Goal: Task Accomplishment & Management: Manage account settings

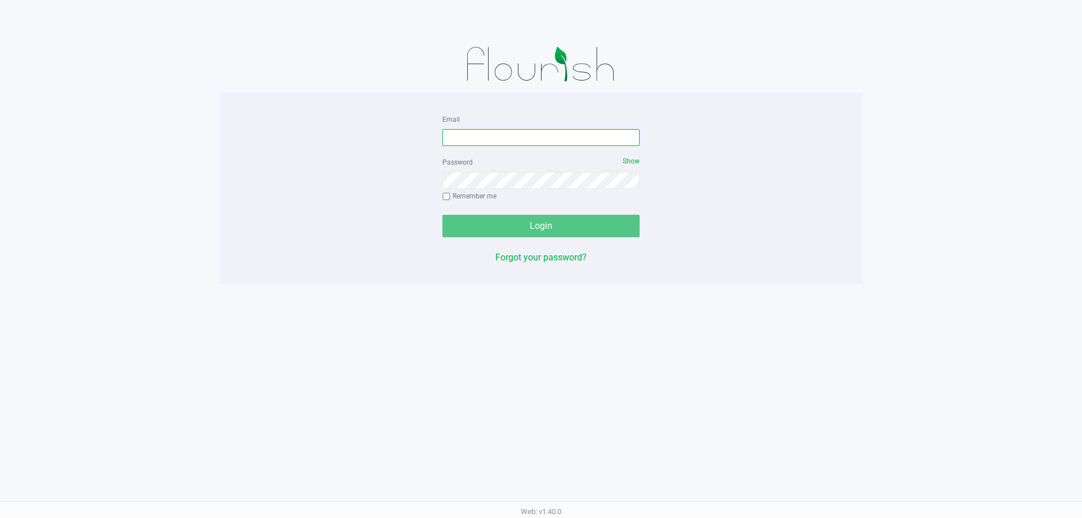
click at [482, 137] on input "Email" at bounding box center [540, 137] width 197 height 17
type input "[EMAIL_ADDRESS][DOMAIN_NAME]"
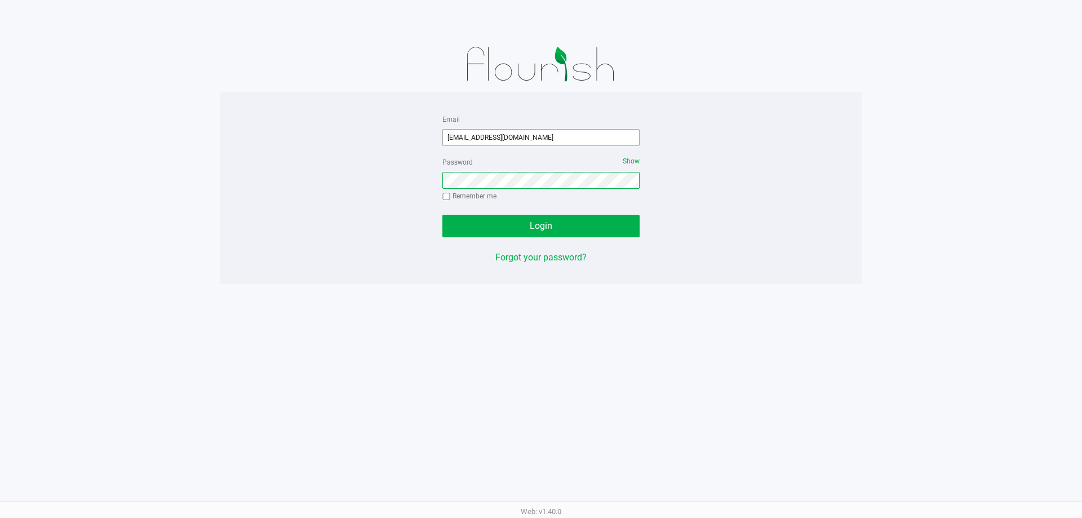
click at [442, 215] on button "Login" at bounding box center [540, 226] width 197 height 23
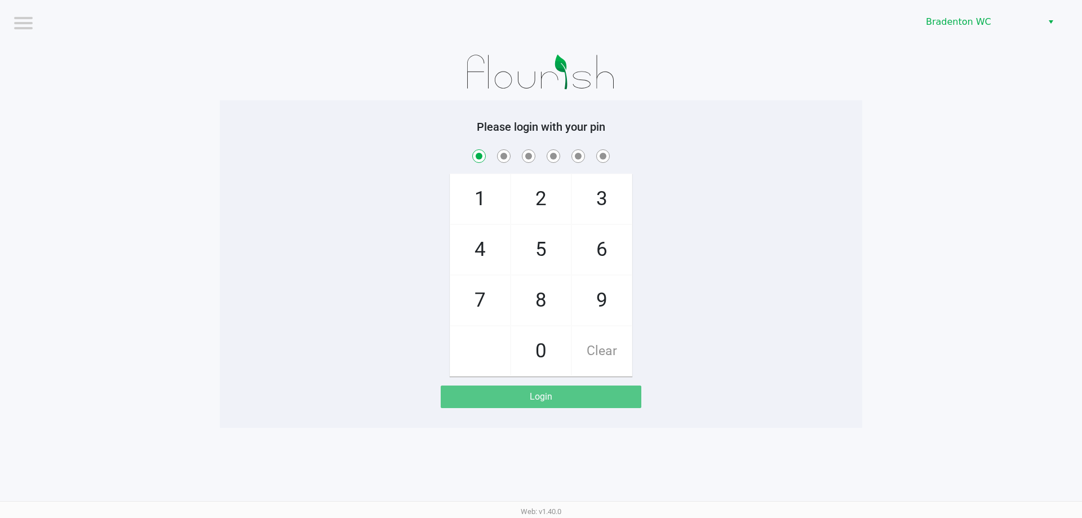
checkbox input "true"
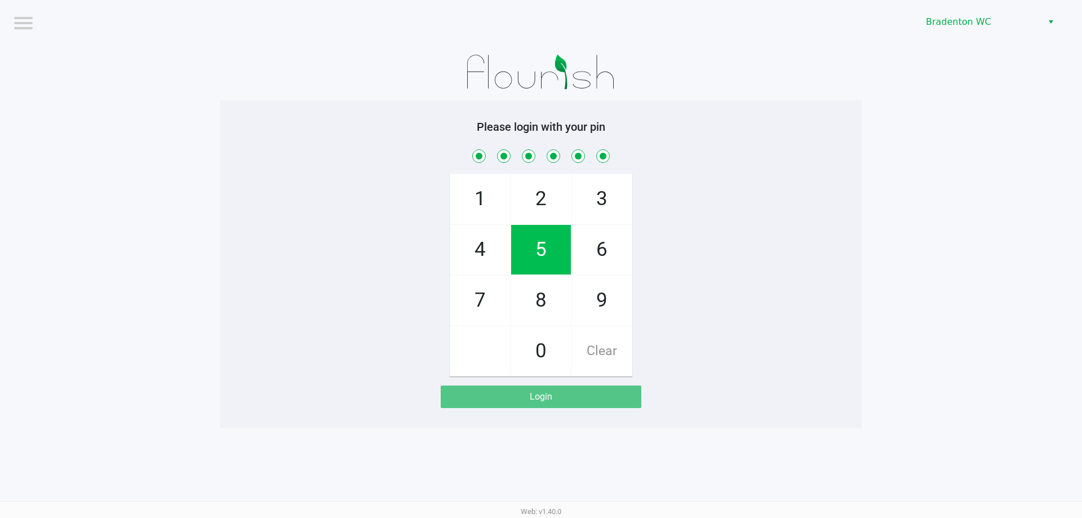
checkbox input "true"
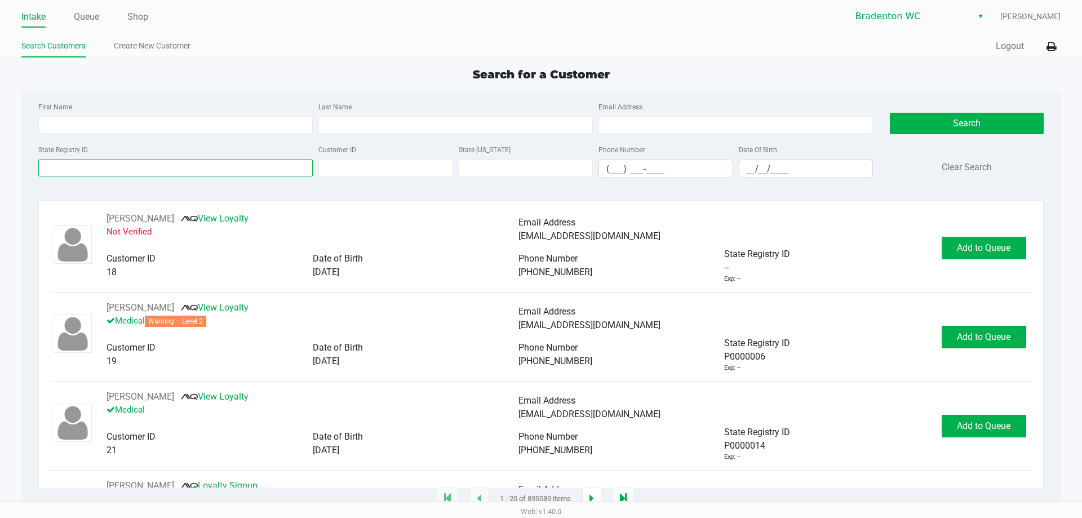
click at [136, 168] on input "State Registry ID" at bounding box center [175, 167] width 274 height 17
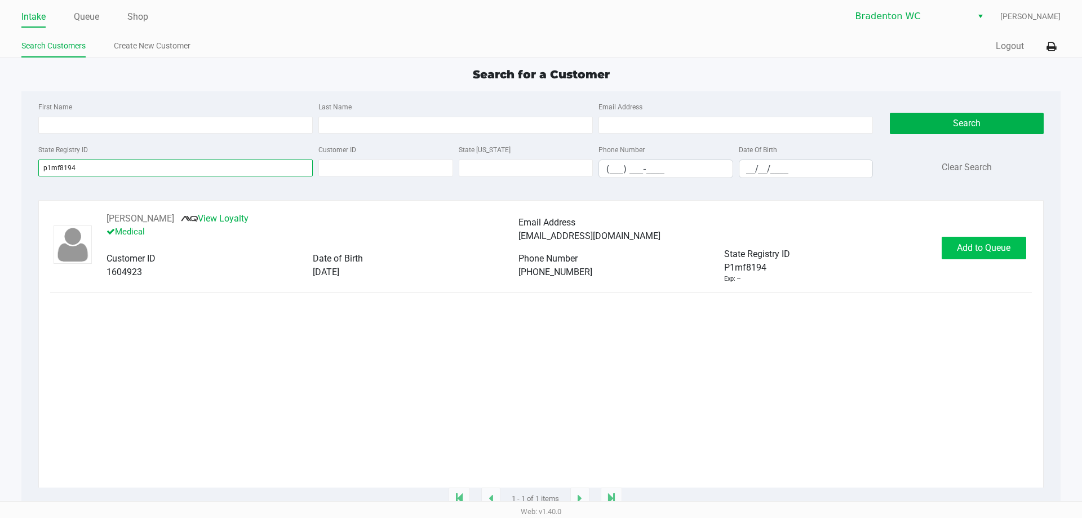
type input "p1mf8194"
click at [993, 251] on span "Add to Queue" at bounding box center [984, 247] width 54 height 11
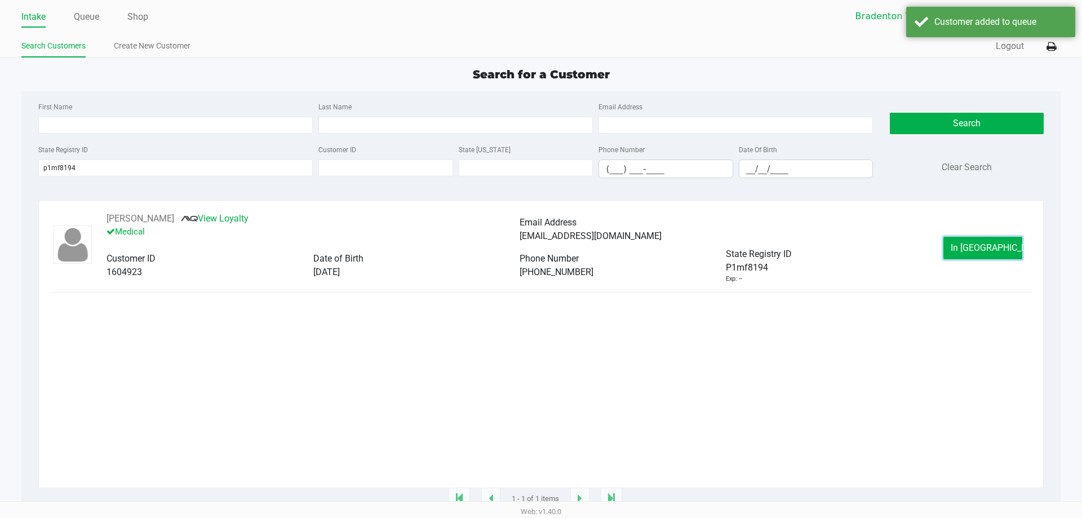
click at [981, 251] on span "In Queue" at bounding box center [998, 247] width 95 height 11
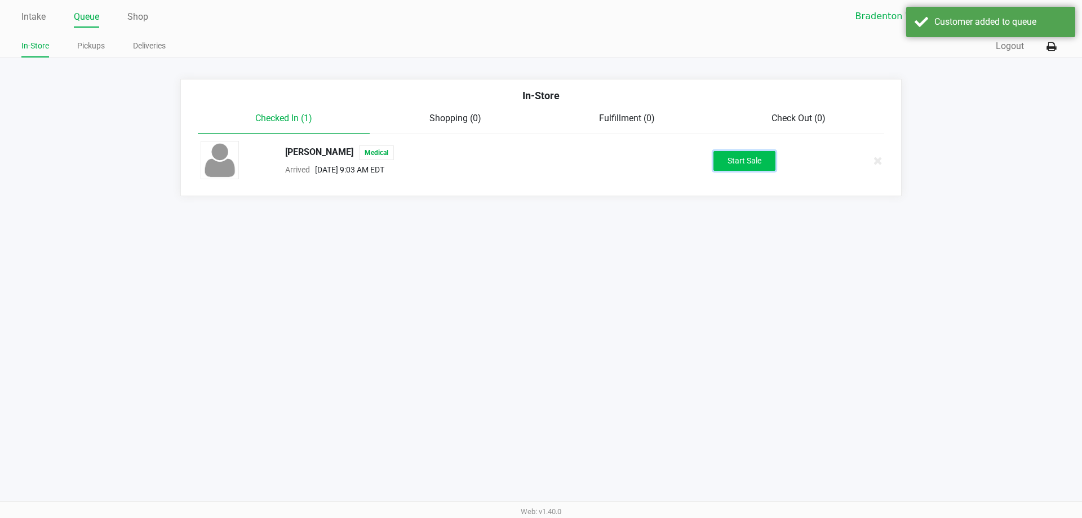
click at [753, 156] on button "Start Sale" at bounding box center [744, 161] width 62 height 20
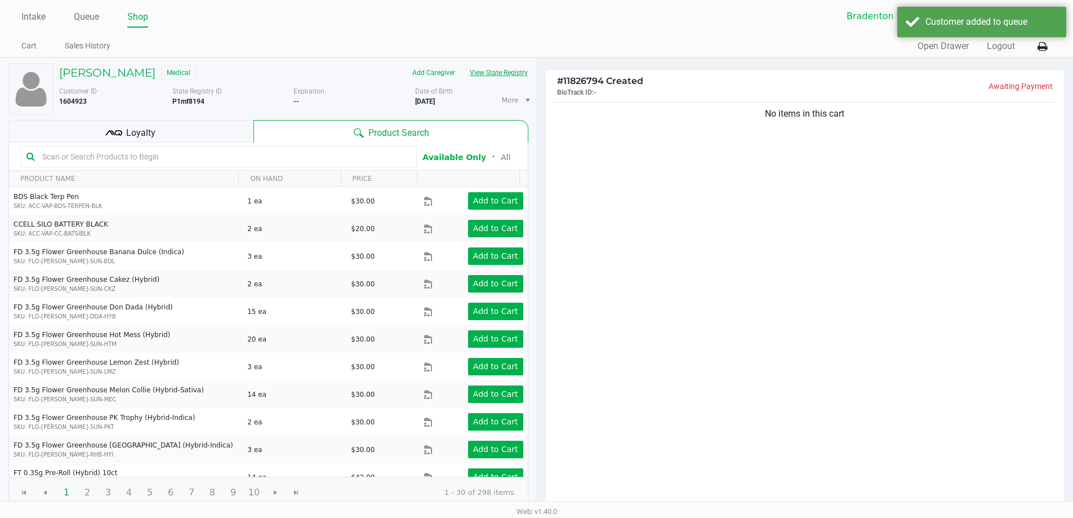
click at [486, 68] on button "View State Registry" at bounding box center [496, 73] width 66 height 18
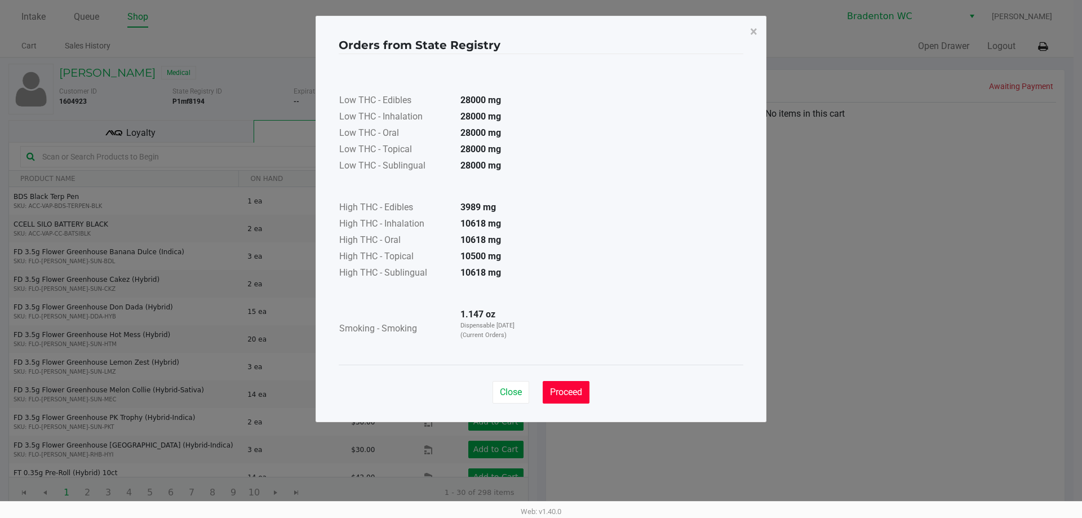
click at [565, 387] on span "Proceed" at bounding box center [566, 392] width 32 height 11
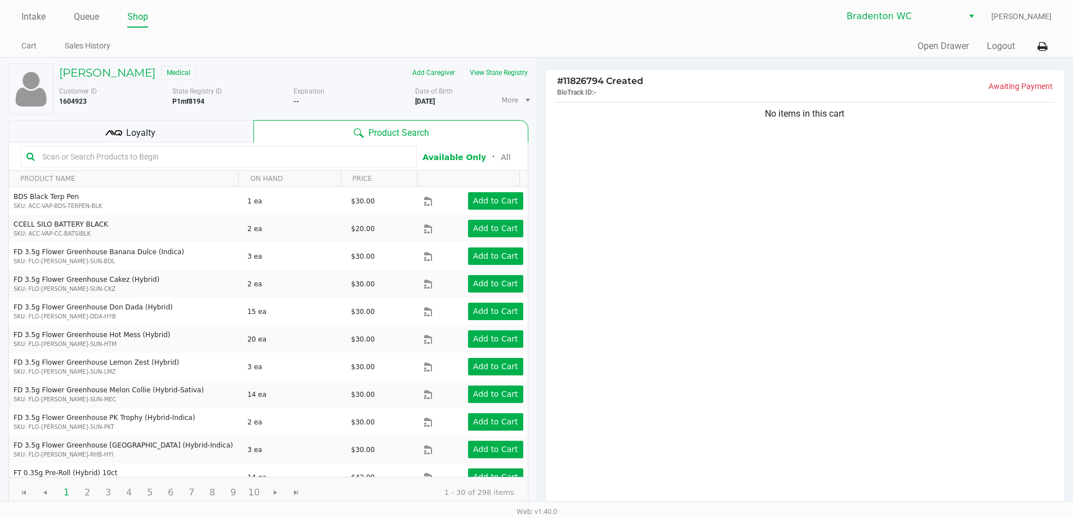
click at [402, 37] on div "Cart Sales History" at bounding box center [278, 46] width 515 height 21
click at [58, 151] on input "text" at bounding box center [224, 156] width 373 height 17
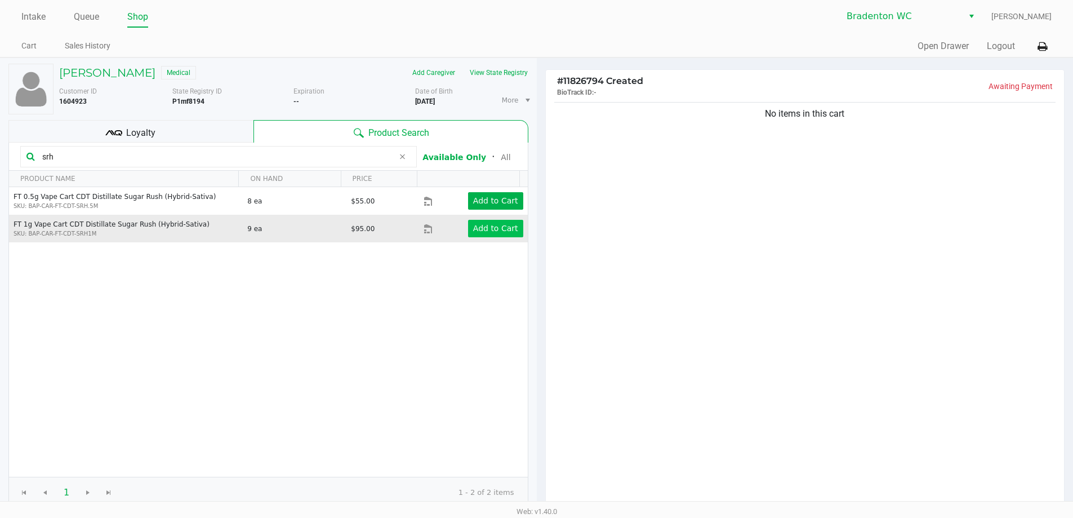
type input "srh"
click at [468, 232] on button "Add to Cart" at bounding box center [495, 228] width 55 height 17
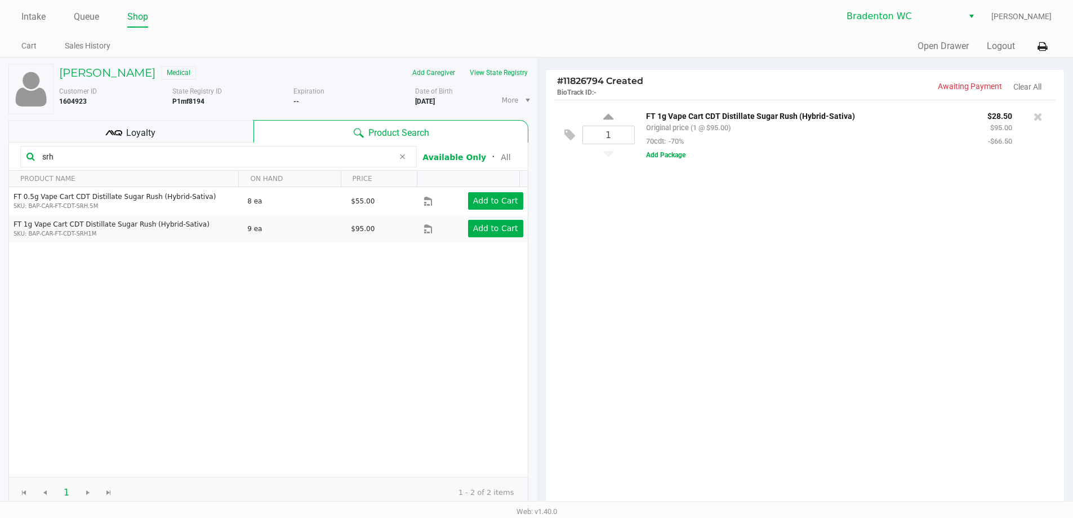
click at [406, 17] on ul "Intake Queue Shop" at bounding box center [278, 17] width 515 height 19
click at [531, 24] on ul "Intake Queue Shop" at bounding box center [278, 17] width 515 height 19
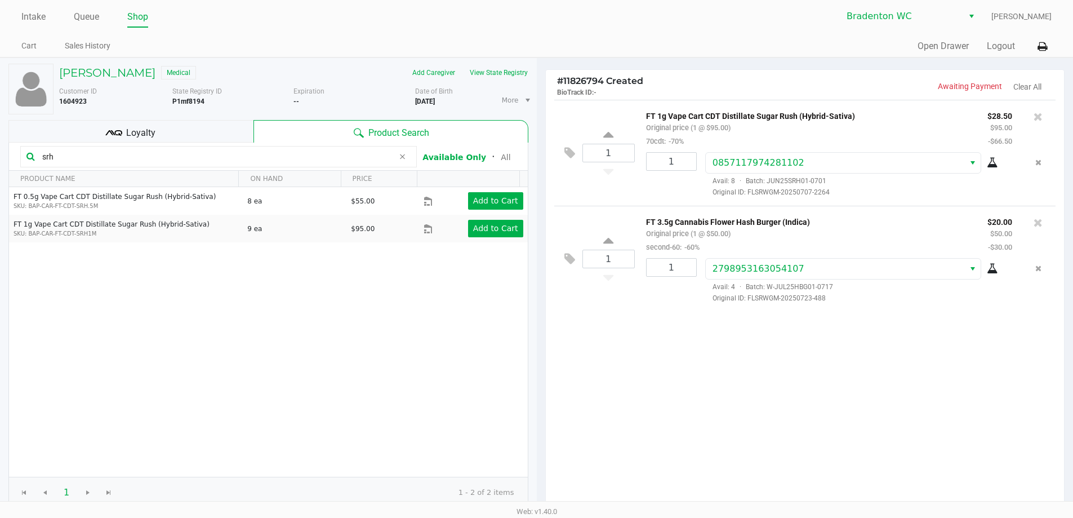
click at [143, 123] on div "Loyalty" at bounding box center [130, 131] width 245 height 23
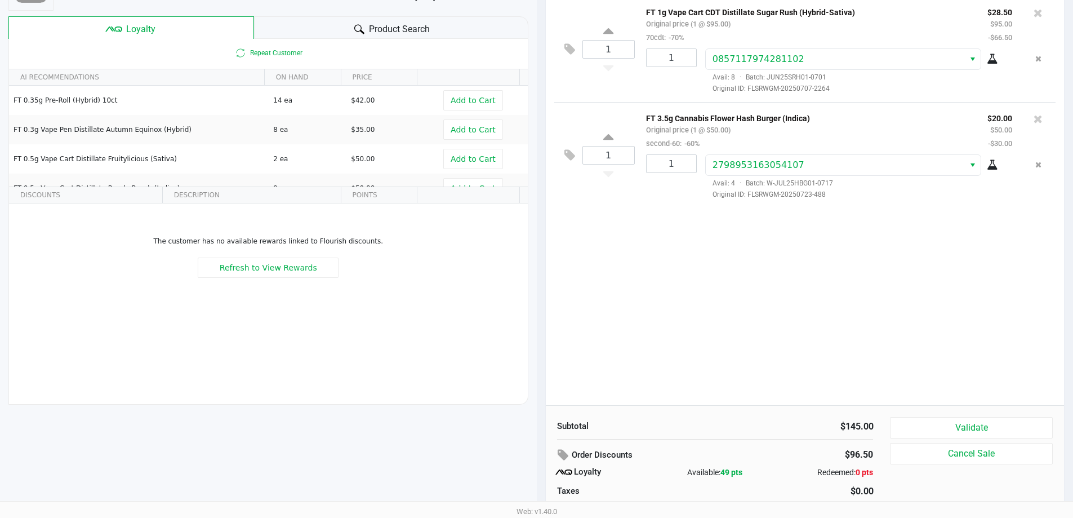
scroll to position [129, 0]
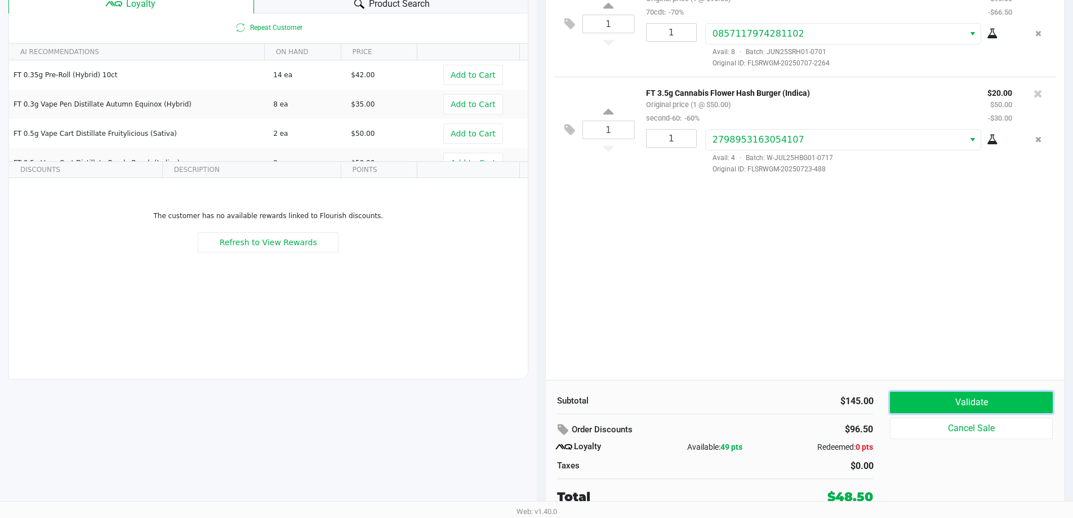
click at [946, 405] on button "Validate" at bounding box center [971, 402] width 162 height 21
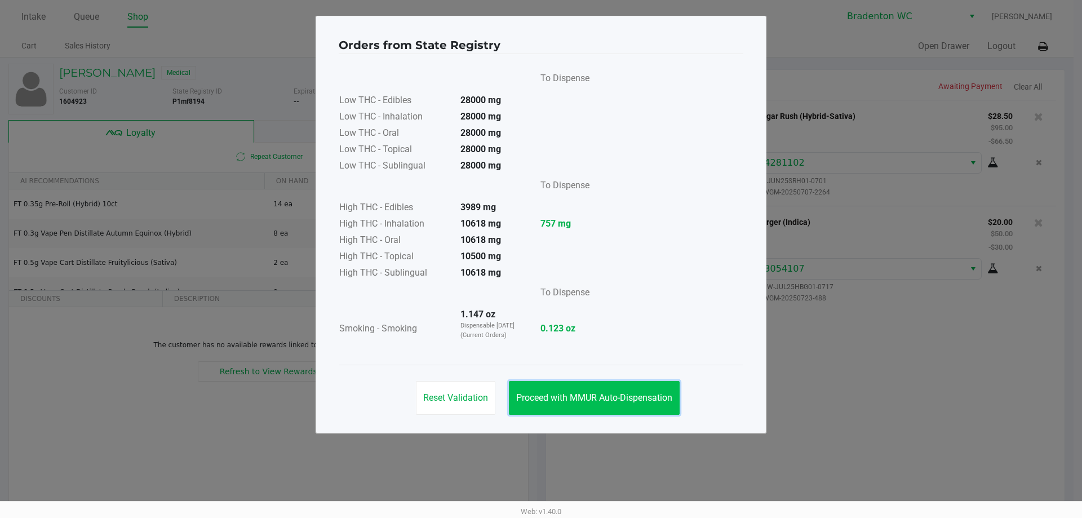
click at [537, 398] on span "Proceed with MMUR Auto-Dispensation" at bounding box center [594, 397] width 156 height 11
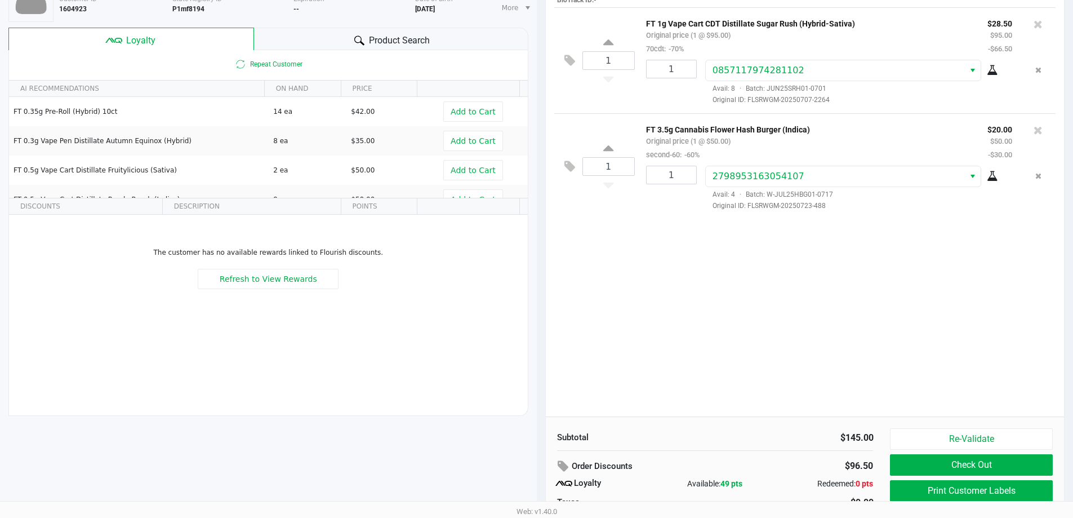
scroll to position [129, 0]
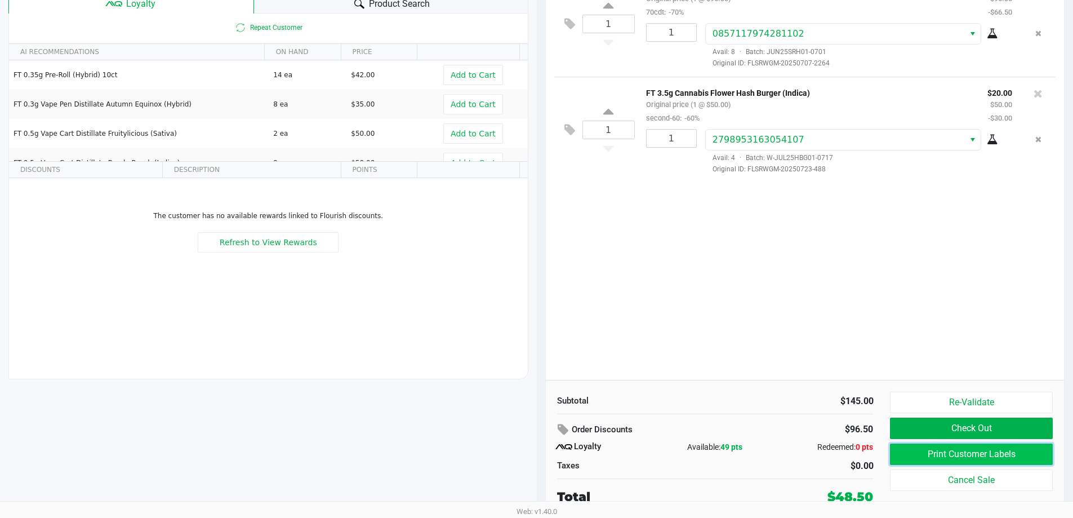
click at [920, 460] on button "Print Customer Labels" at bounding box center [971, 453] width 162 height 21
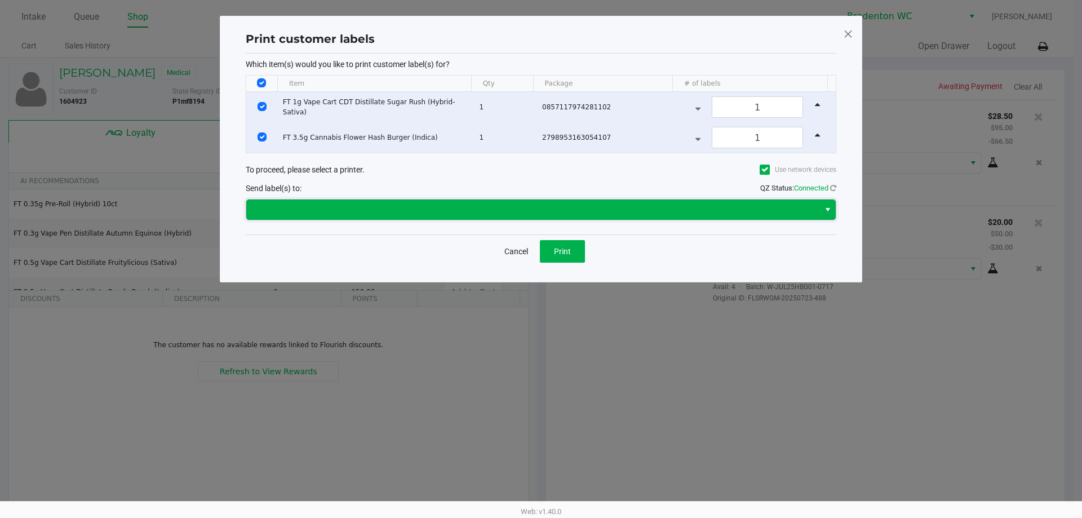
click at [380, 211] on span at bounding box center [533, 210] width 560 height 14
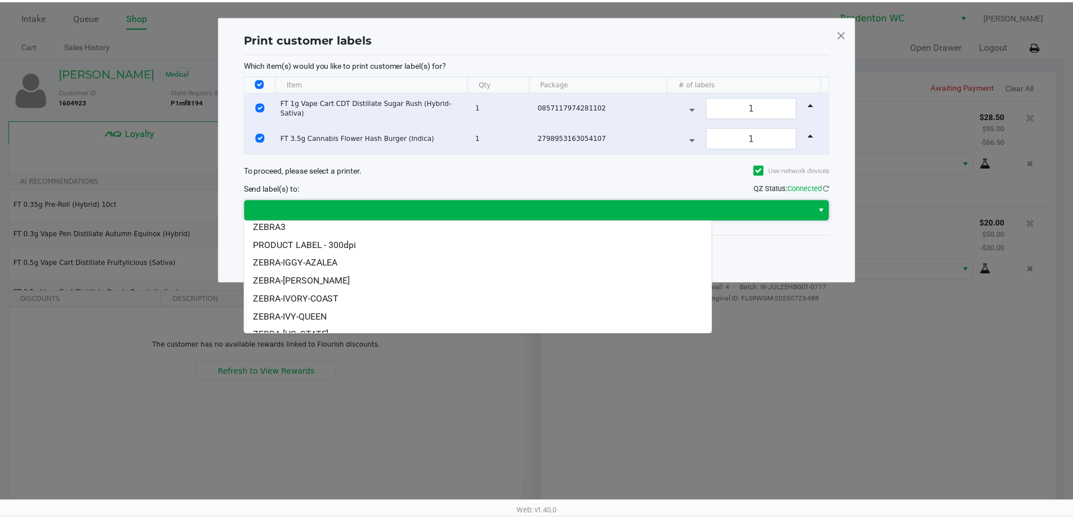
scroll to position [51, 0]
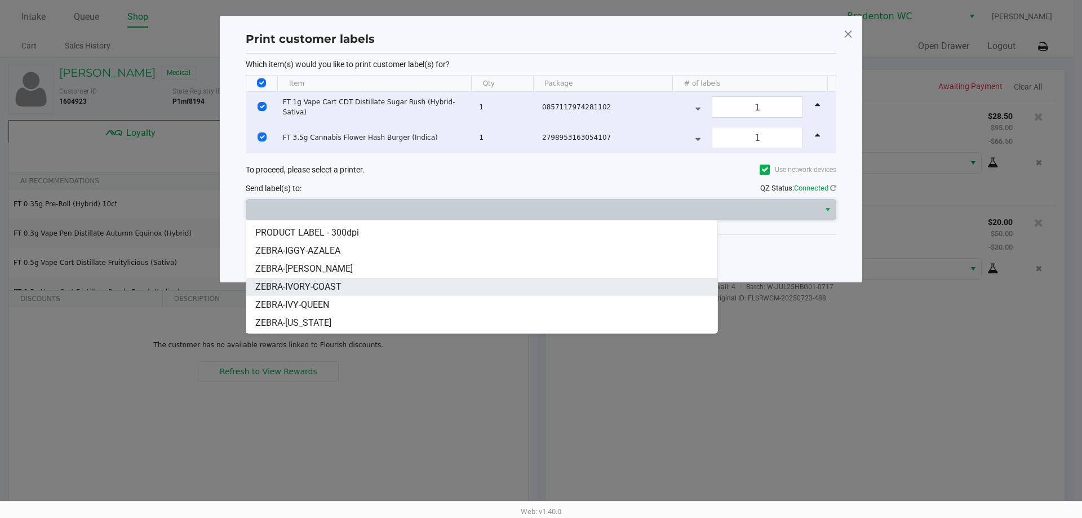
click at [336, 292] on span "ZEBRA-IVORY-COAST" at bounding box center [298, 287] width 86 height 14
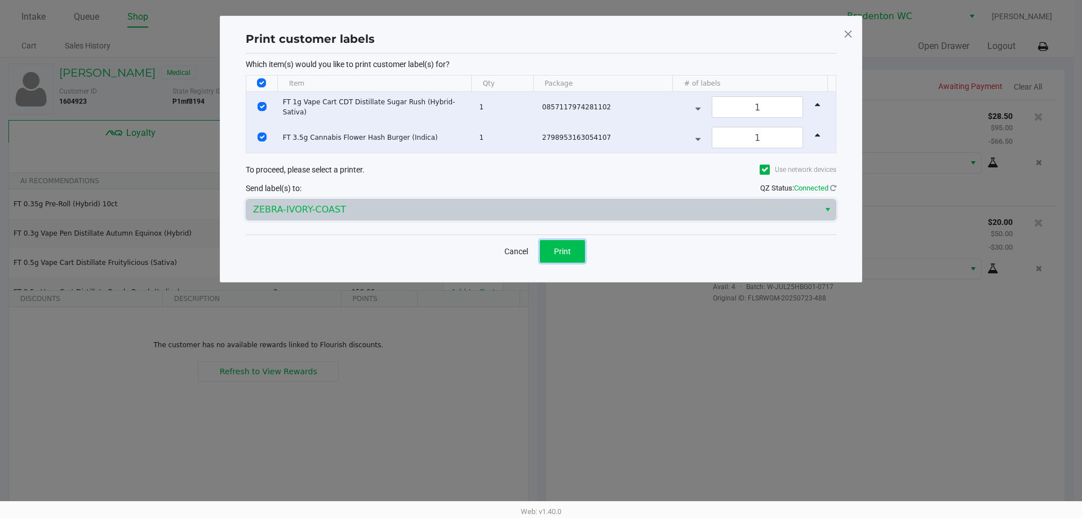
click at [564, 247] on span "Print" at bounding box center [562, 251] width 17 height 9
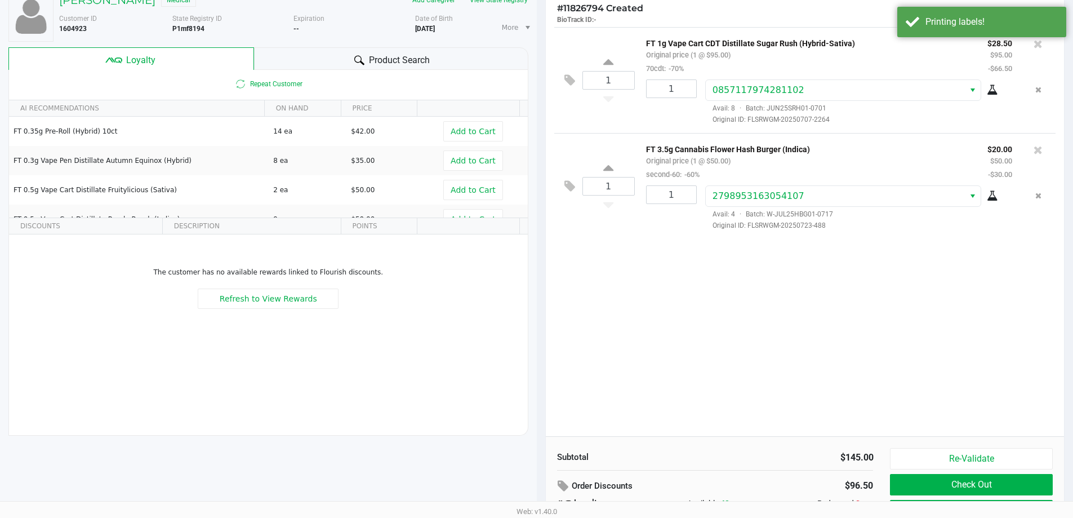
scroll to position [129, 0]
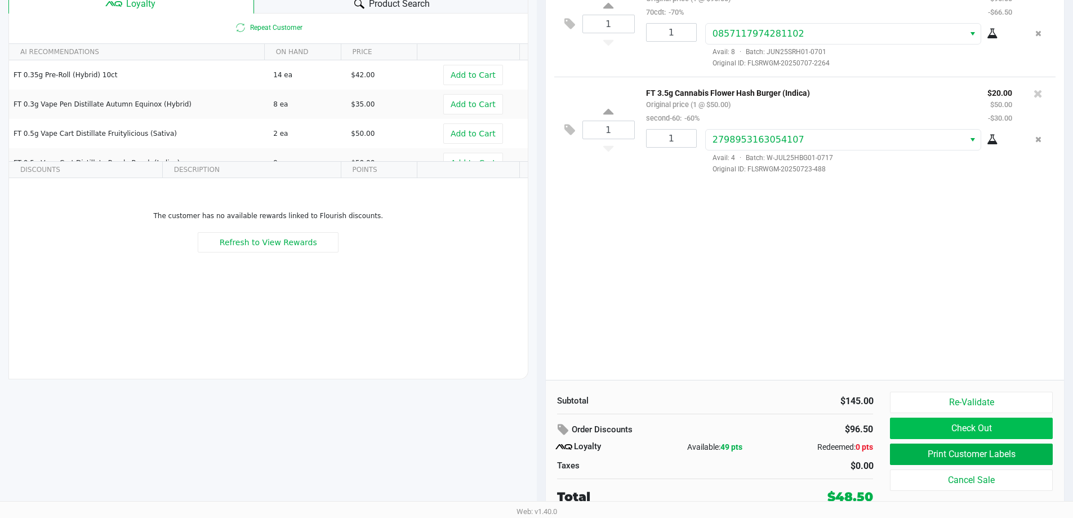
click at [930, 424] on button "Check Out" at bounding box center [971, 428] width 162 height 21
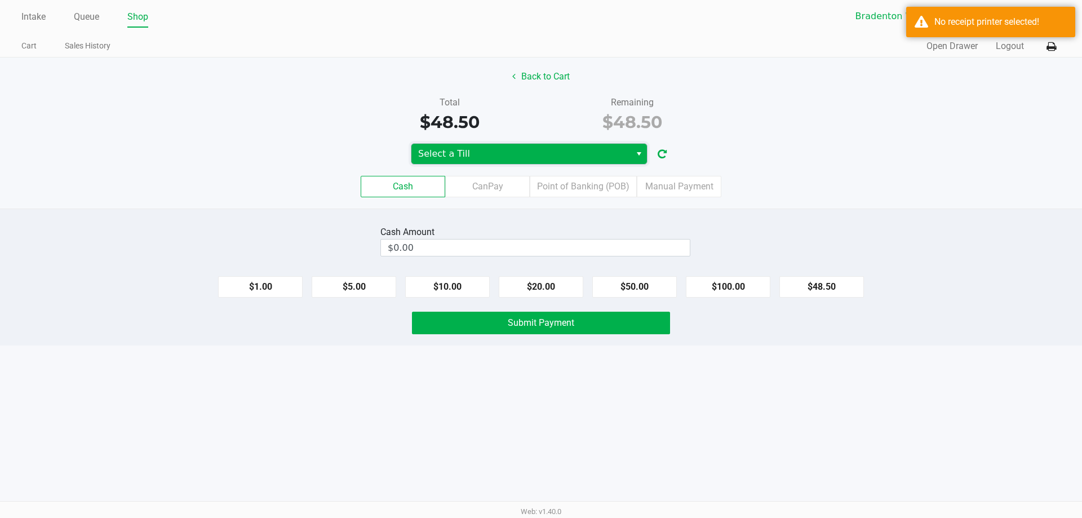
click at [507, 159] on span "Select a Till" at bounding box center [521, 154] width 206 height 14
click at [531, 152] on span "Select a Till" at bounding box center [521, 154] width 206 height 14
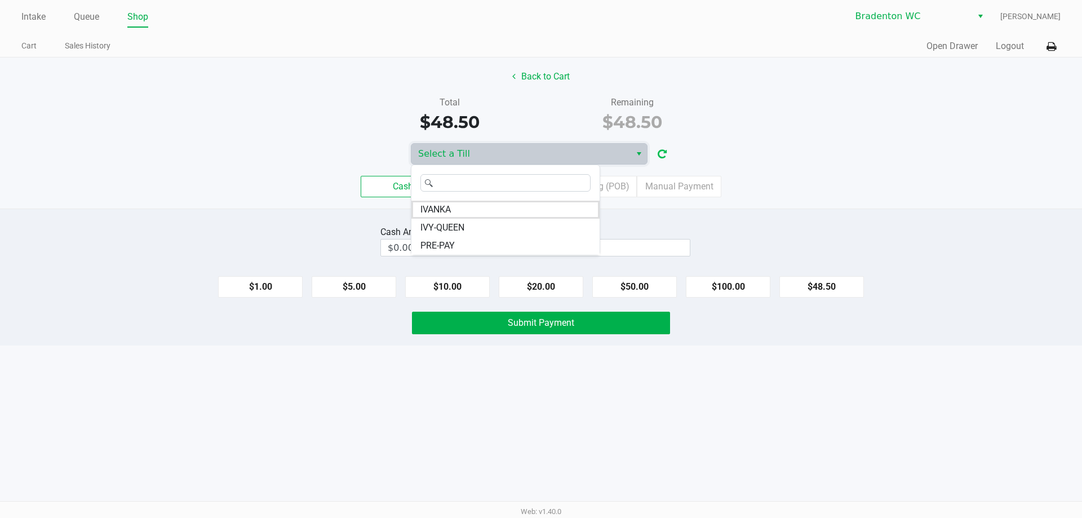
click at [659, 154] on icon "button" at bounding box center [662, 154] width 9 height 8
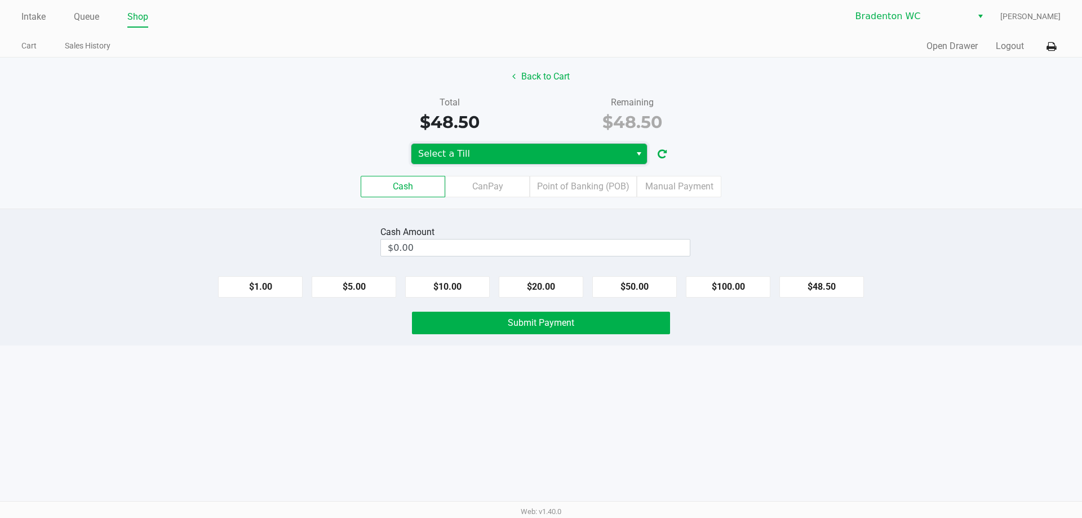
click at [519, 163] on span "Select a Till" at bounding box center [520, 154] width 219 height 20
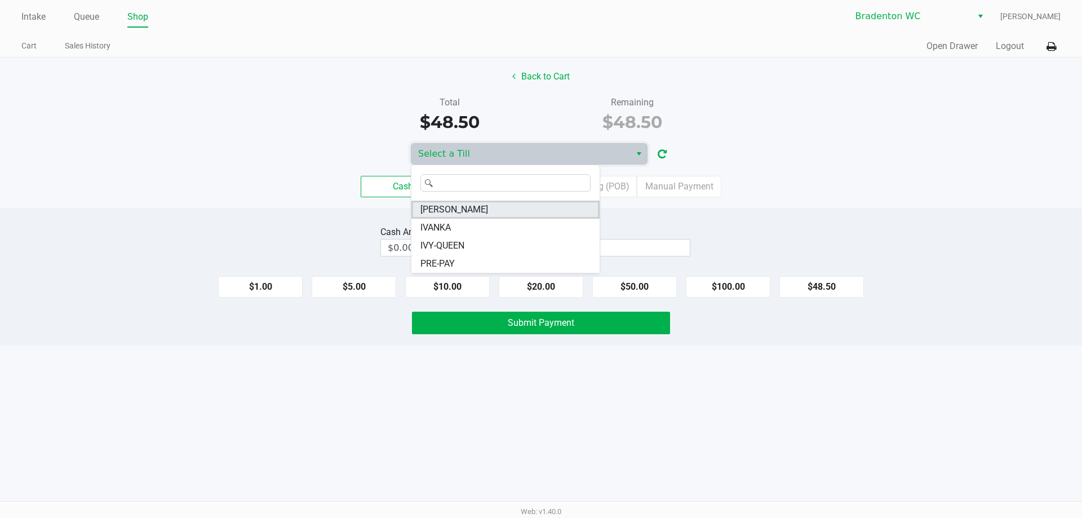
click at [439, 214] on span "[PERSON_NAME]" at bounding box center [454, 210] width 68 height 14
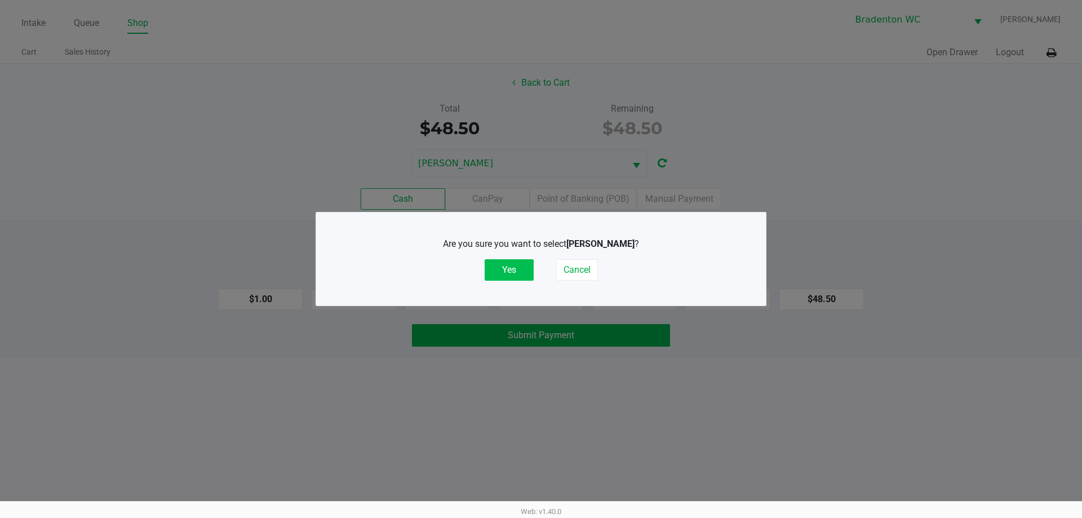
click at [500, 265] on button "Yes" at bounding box center [509, 269] width 49 height 21
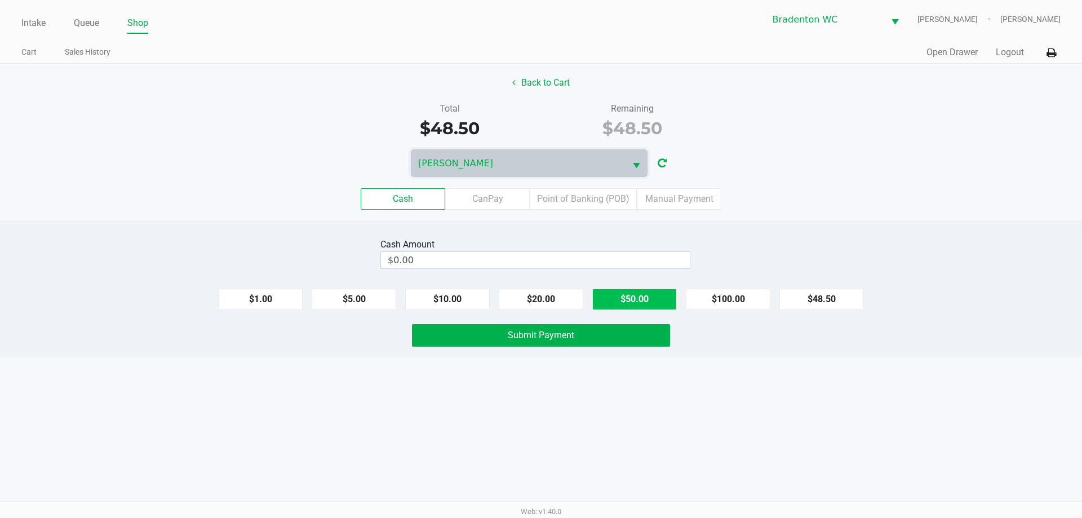
click at [620, 294] on button "$50.00" at bounding box center [634, 298] width 85 height 21
type input "$50.00"
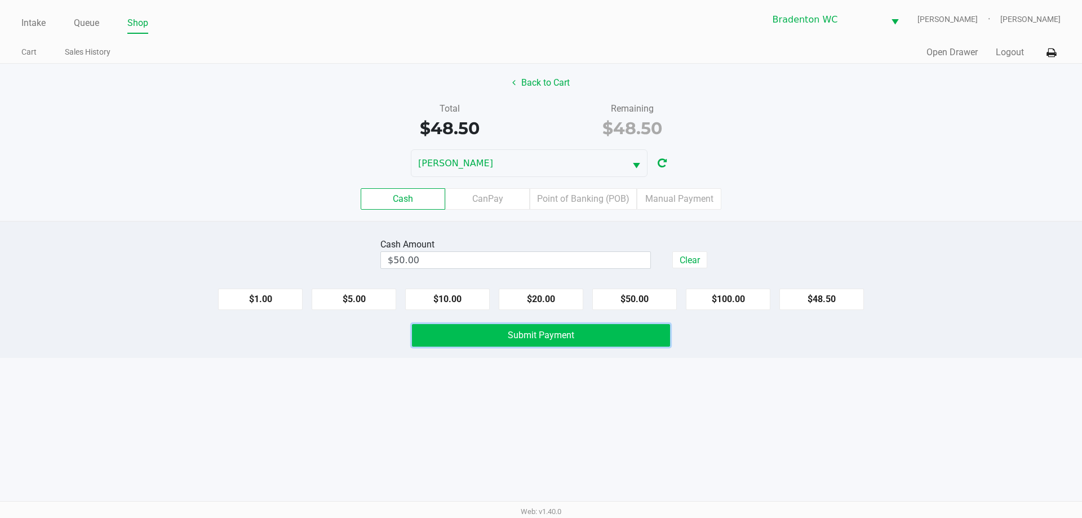
click at [563, 331] on span "Submit Payment" at bounding box center [541, 335] width 66 height 11
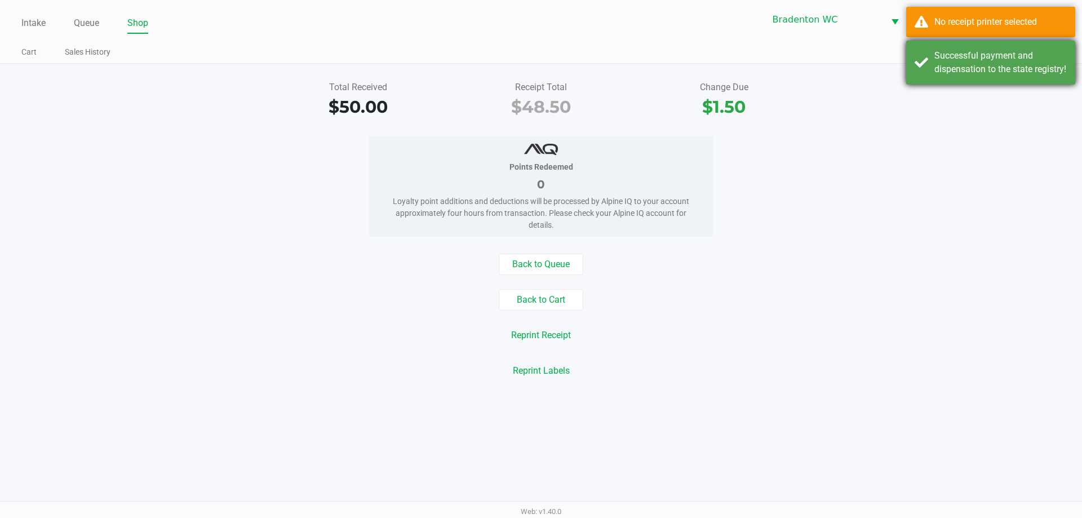
click at [921, 63] on div "Successful payment and dispensation to the state registry!" at bounding box center [990, 63] width 169 height 44
click at [931, 11] on div "No receipt printer selected" at bounding box center [990, 22] width 169 height 30
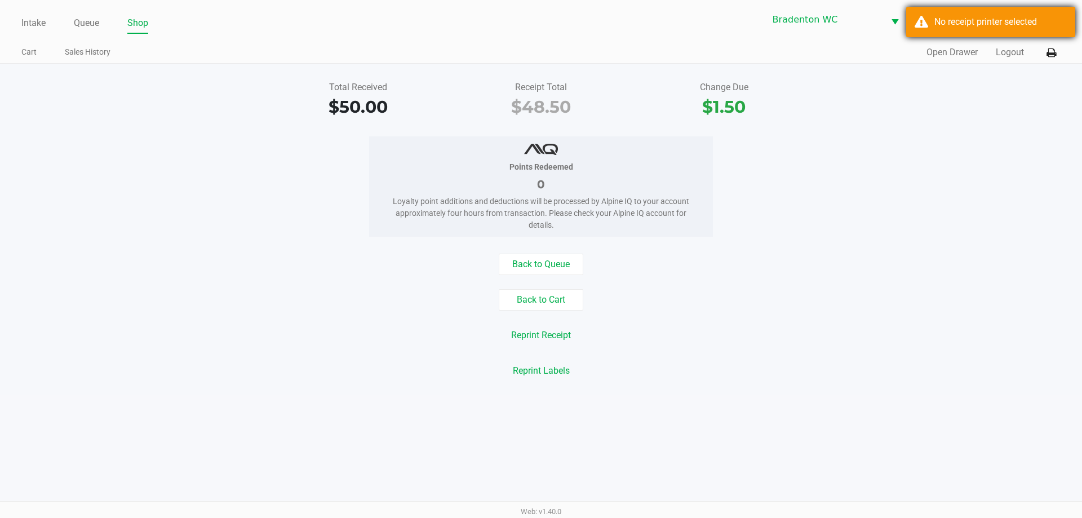
click at [1051, 56] on icon at bounding box center [1051, 53] width 10 height 8
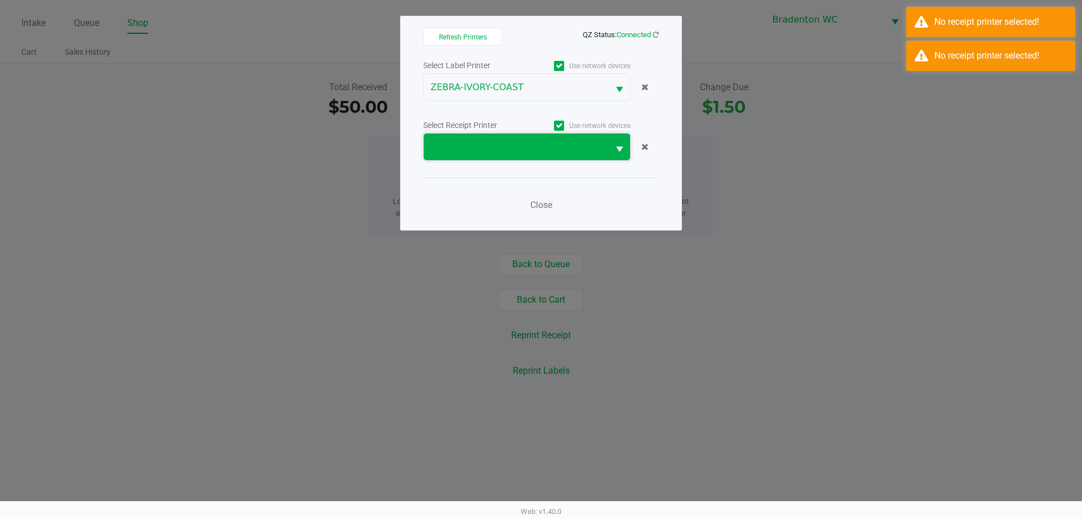
click at [499, 146] on span at bounding box center [515, 147] width 171 height 14
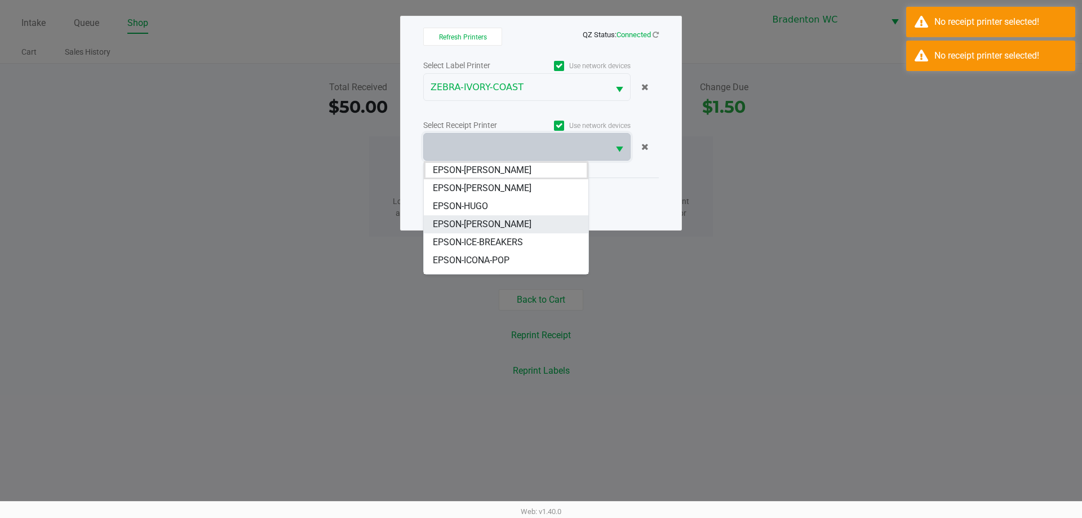
click at [531, 230] on span "EPSON-HUMBERTO-LEON" at bounding box center [482, 224] width 99 height 14
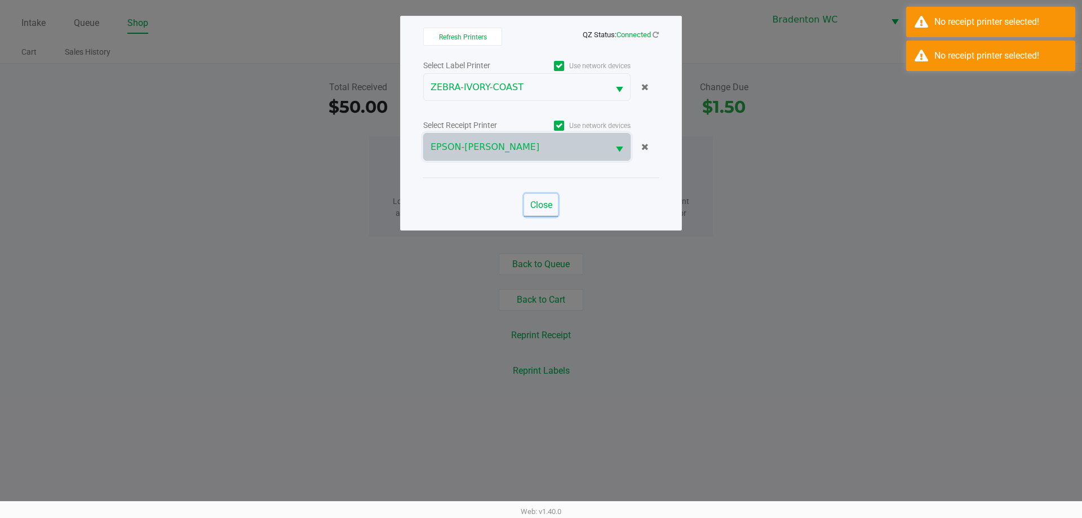
click at [541, 205] on span "Close" at bounding box center [541, 204] width 22 height 11
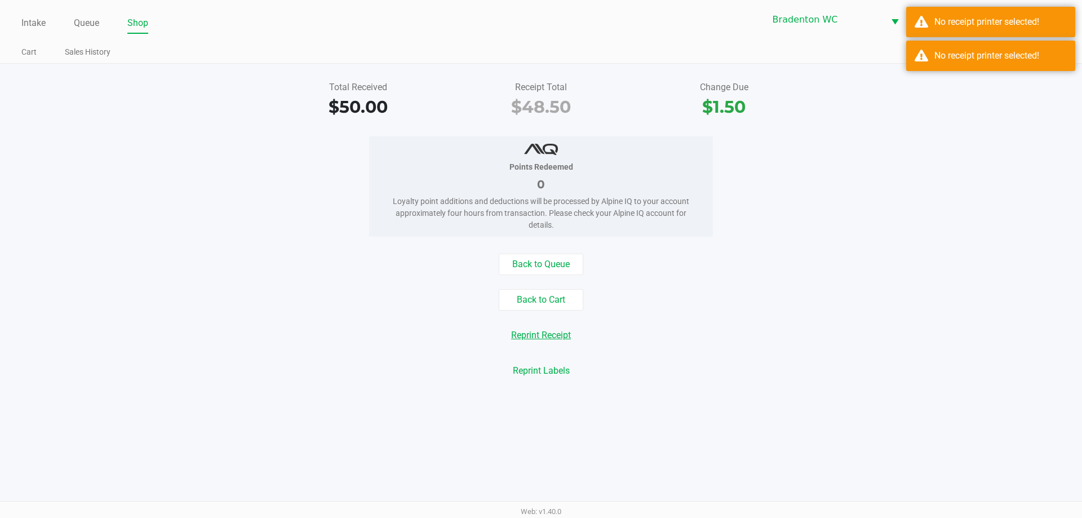
click at [524, 331] on button "Reprint Receipt" at bounding box center [541, 335] width 74 height 21
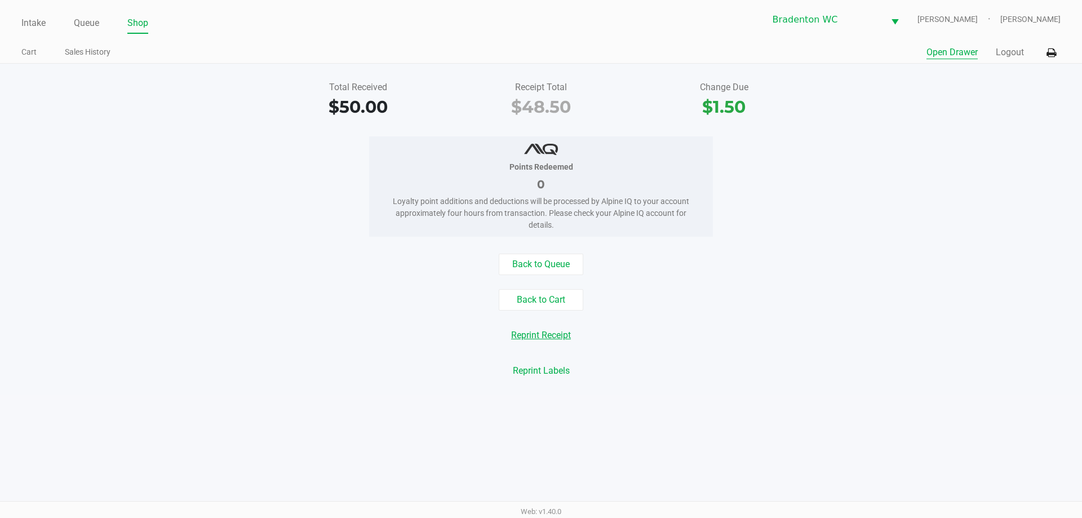
click at [948, 54] on button "Open Drawer" at bounding box center [951, 53] width 51 height 14
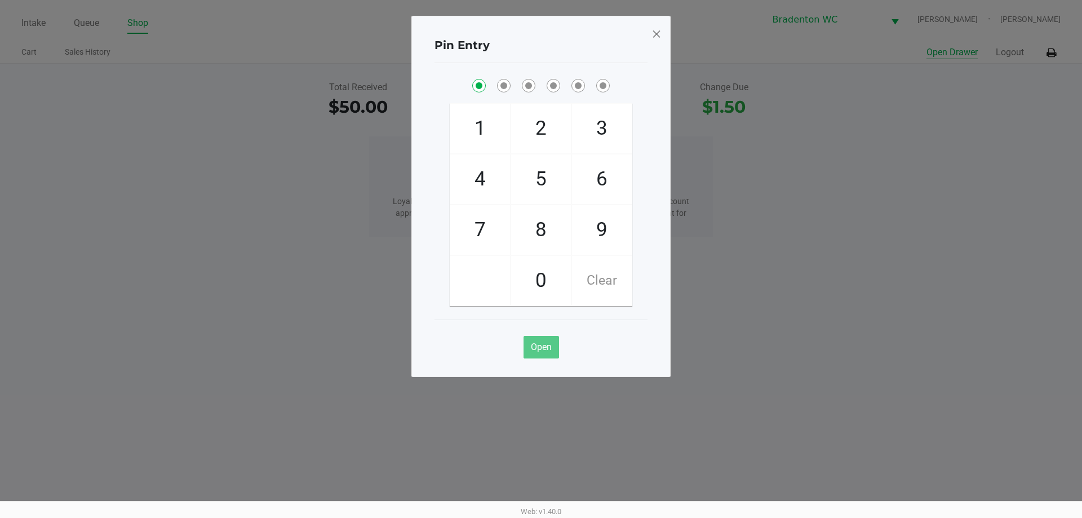
checkbox input "true"
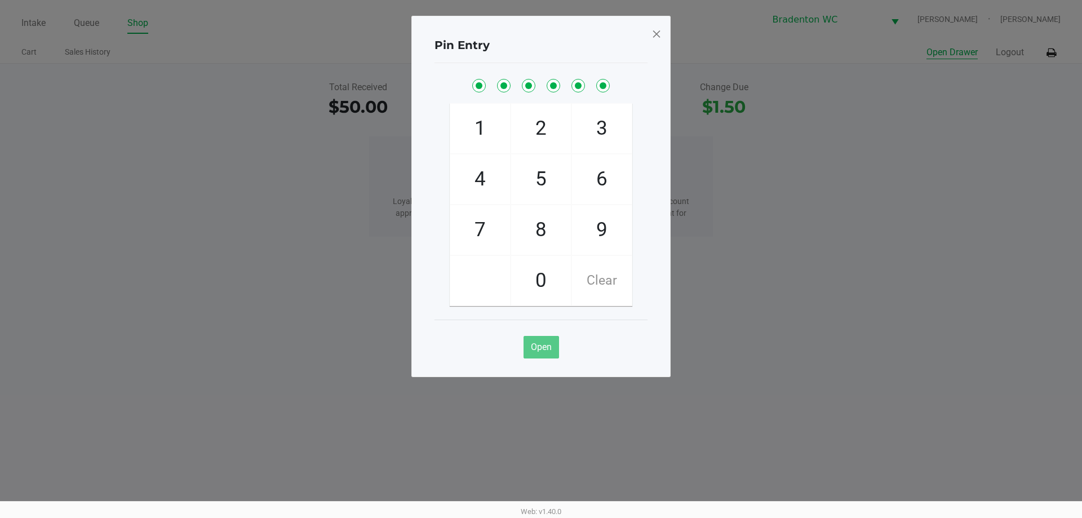
checkbox input "true"
click at [655, 30] on span at bounding box center [656, 34] width 10 height 18
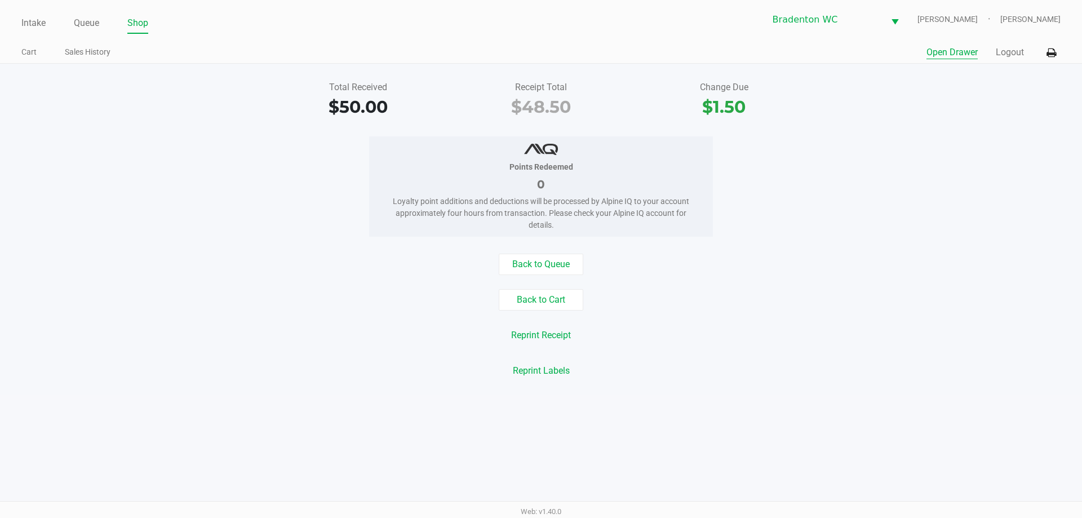
click at [35, 24] on link "Intake" at bounding box center [33, 23] width 24 height 16
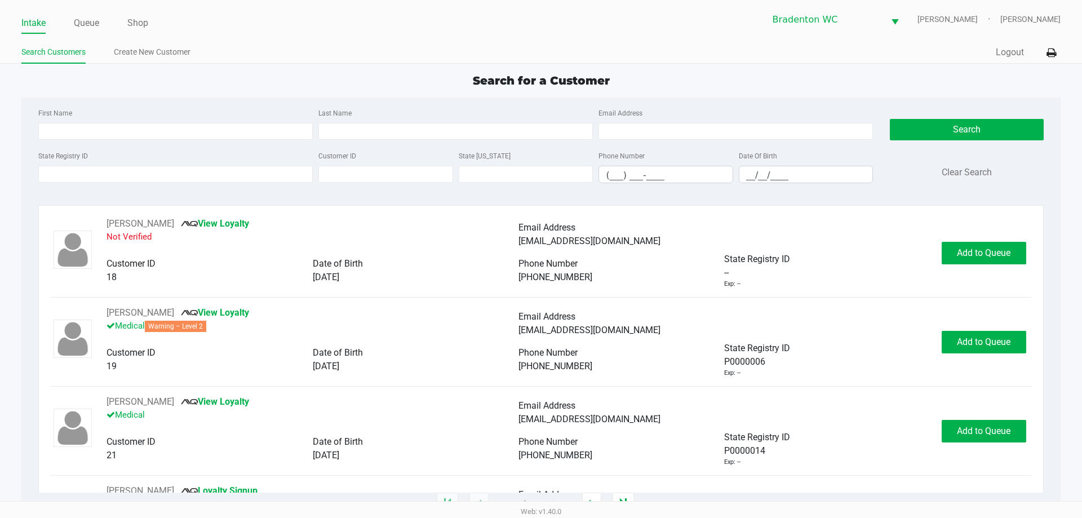
click at [314, 46] on ul "Search Customers Create New Customer" at bounding box center [281, 53] width 520 height 19
type input "DAVID"
type input "COHEN"
type input "10/18/2004"
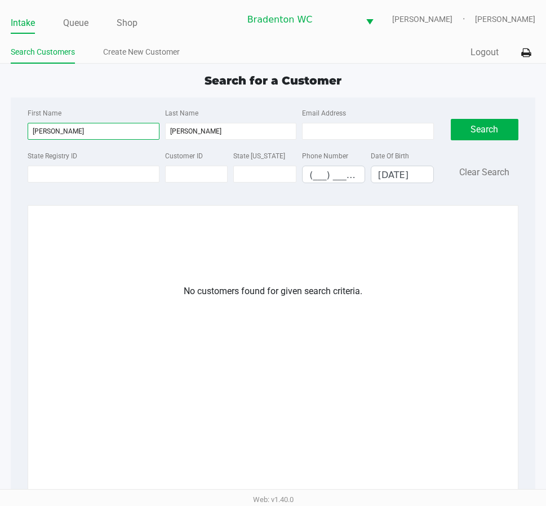
drag, startPoint x: 60, startPoint y: 129, endPoint x: 0, endPoint y: 125, distance: 60.4
click at [0, 129] on app-all-customers "Search for a Customer First Name DAVID Last Name COHEN Email Address State Regi…" at bounding box center [273, 316] width 546 height 488
drag, startPoint x: 212, startPoint y: 137, endPoint x: 103, endPoint y: 123, distance: 110.8
click at [118, 125] on div "First Name DAVID Last Name COHEN Email Address" at bounding box center [230, 127] width 411 height 43
click at [162, 48] on link "Create New Customer" at bounding box center [141, 52] width 77 height 14
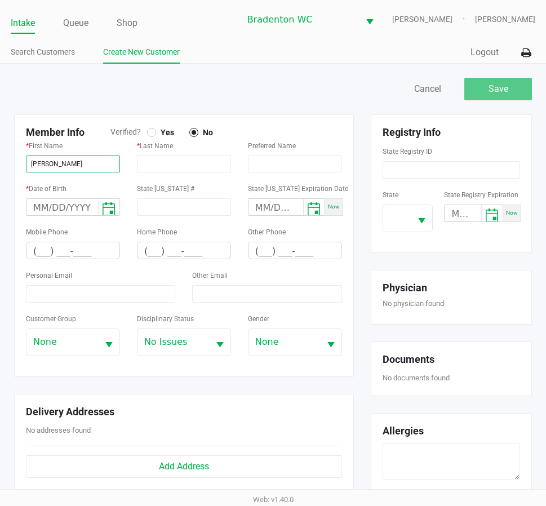
type input "DAVID"
type input "COHEN"
click at [156, 128] on label "Yes" at bounding box center [164, 132] width 34 height 10
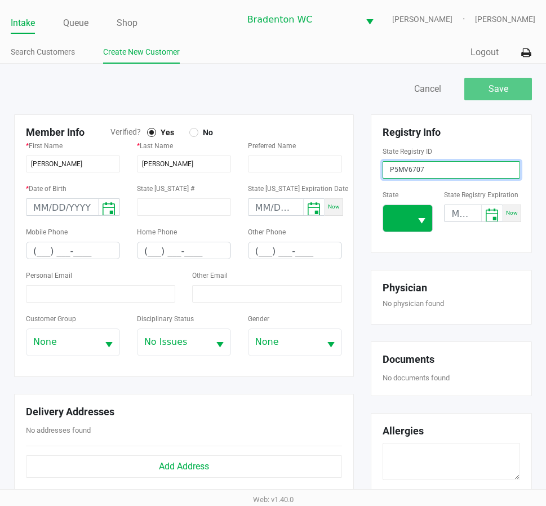
click at [424, 216] on span "Select" at bounding box center [422, 221] width 14 height 14
type input "P5MV6707"
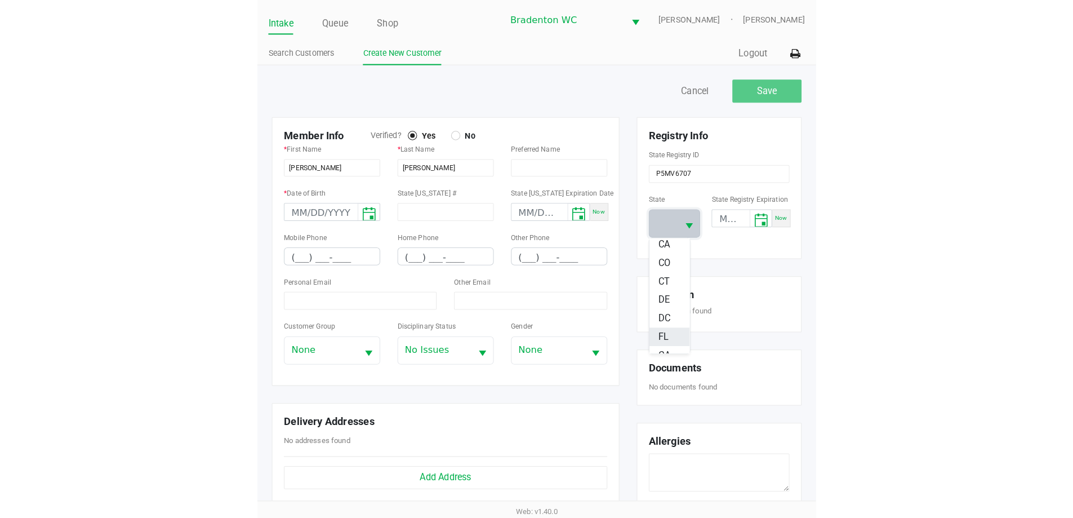
scroll to position [113, 0]
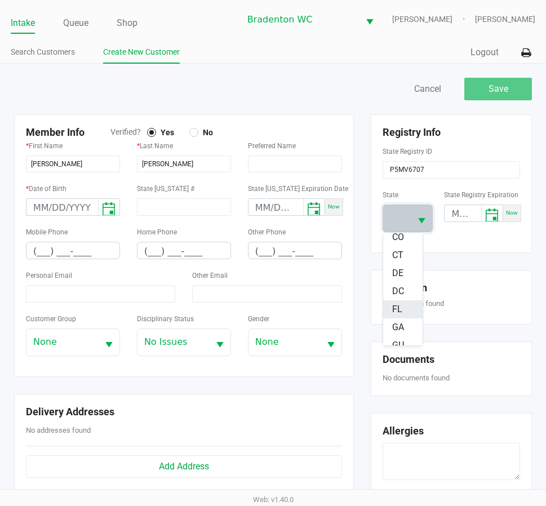
click at [398, 308] on span "FL" at bounding box center [397, 310] width 10 height 14
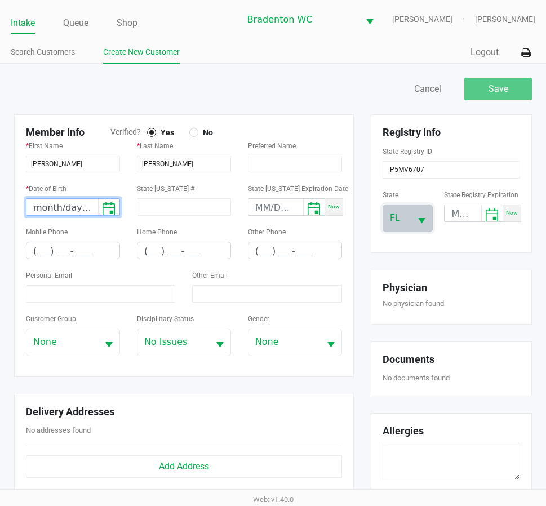
click at [33, 210] on input "month/day/year" at bounding box center [62, 207] width 72 height 17
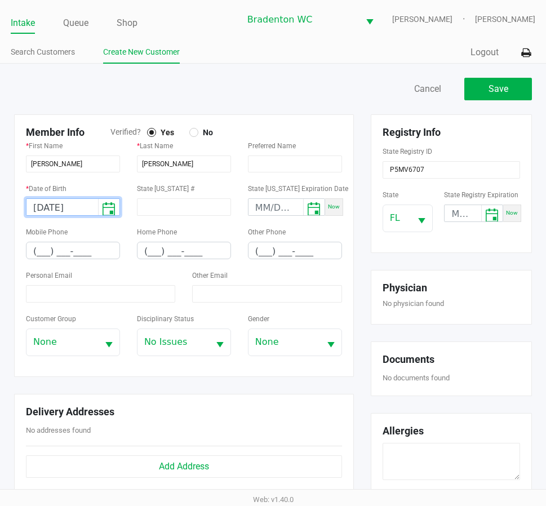
type input "10/18/2004"
click at [35, 246] on input "(___) ___-____" at bounding box center [72, 250] width 93 height 17
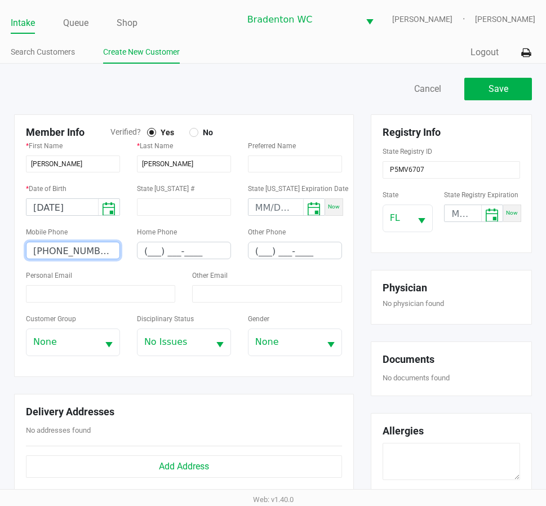
type input "(941) 264-8608"
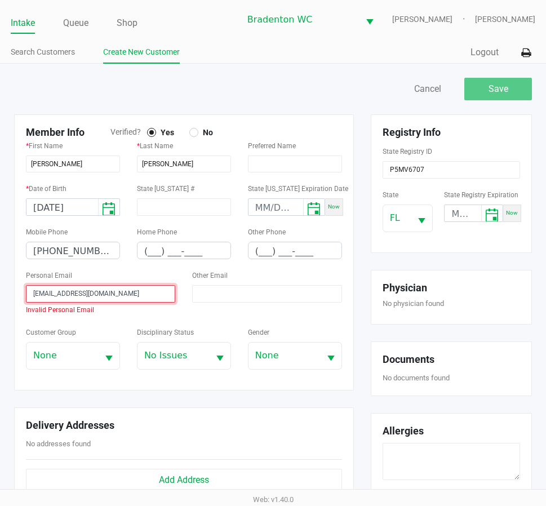
click at [34, 288] on input "cohend432@gmail.com" at bounding box center [100, 293] width 149 height 17
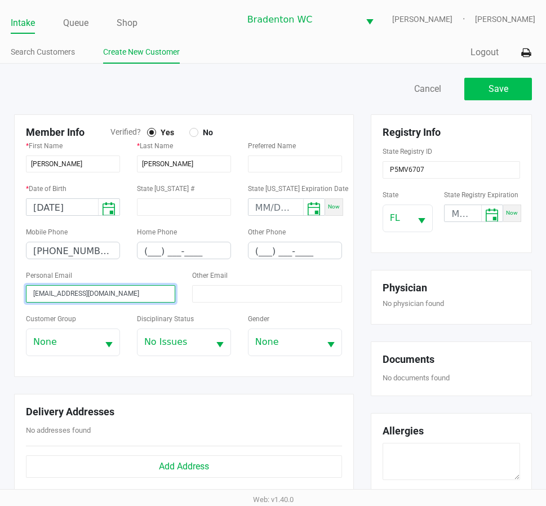
type input "cohend432@gmail.com"
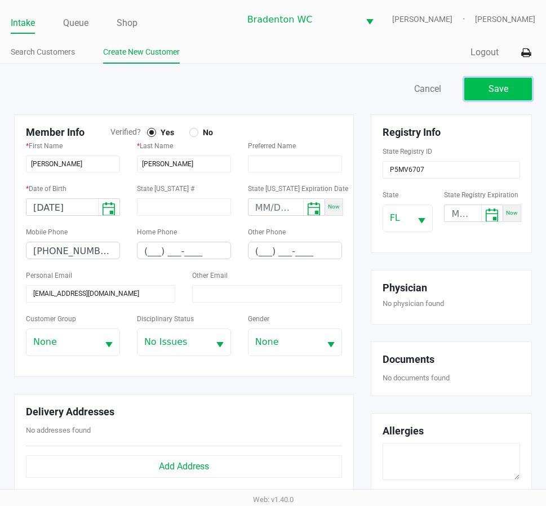
click at [510, 88] on button "Save" at bounding box center [498, 89] width 68 height 23
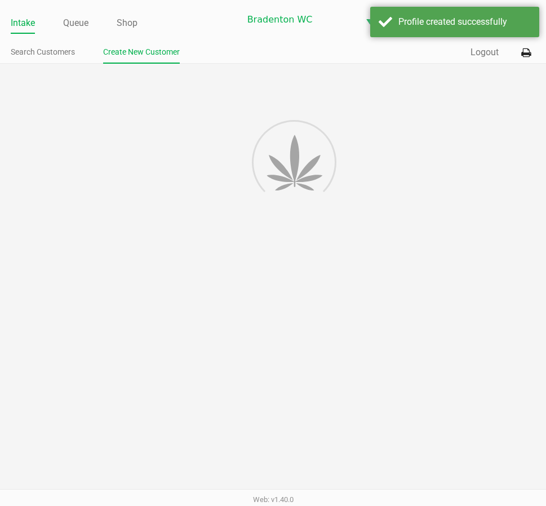
type input "---"
type input "( __) ___-____"
type input "---"
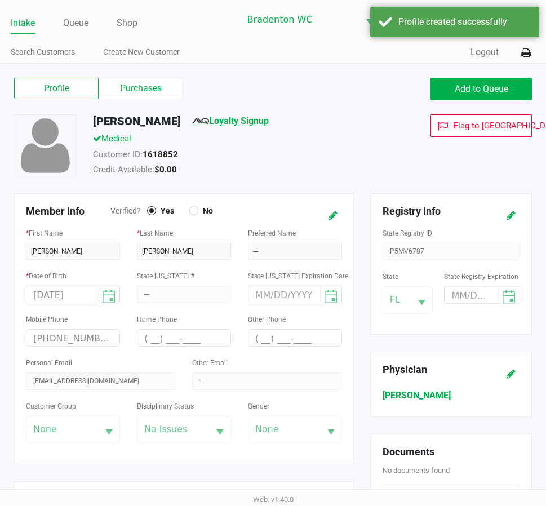
click at [224, 121] on link "Loyalty Signup" at bounding box center [230, 121] width 77 height 11
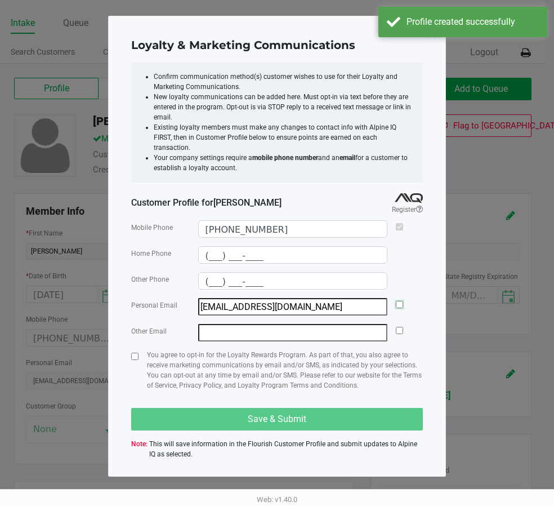
click at [401, 301] on input "checkbox" at bounding box center [399, 304] width 7 height 7
checkbox input "true"
click at [133, 350] on div at bounding box center [134, 375] width 7 height 50
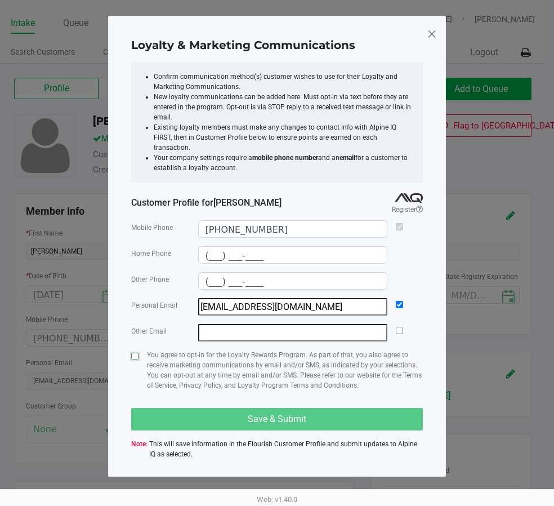
click at [135, 353] on input "checkbox" at bounding box center [134, 356] width 7 height 7
checkbox input "true"
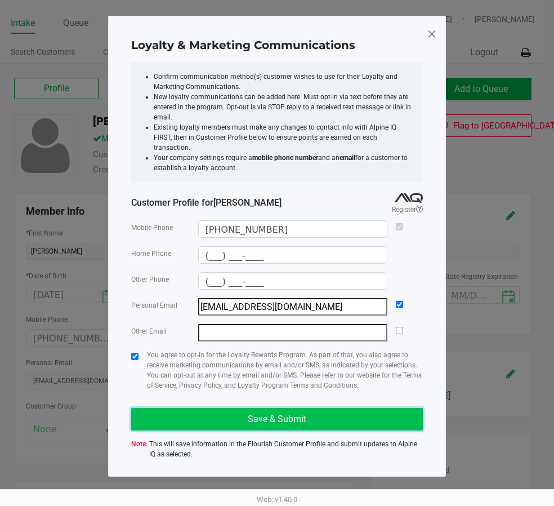
click at [159, 408] on button "Save & Submit" at bounding box center [277, 419] width 292 height 23
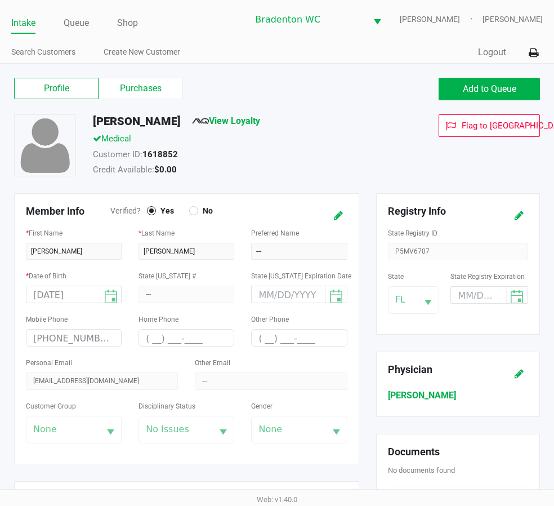
type input "(___) ___-____"
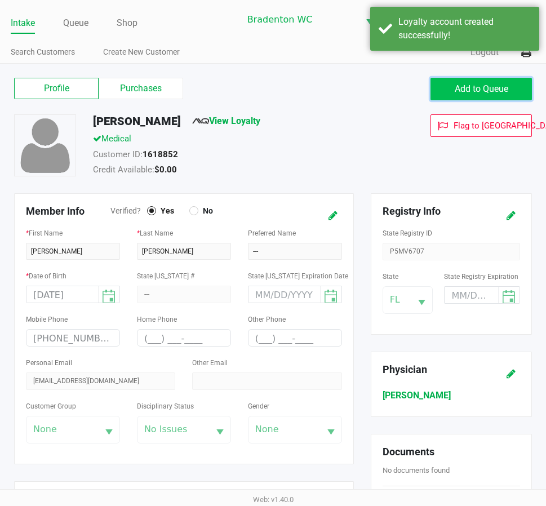
click at [460, 92] on span "Add to Queue" at bounding box center [482, 88] width 54 height 11
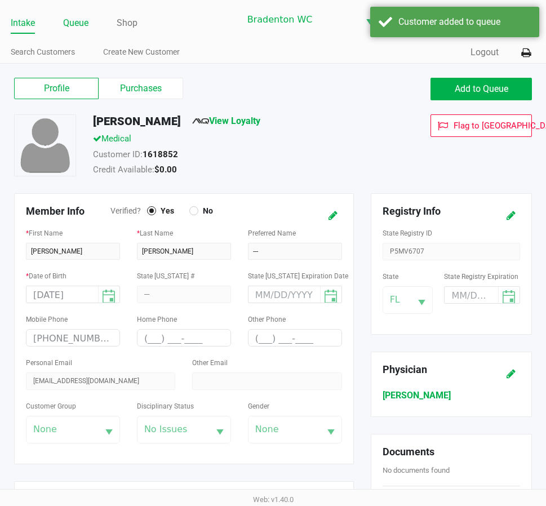
click at [70, 17] on link "Queue" at bounding box center [75, 23] width 25 height 16
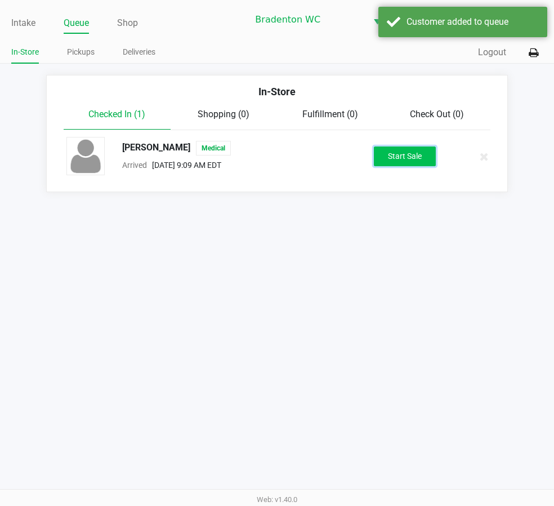
click at [397, 151] on button "Start Sale" at bounding box center [405, 156] width 62 height 20
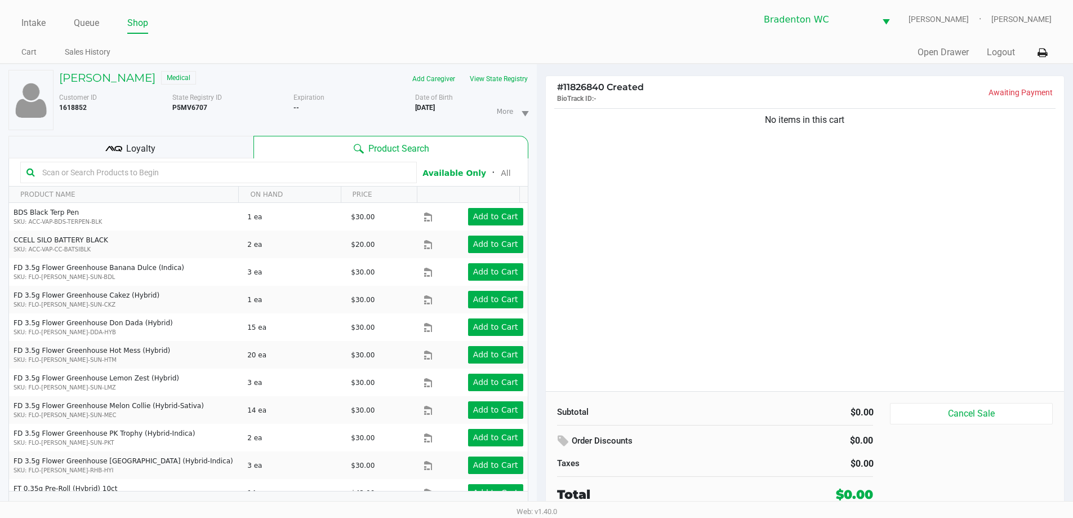
click at [547, 25] on div "Bradenton WC HUMBERTO-LEON Marley French" at bounding box center [794, 20] width 515 height 28
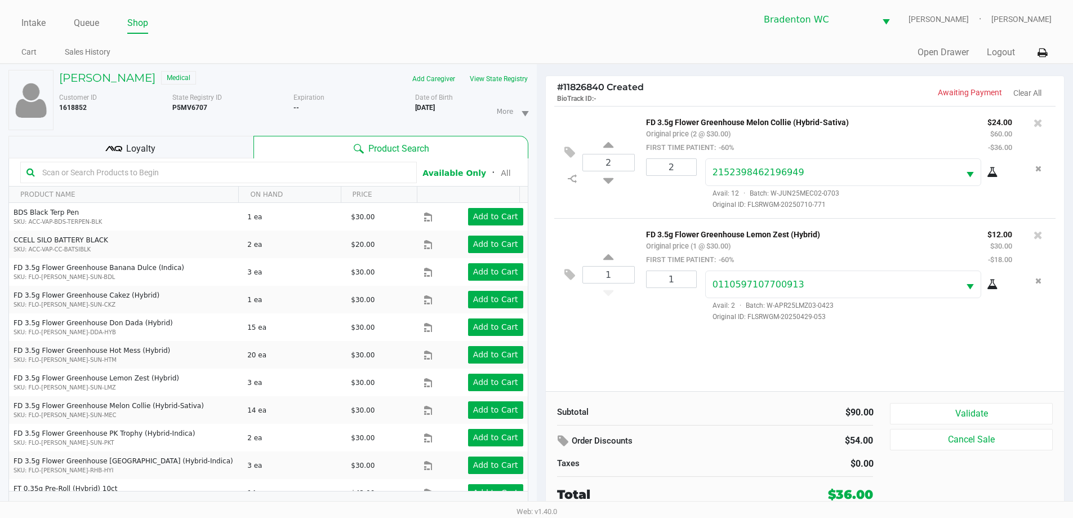
click at [139, 146] on span "Loyalty" at bounding box center [140, 149] width 29 height 14
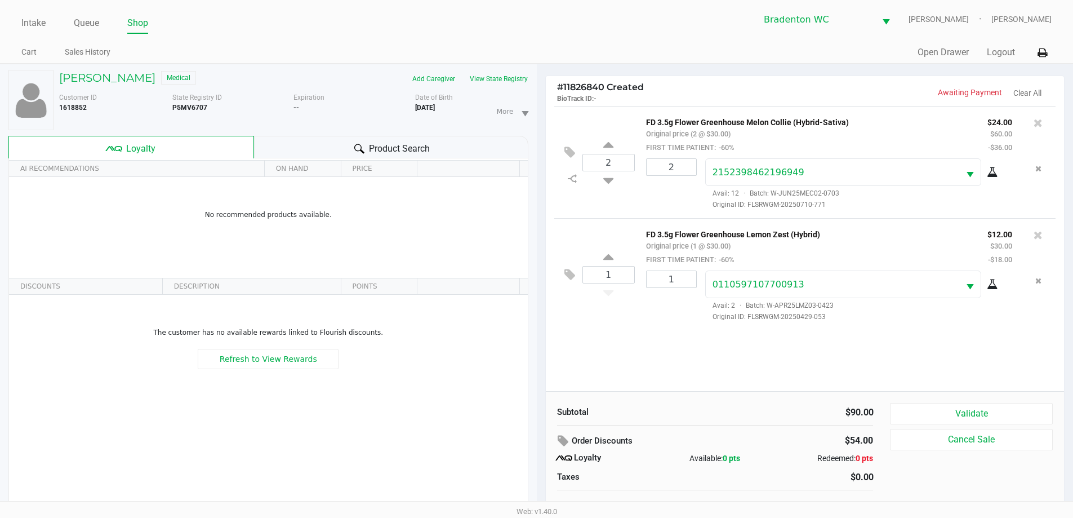
scroll to position [12, 0]
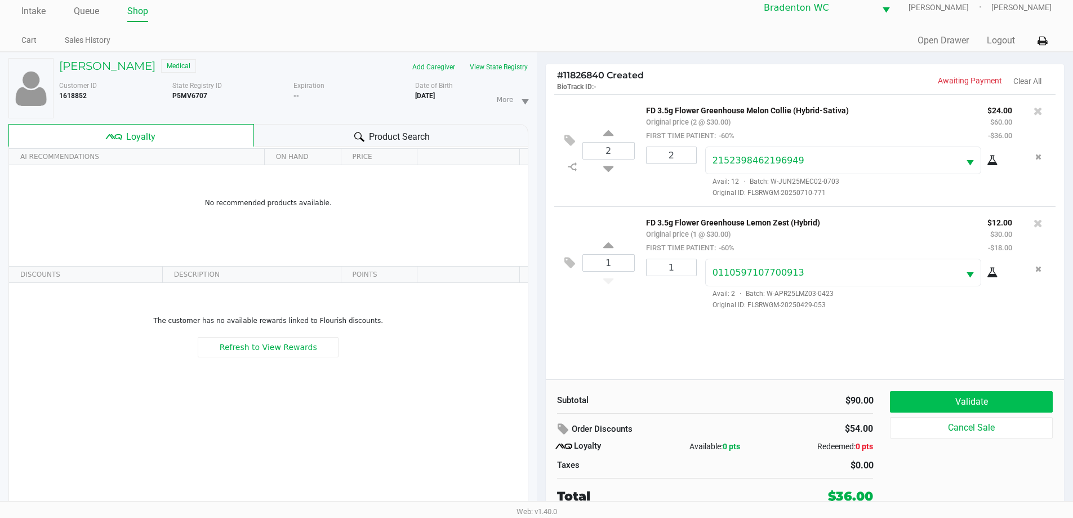
click at [948, 405] on button "Validate" at bounding box center [971, 401] width 162 height 21
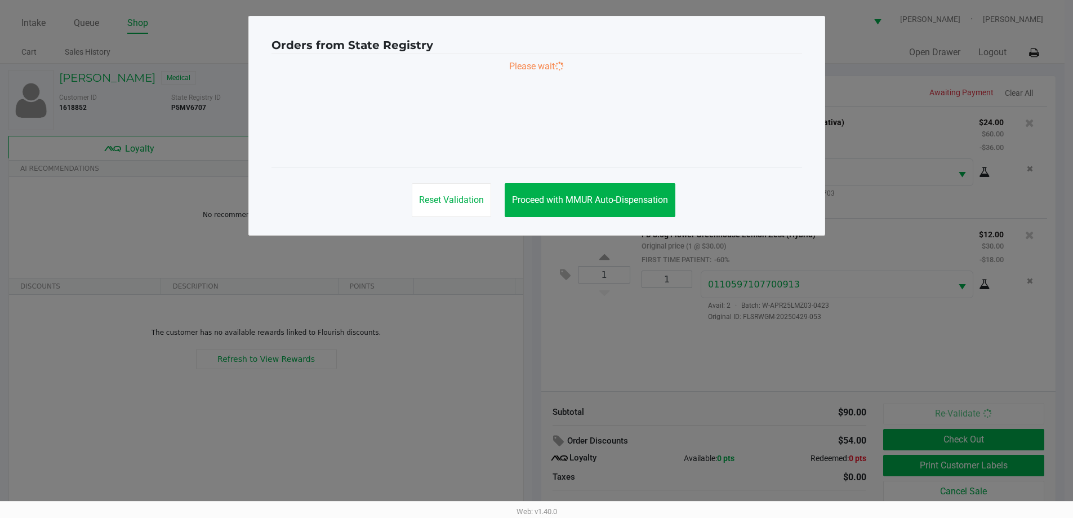
scroll to position [0, 0]
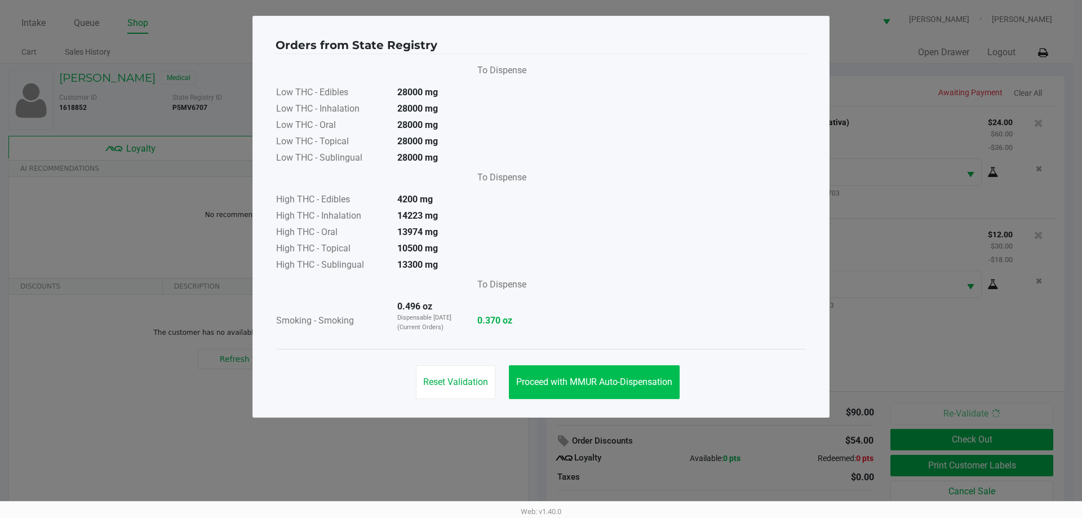
click at [573, 379] on span "Proceed with MMUR Auto-Dispensation" at bounding box center [594, 381] width 156 height 11
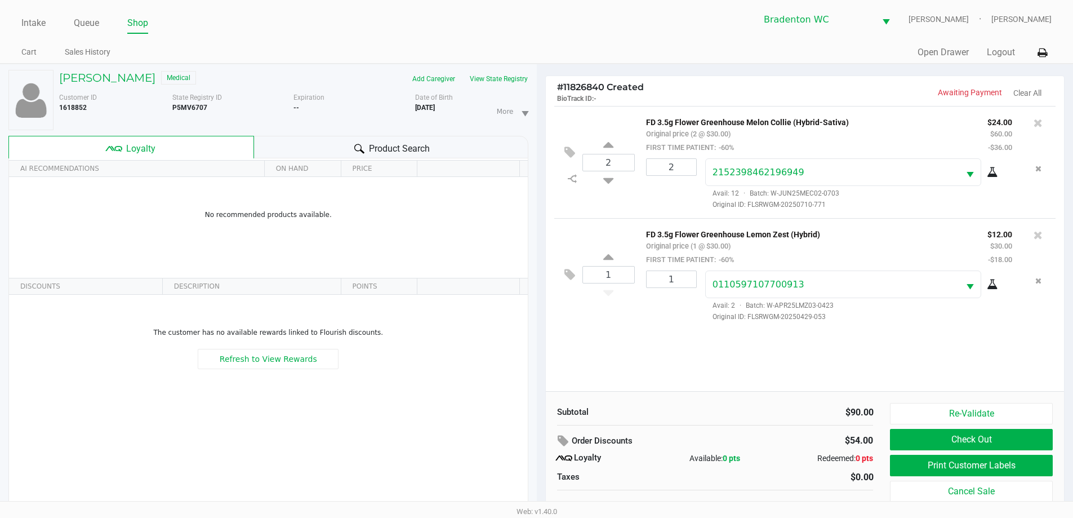
click at [920, 465] on button "Print Customer Labels" at bounding box center [971, 465] width 162 height 21
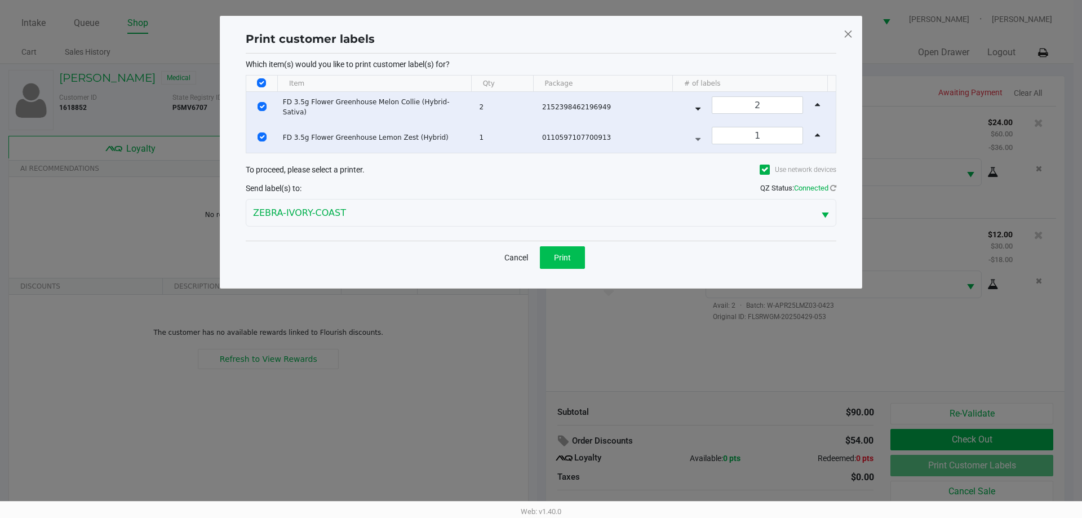
click at [578, 261] on button "Print" at bounding box center [562, 257] width 45 height 23
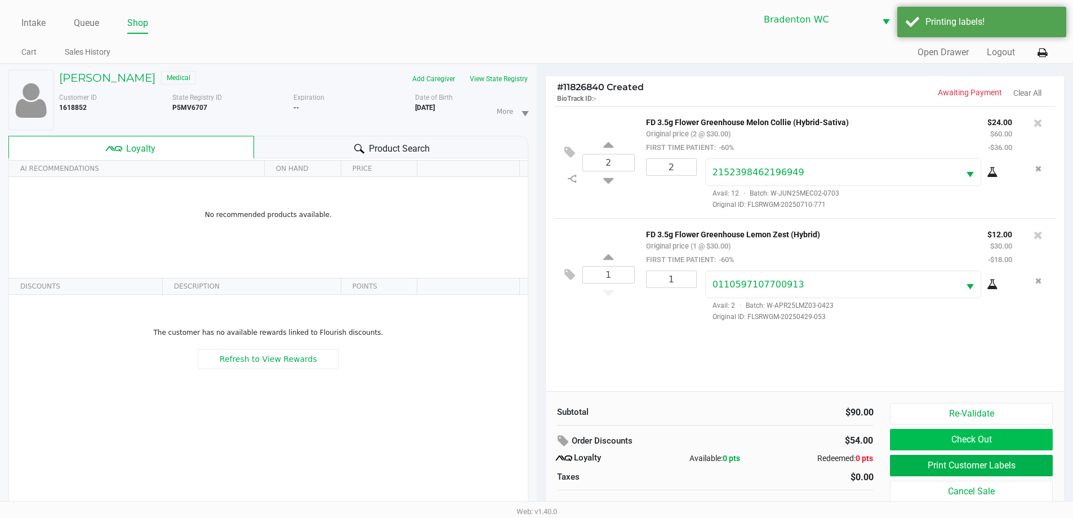
click at [921, 444] on button "Check Out" at bounding box center [971, 439] width 162 height 21
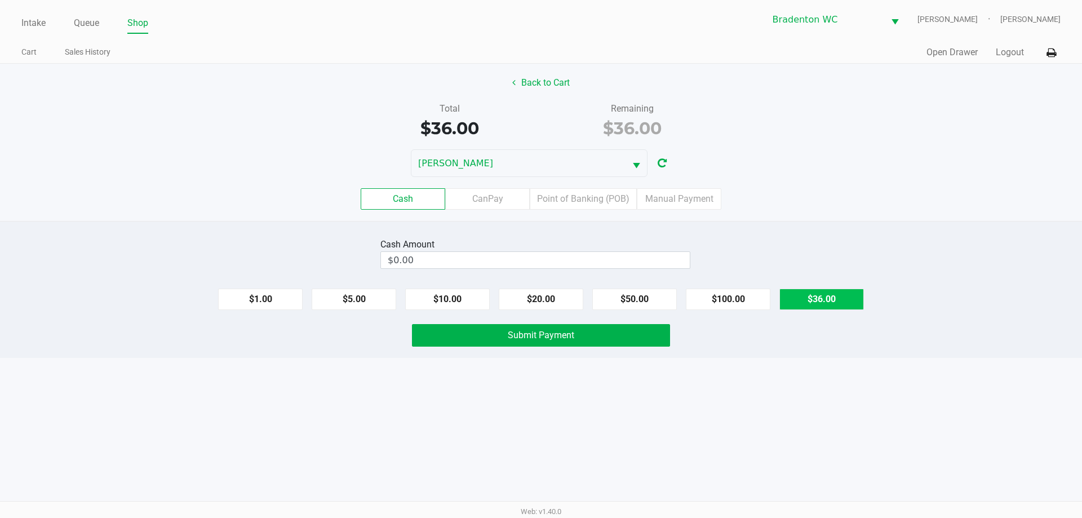
click at [823, 300] on button "$36.00" at bounding box center [821, 298] width 85 height 21
click at [685, 256] on button "Clear" at bounding box center [689, 259] width 35 height 17
click at [460, 264] on input "$0.00" at bounding box center [535, 260] width 309 height 16
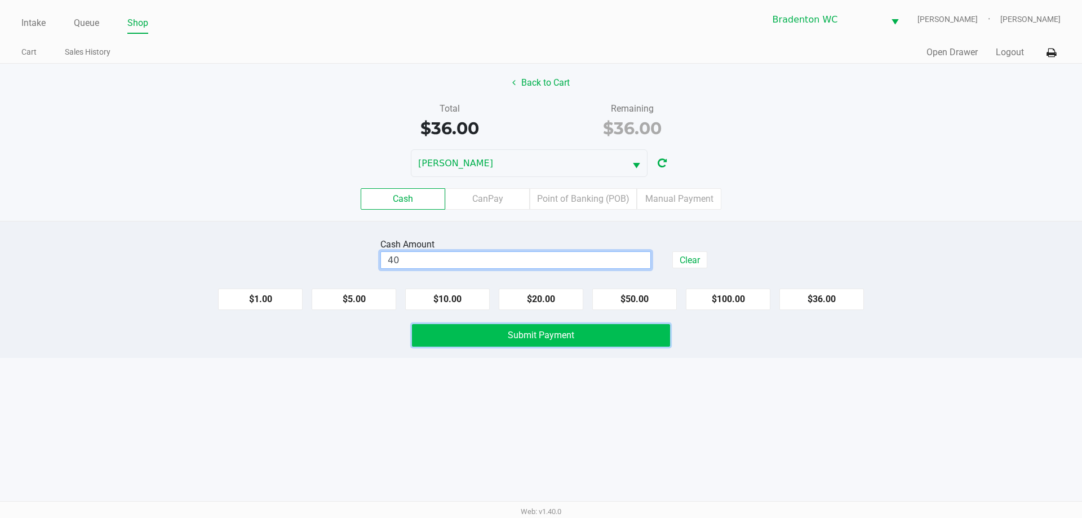
click at [415, 341] on button "Submit Payment" at bounding box center [541, 335] width 258 height 23
type input "$40.00"
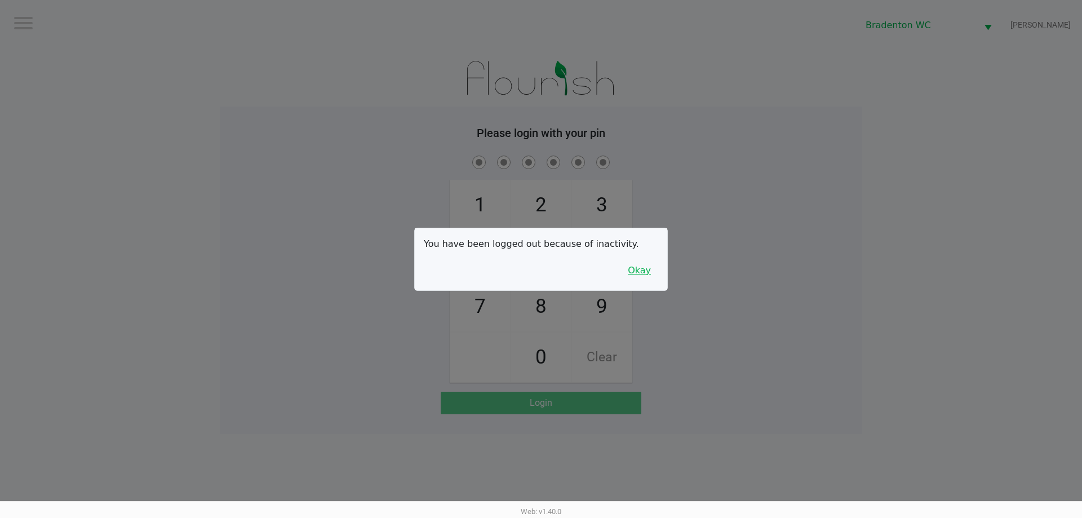
click at [641, 270] on button "Okay" at bounding box center [639, 270] width 38 height 21
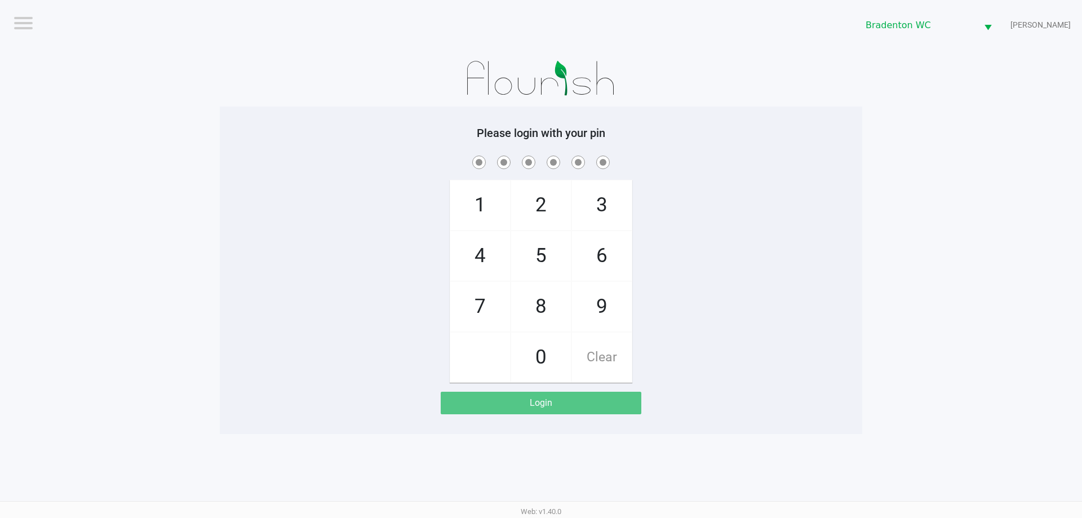
click at [771, 319] on div "1 4 7 2 5 8 0 3 6 9 Clear" at bounding box center [541, 267] width 642 height 229
checkbox input "true"
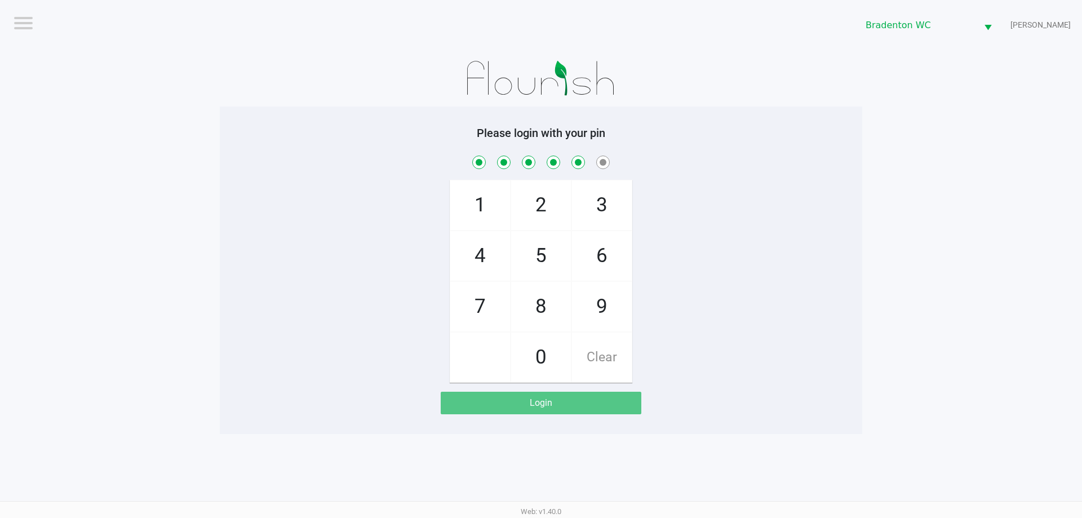
checkbox input "true"
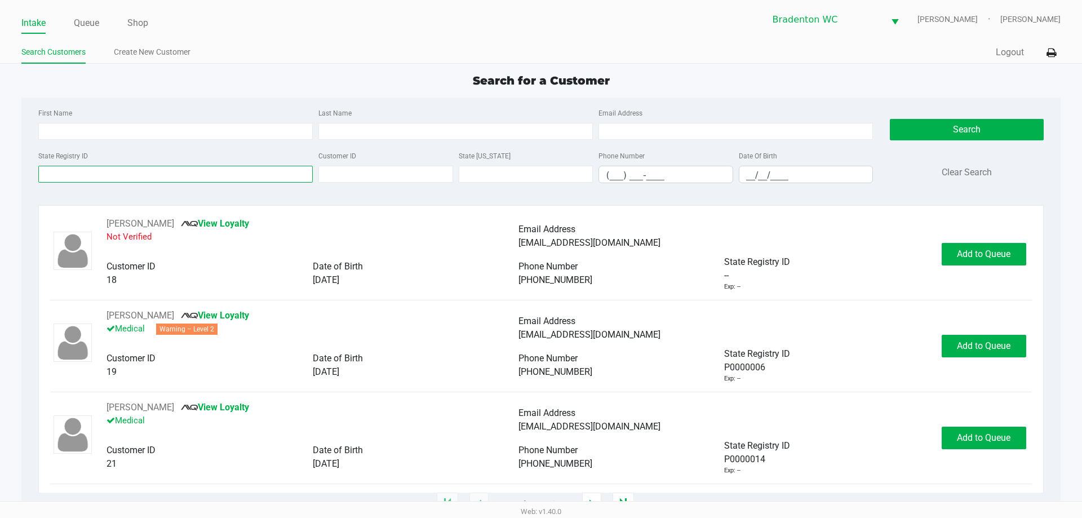
click at [86, 177] on input "State Registry ID" at bounding box center [175, 174] width 274 height 17
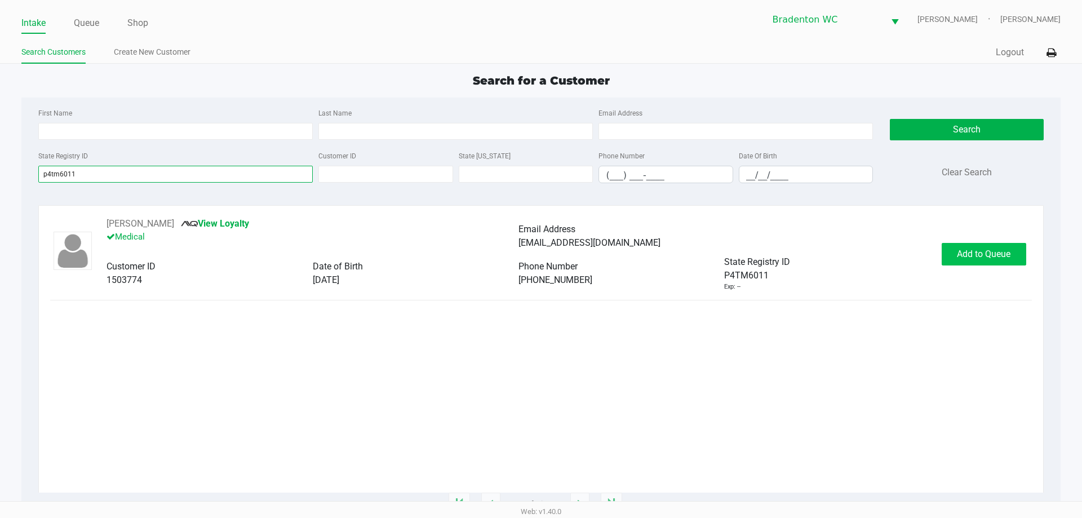
type input "p4tm6011"
click at [974, 256] on span "Add to Queue" at bounding box center [984, 253] width 54 height 11
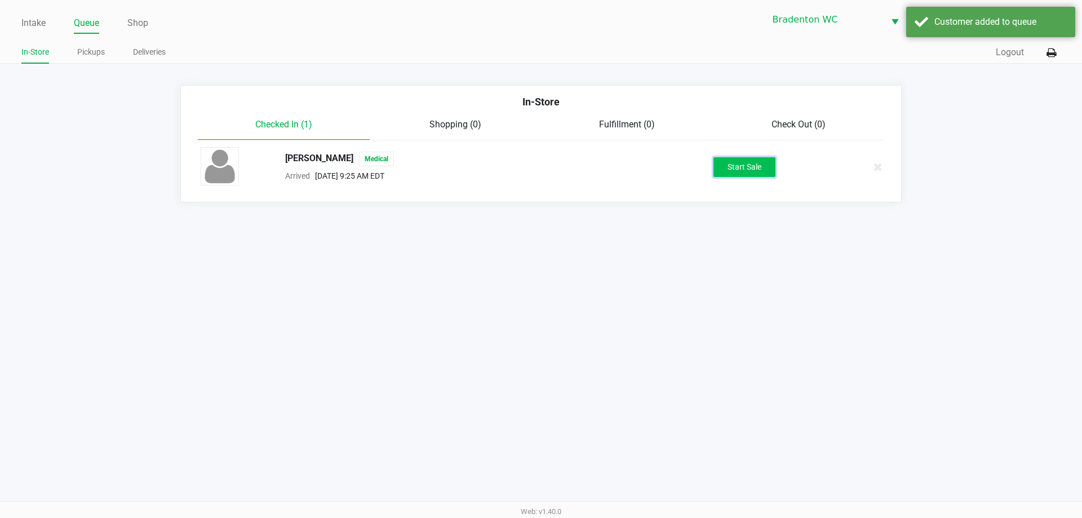
click at [743, 162] on button "Start Sale" at bounding box center [744, 167] width 62 height 20
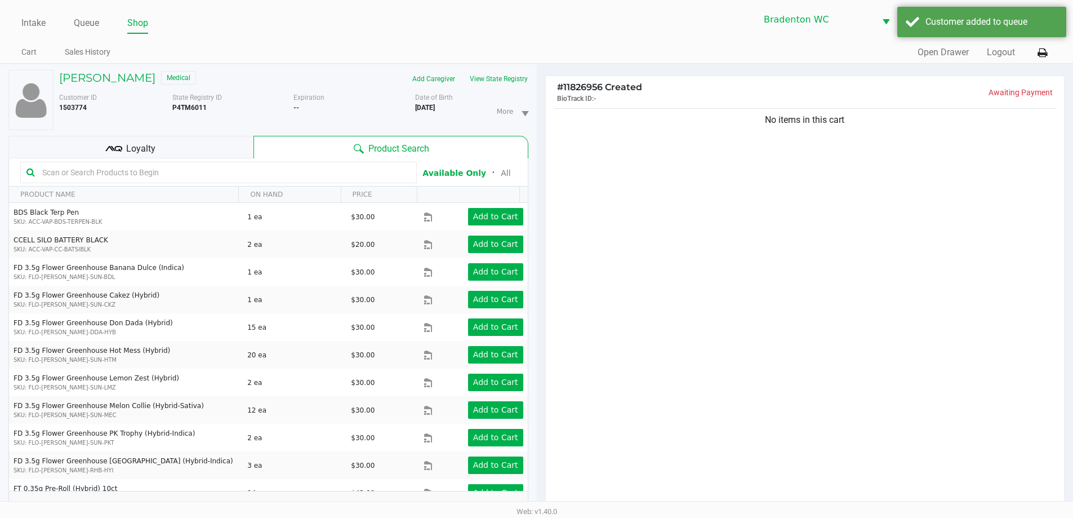
click at [482, 78] on button "View State Registry" at bounding box center [496, 79] width 66 height 18
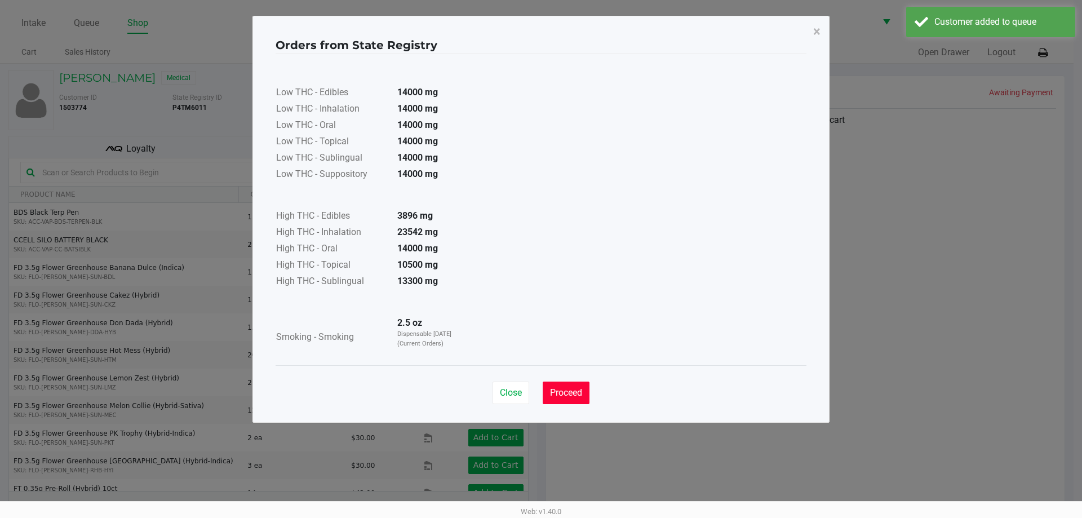
click at [557, 388] on span "Proceed" at bounding box center [566, 392] width 32 height 11
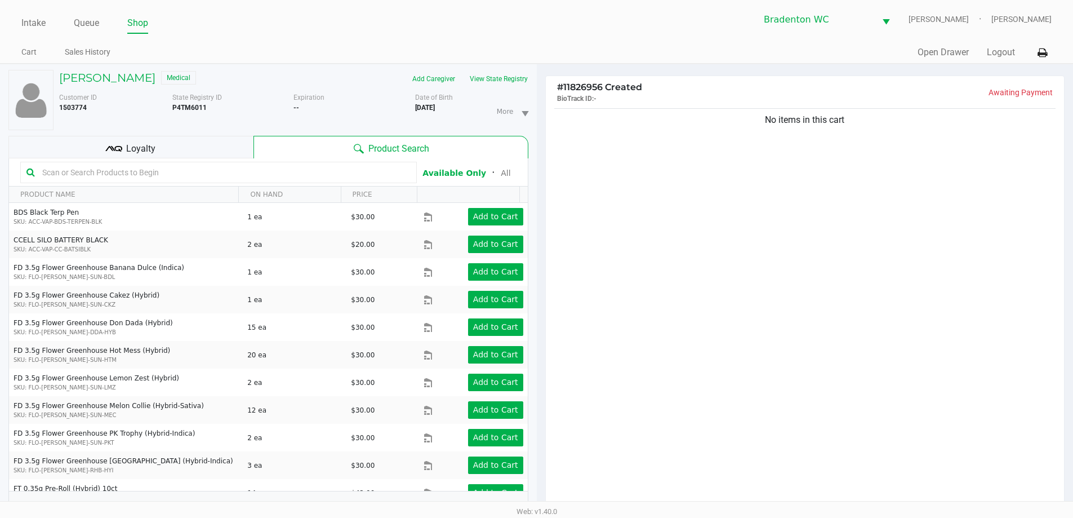
click at [69, 168] on input "text" at bounding box center [224, 172] width 373 height 17
click at [500, 77] on button "View State Registry" at bounding box center [496, 79] width 66 height 18
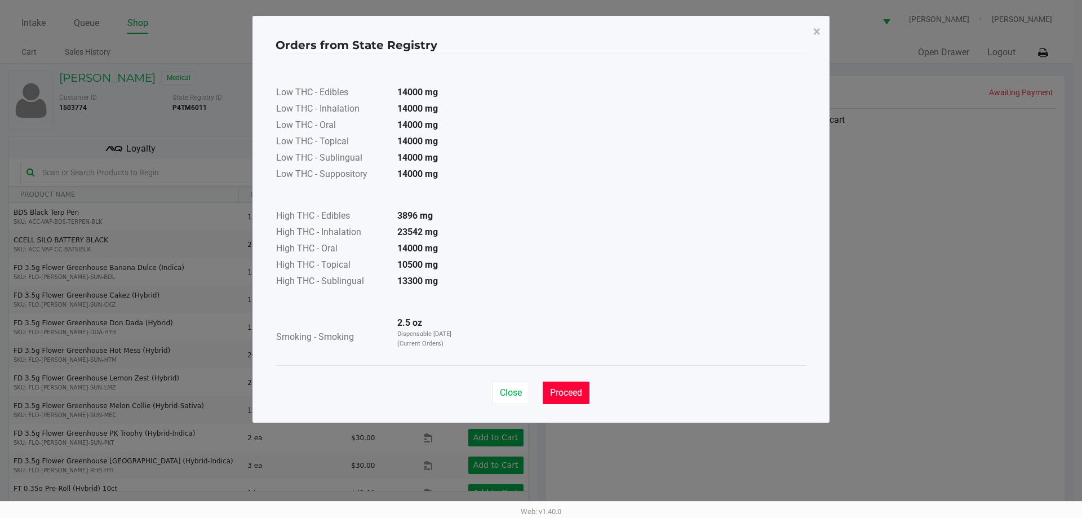
click at [571, 392] on span "Proceed" at bounding box center [566, 392] width 32 height 11
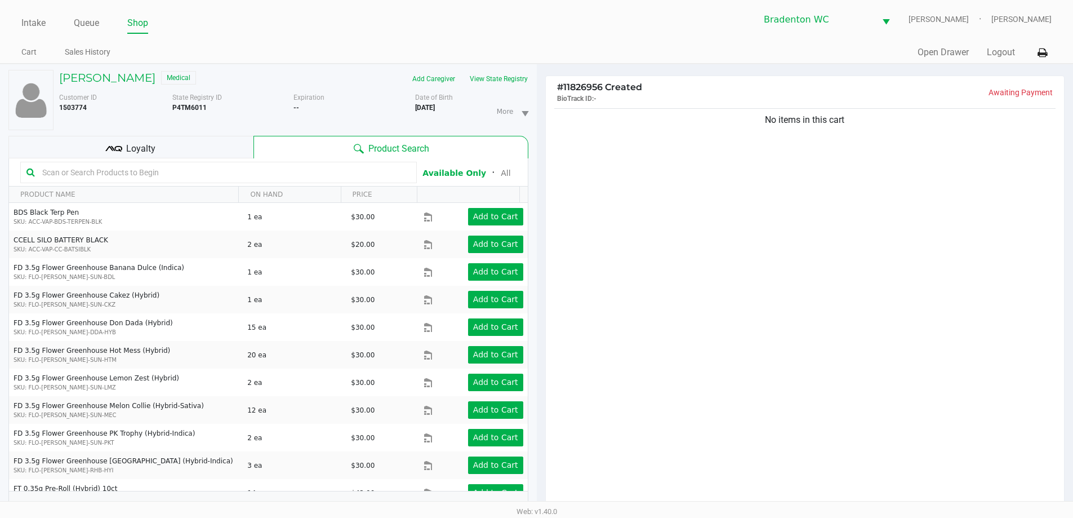
click at [122, 172] on input "text" at bounding box center [224, 172] width 373 height 17
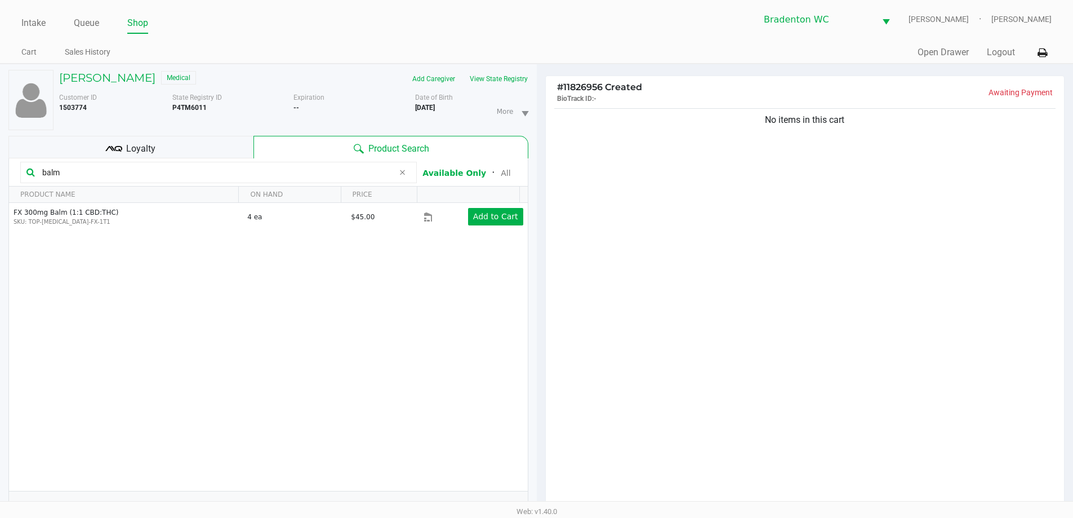
type input "balm"
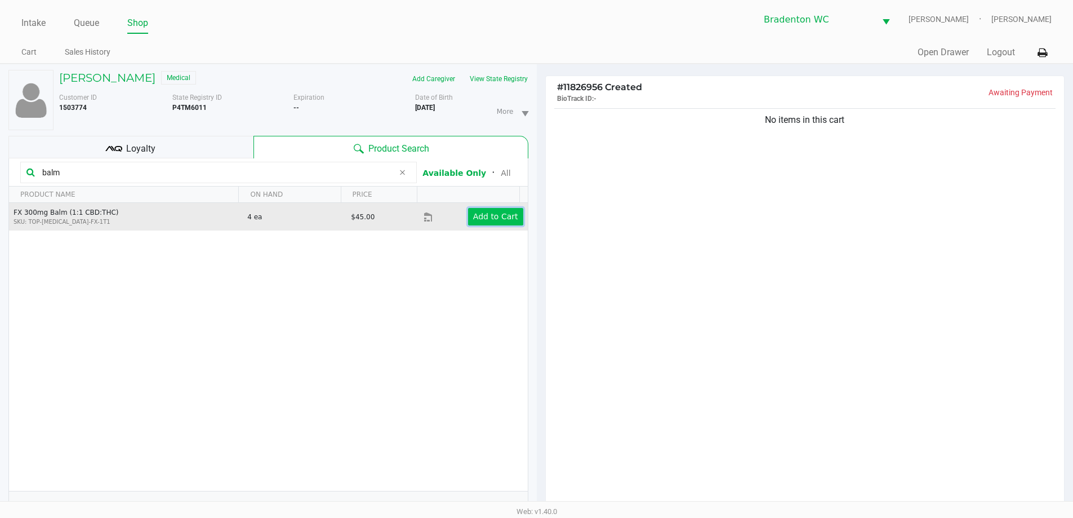
click at [491, 212] on app-button-loader "Add to Cart" at bounding box center [495, 216] width 45 height 9
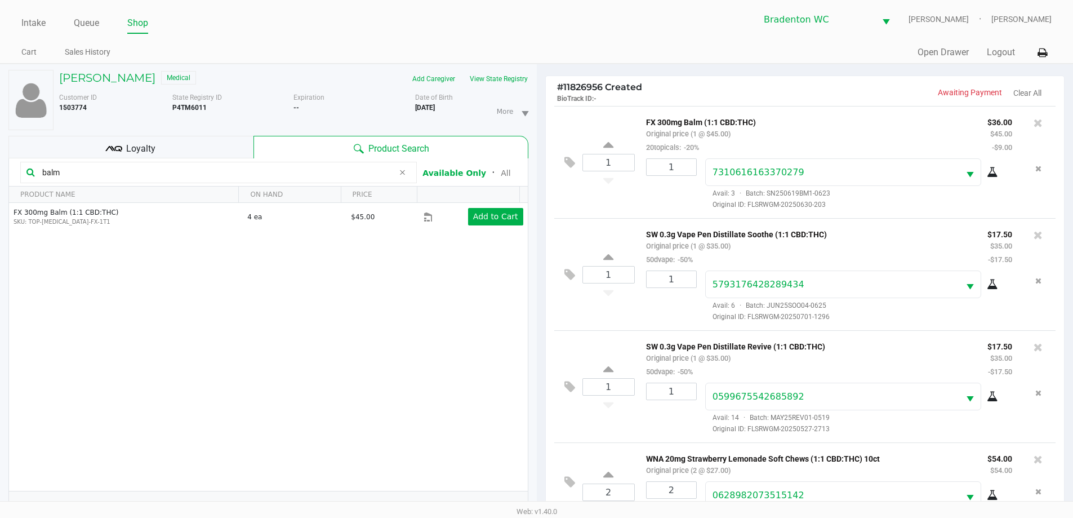
click at [152, 140] on div "Loyalty" at bounding box center [130, 147] width 245 height 23
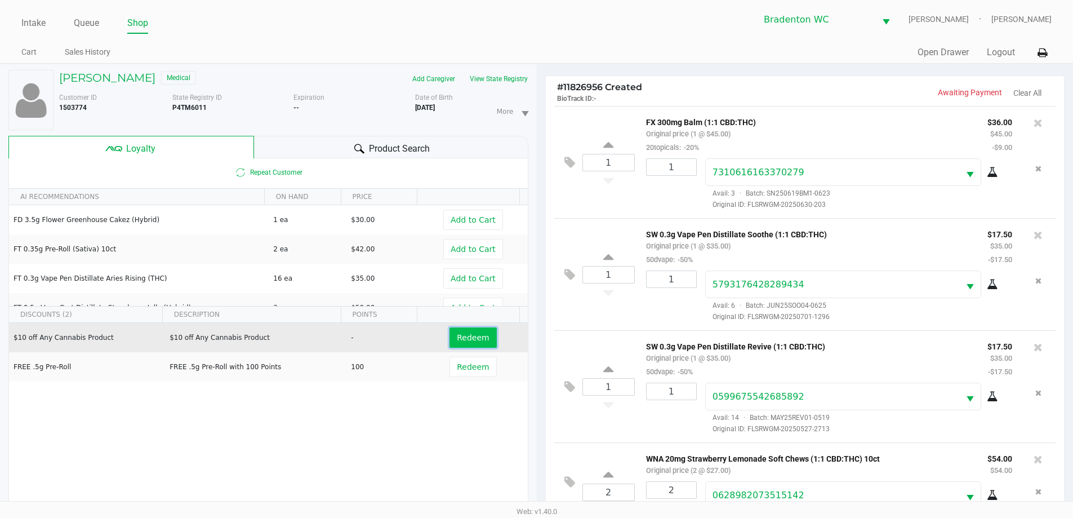
click at [468, 339] on span "Redeem" at bounding box center [473, 337] width 32 height 9
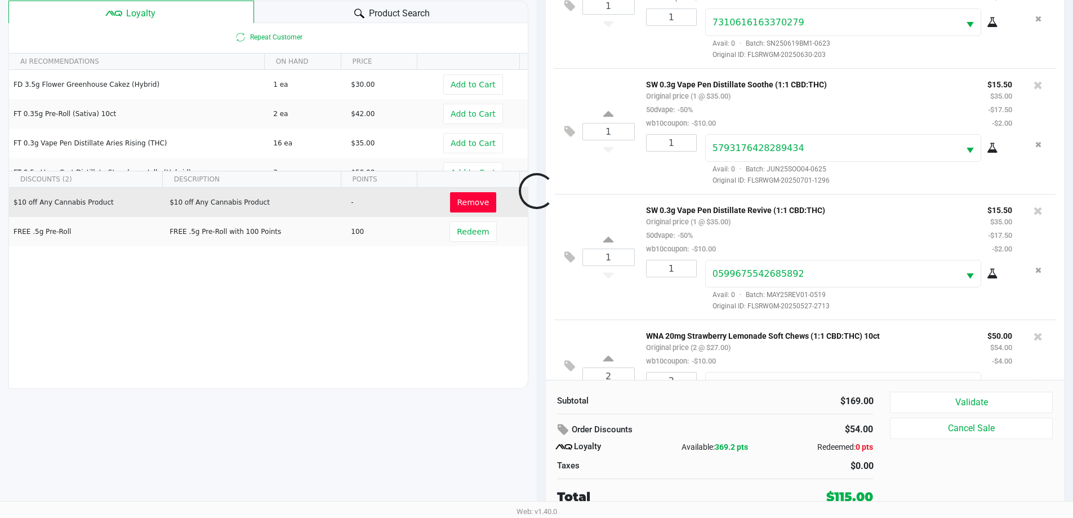
scroll to position [82, 0]
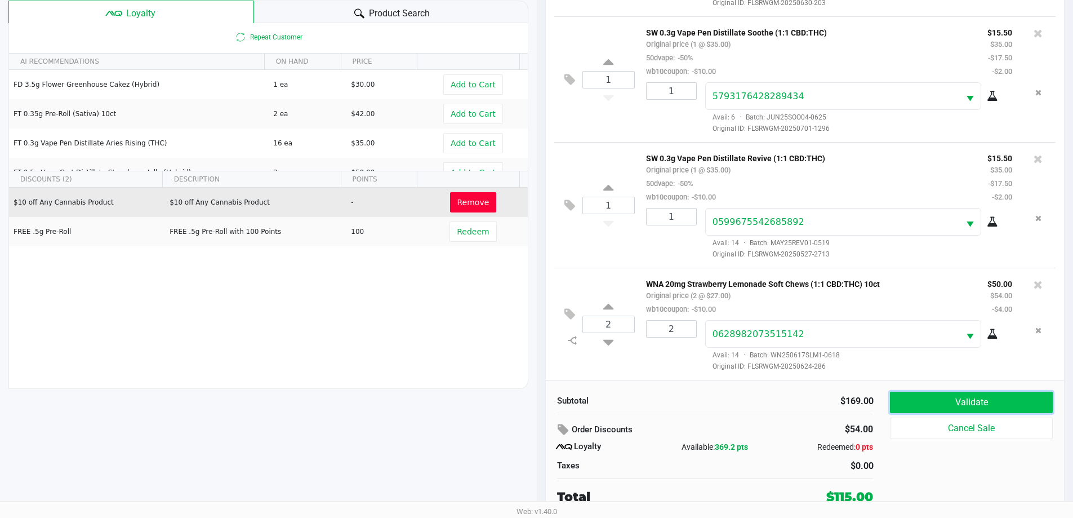
click at [1025, 396] on button "Validate" at bounding box center [971, 402] width 162 height 21
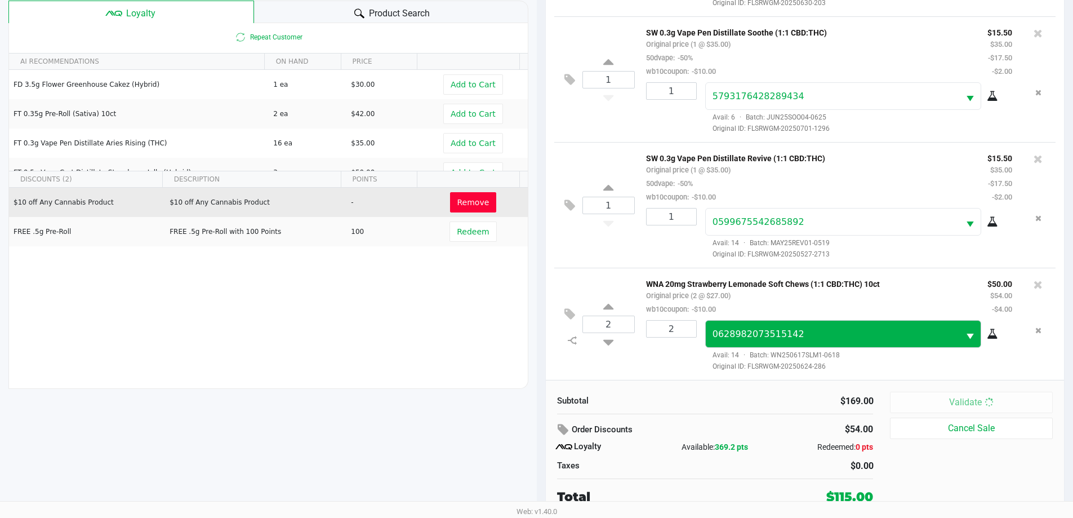
scroll to position [0, 0]
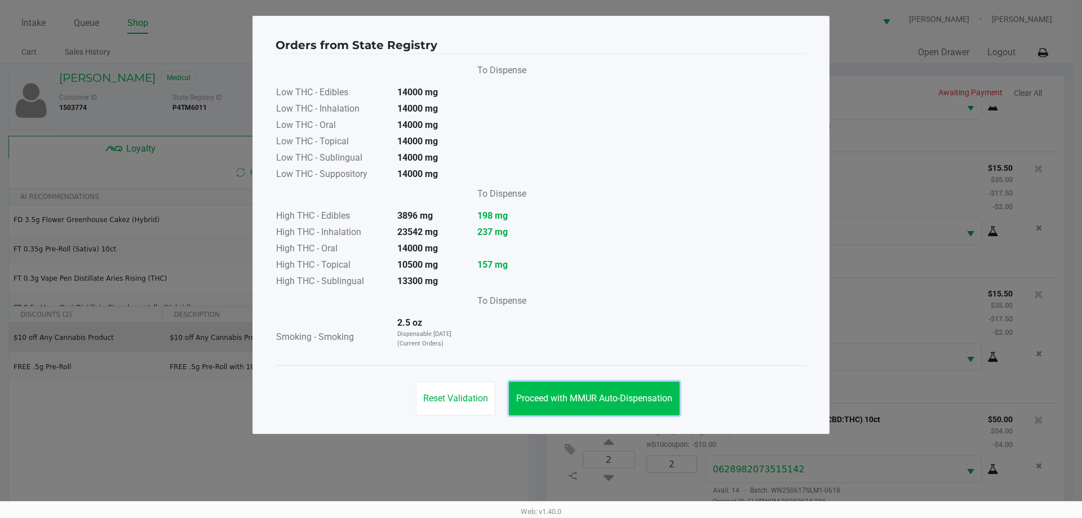
drag, startPoint x: 526, startPoint y: 392, endPoint x: 548, endPoint y: 369, distance: 31.5
click at [526, 392] on button "Proceed with MMUR Auto-Dispensation" at bounding box center [594, 398] width 171 height 34
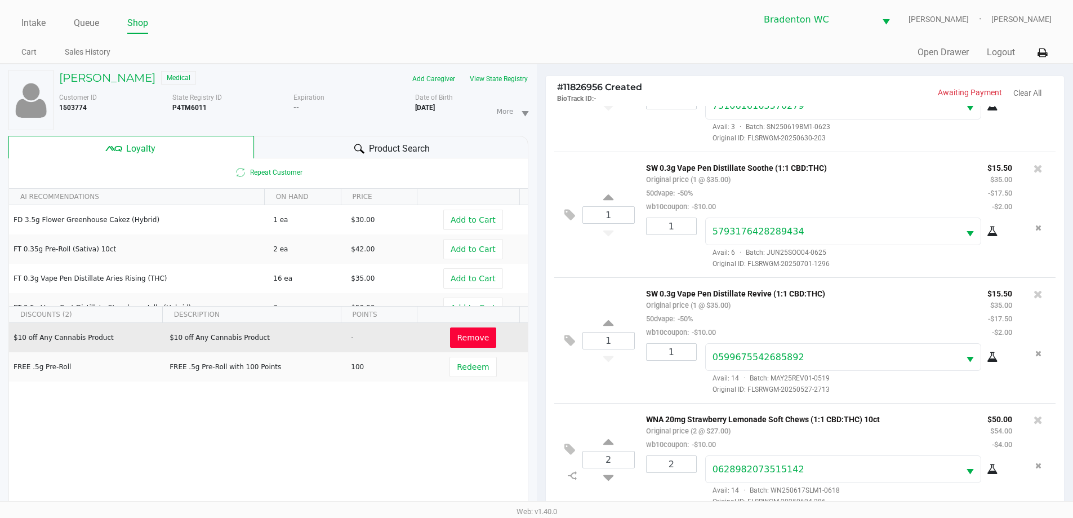
click at [641, 29] on div "Bradenton WC HUMBERTO-LEON Marley French" at bounding box center [794, 20] width 515 height 28
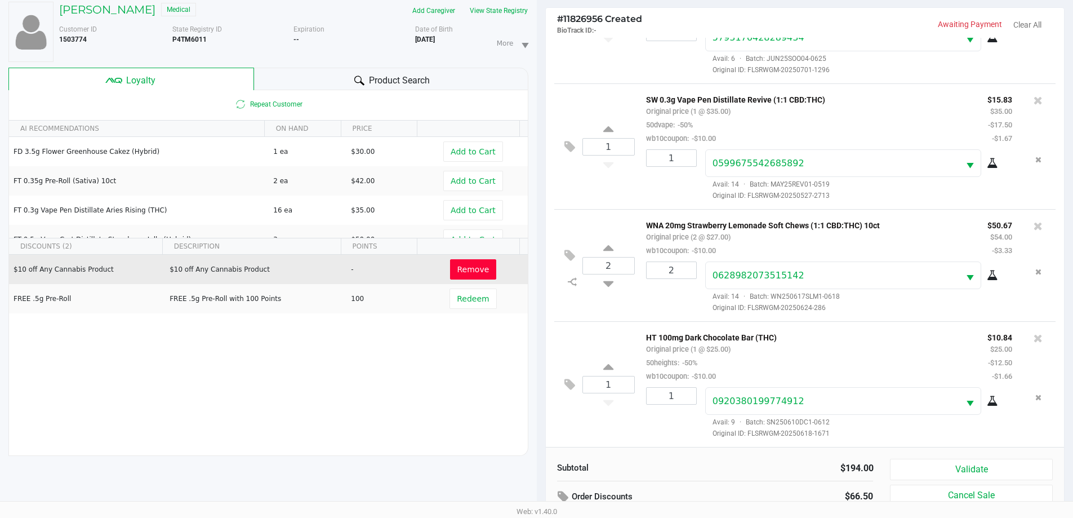
scroll to position [135, 0]
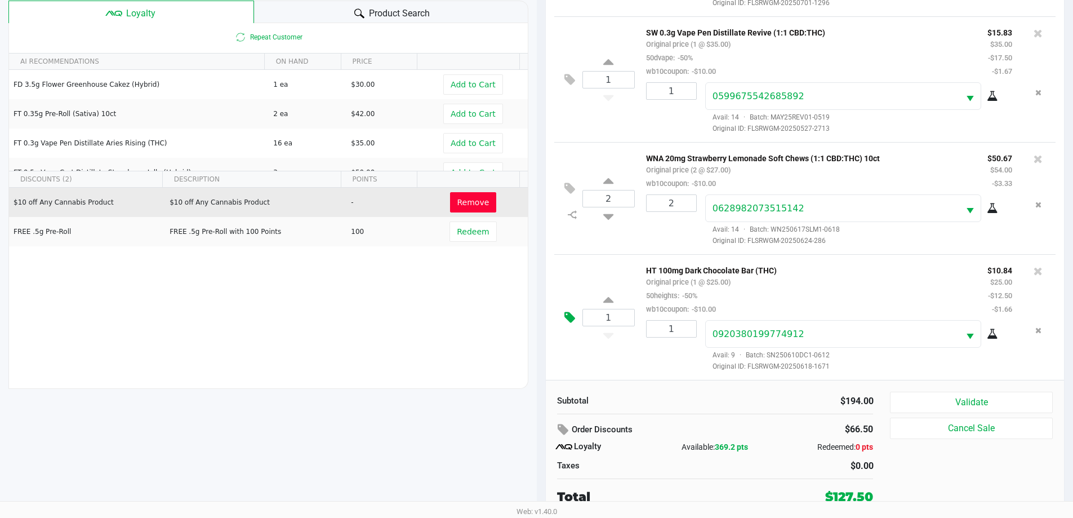
click at [567, 318] on icon at bounding box center [570, 317] width 11 height 13
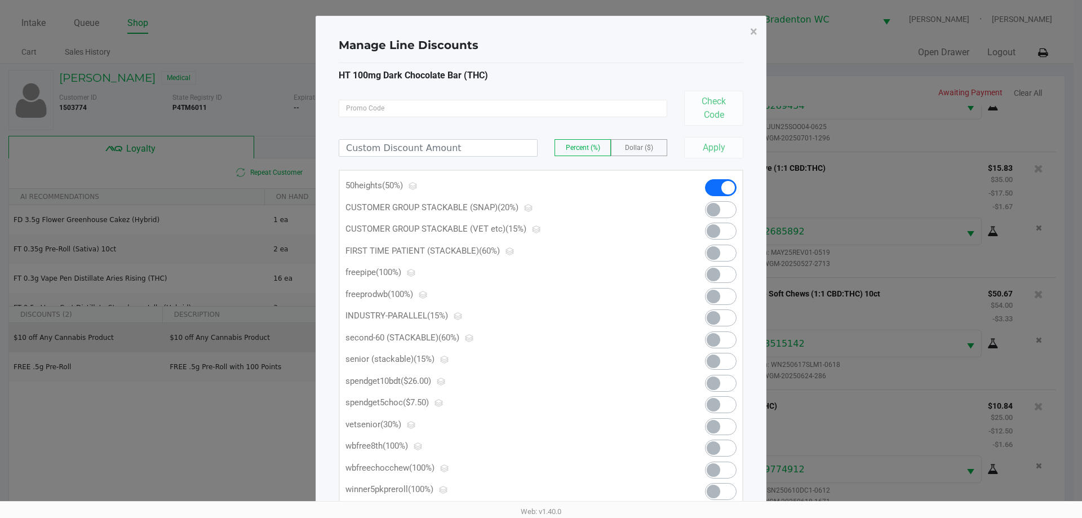
click at [718, 404] on span at bounding box center [714, 405] width 14 height 14
click at [755, 30] on span "×" at bounding box center [753, 32] width 7 height 16
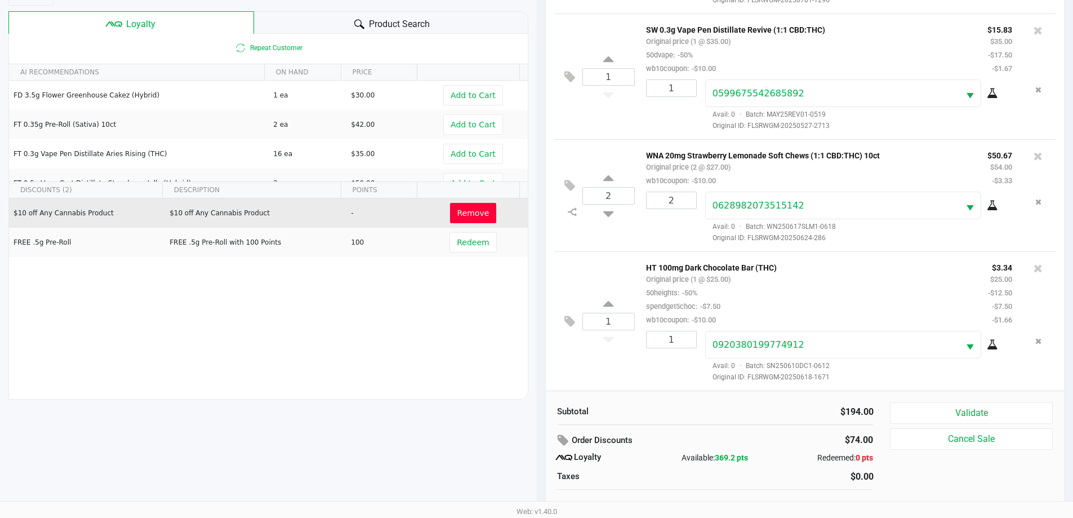
scroll to position [135, 0]
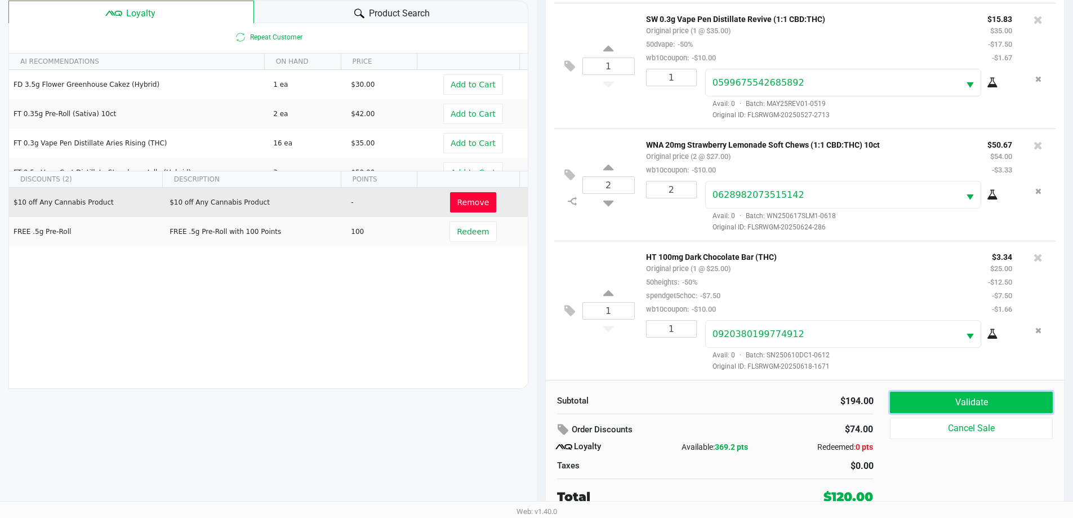
click at [961, 400] on button "Validate" at bounding box center [971, 402] width 162 height 21
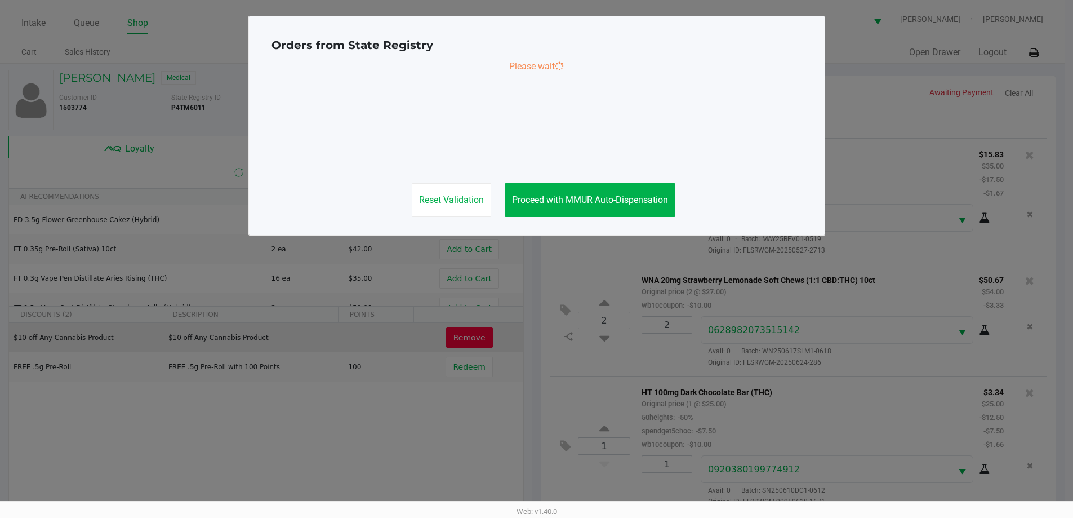
scroll to position [0, 0]
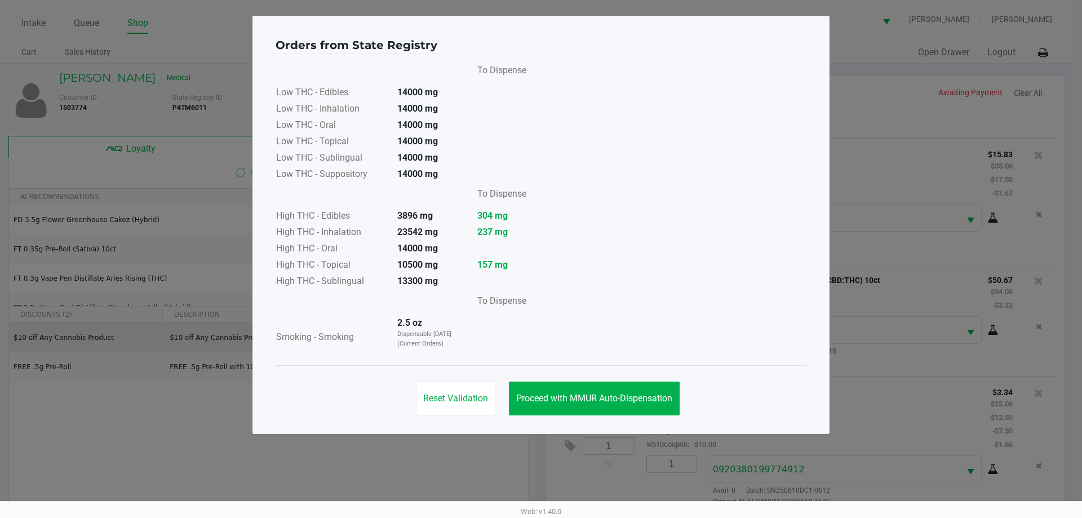
click at [581, 405] on button "Proceed with MMUR Auto-Dispensation" at bounding box center [594, 398] width 171 height 34
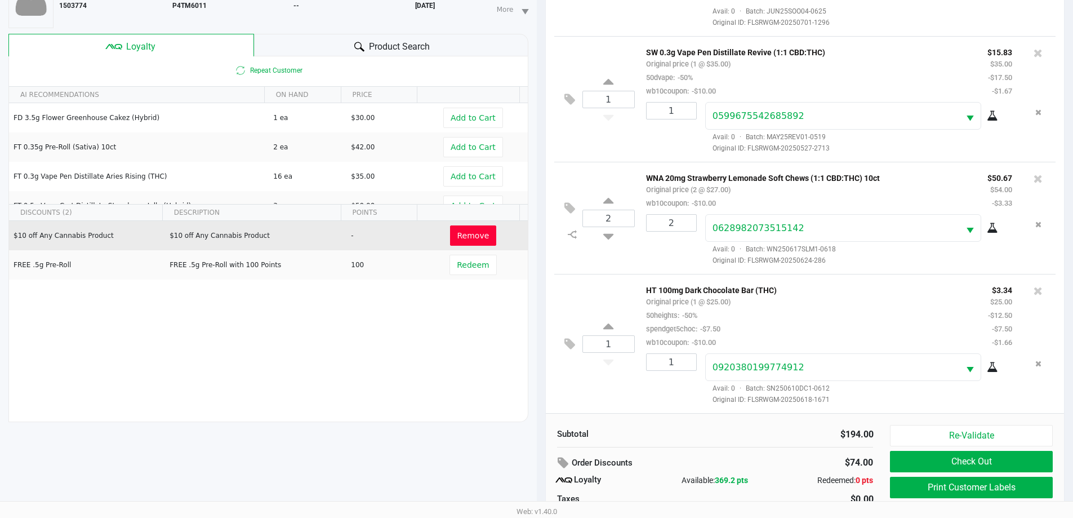
scroll to position [135, 0]
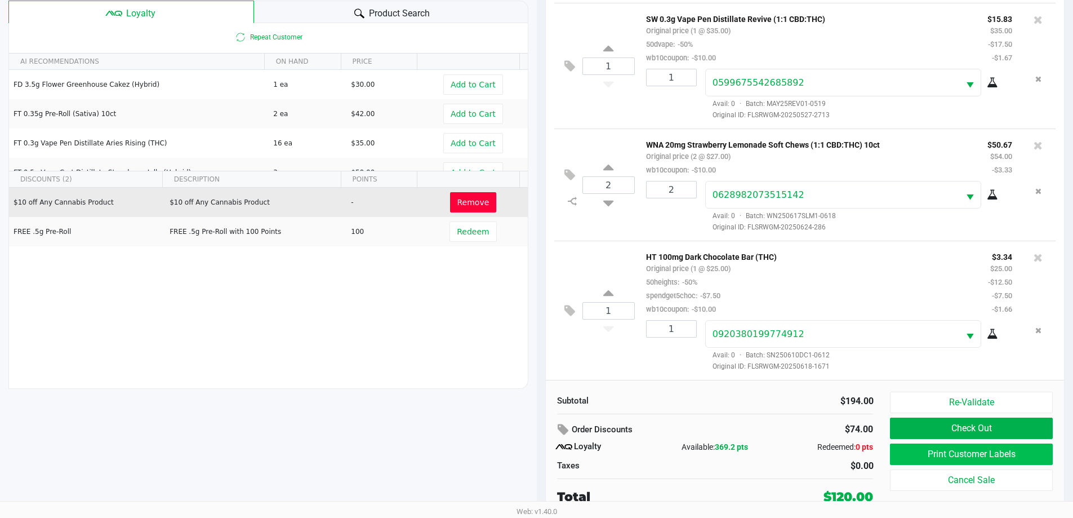
click at [911, 459] on button "Print Customer Labels" at bounding box center [971, 453] width 162 height 21
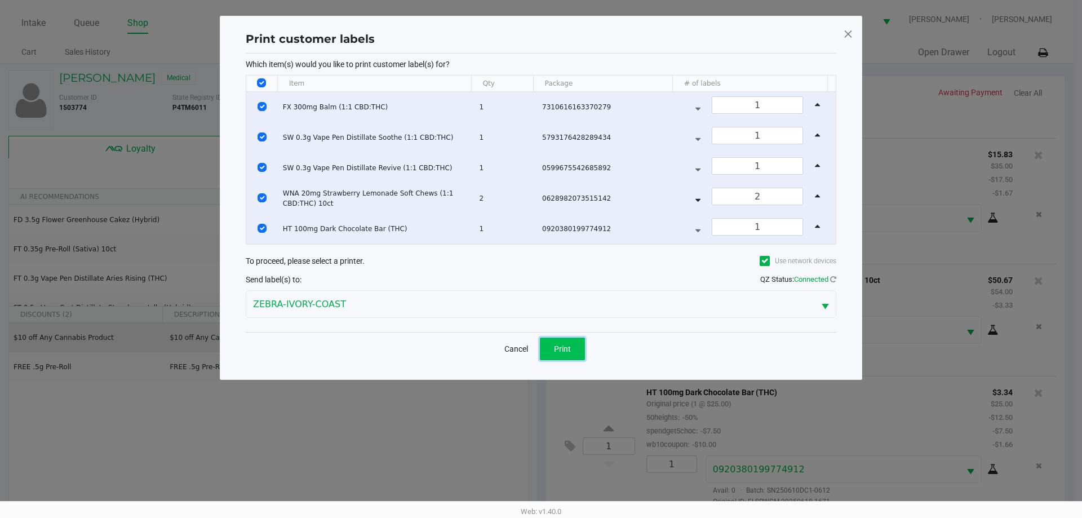
click at [562, 349] on span "Print" at bounding box center [562, 348] width 17 height 9
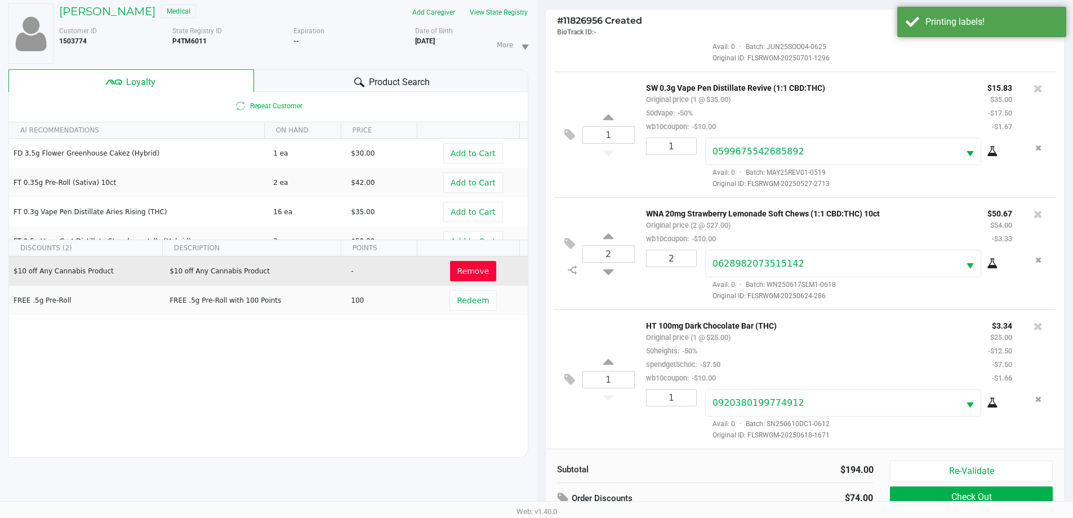
scroll to position [135, 0]
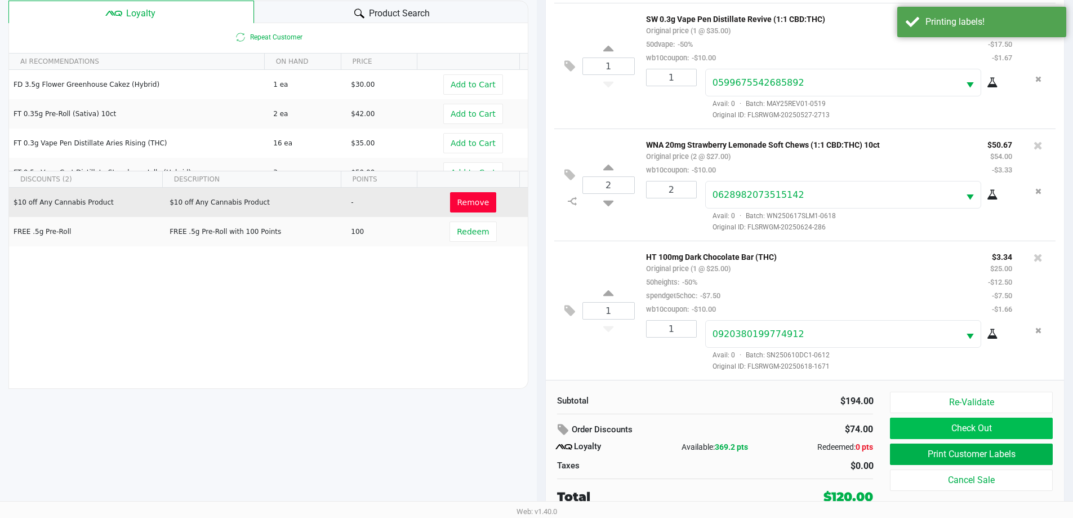
click at [931, 425] on button "Check Out" at bounding box center [971, 428] width 162 height 21
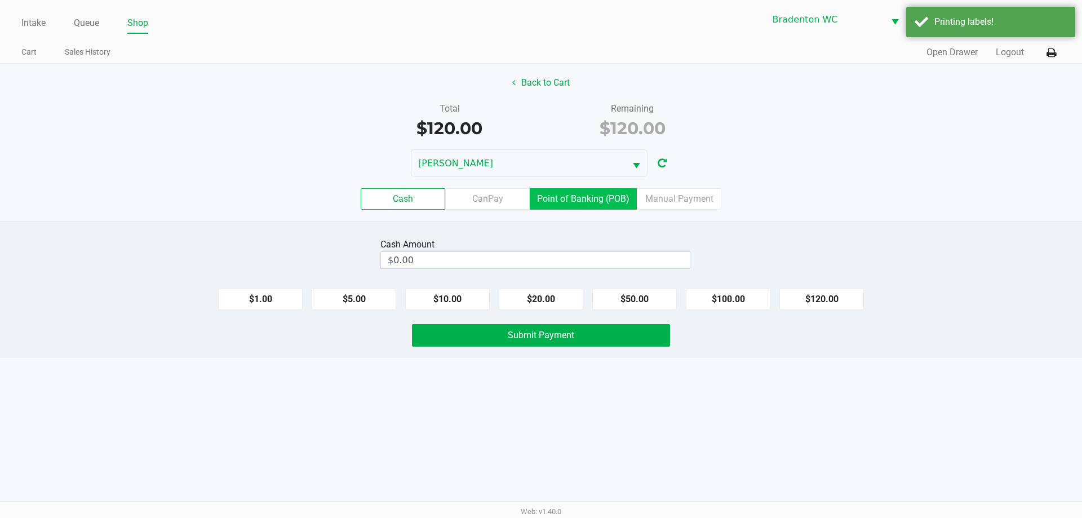
click at [579, 194] on label "Point of Banking (POB)" at bounding box center [583, 198] width 107 height 21
click at [0, 0] on 7 "Point of Banking (POB)" at bounding box center [0, 0] width 0 height 0
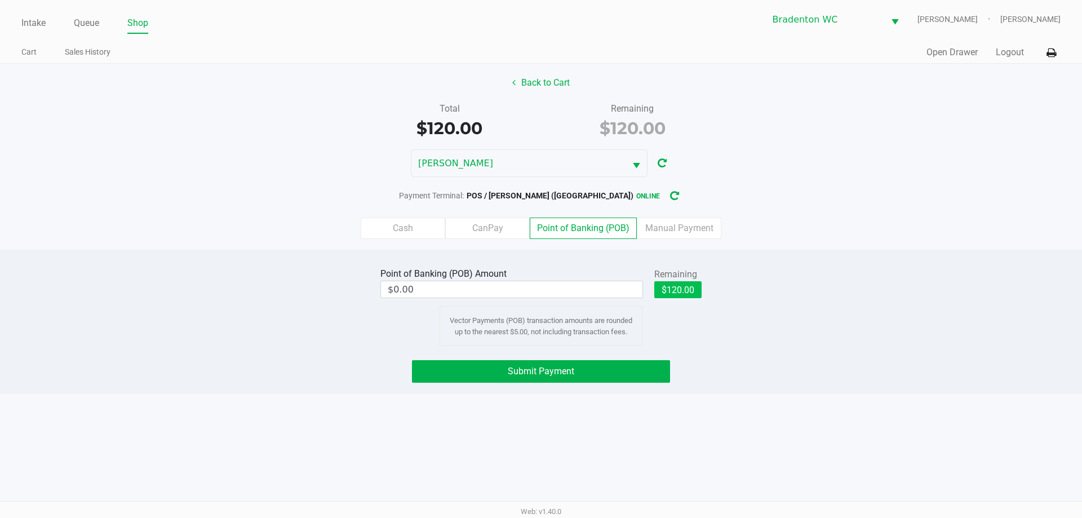
click at [675, 291] on button "$120.00" at bounding box center [677, 289] width 47 height 17
type input "$120.00"
click at [520, 380] on button "Submit Payment" at bounding box center [541, 371] width 258 height 23
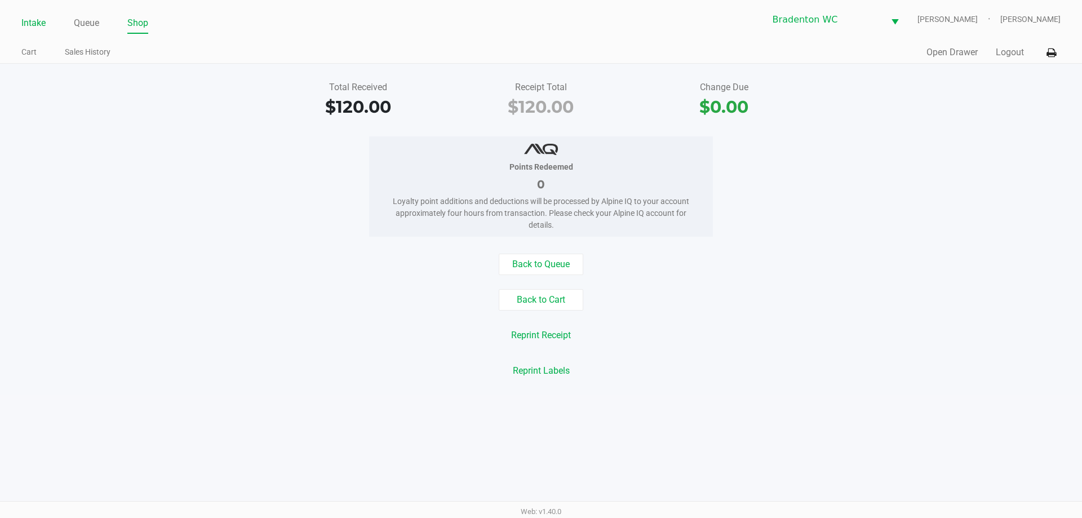
click at [35, 23] on link "Intake" at bounding box center [33, 23] width 24 height 16
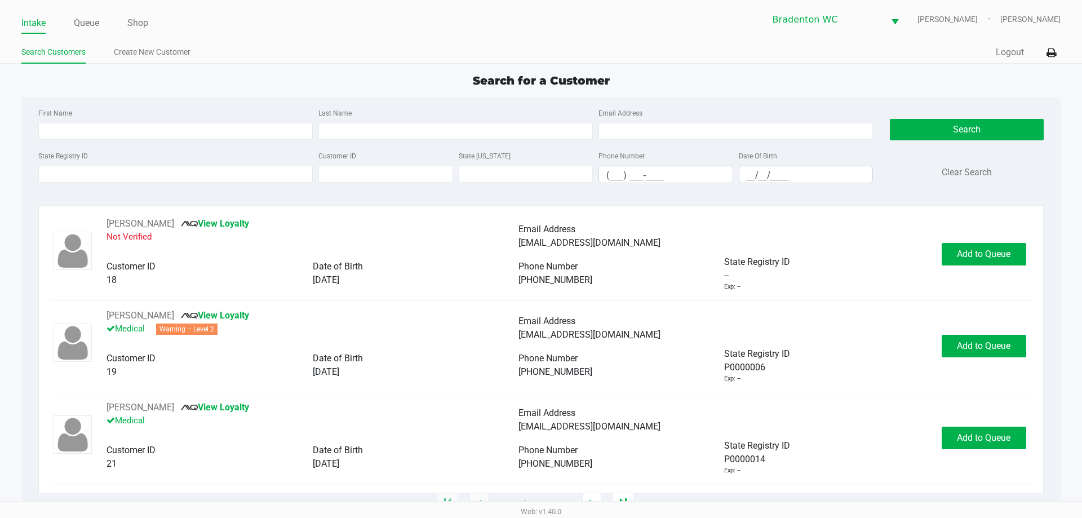
click at [345, 38] on div "Intake Queue Shop Bradenton WC HUMBERTO-LEON Marley French Search Customers Cre…" at bounding box center [541, 32] width 1082 height 64
click at [55, 170] on input "State Registry ID" at bounding box center [175, 174] width 274 height 17
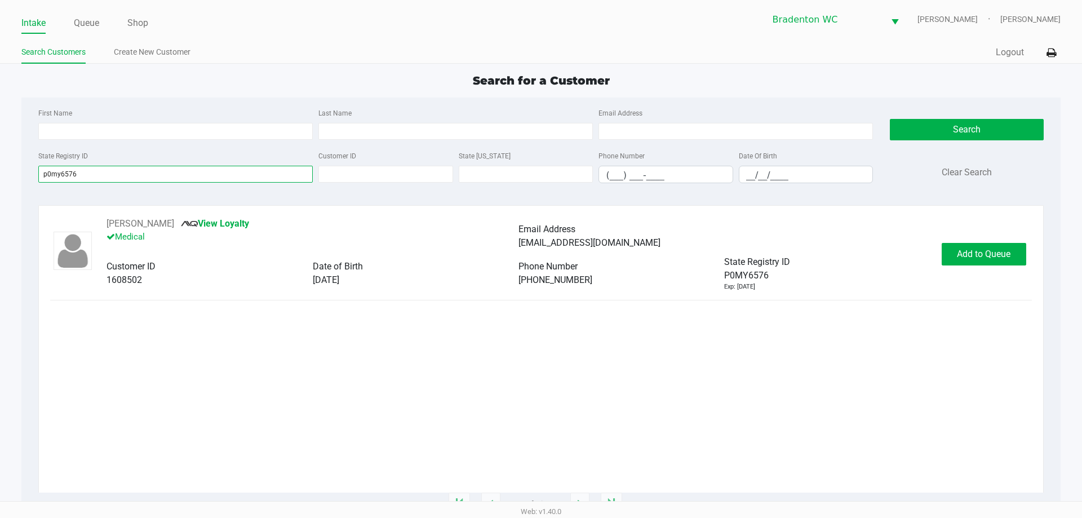
type input "p0my6576"
click at [974, 263] on button "Add to Queue" at bounding box center [984, 254] width 85 height 23
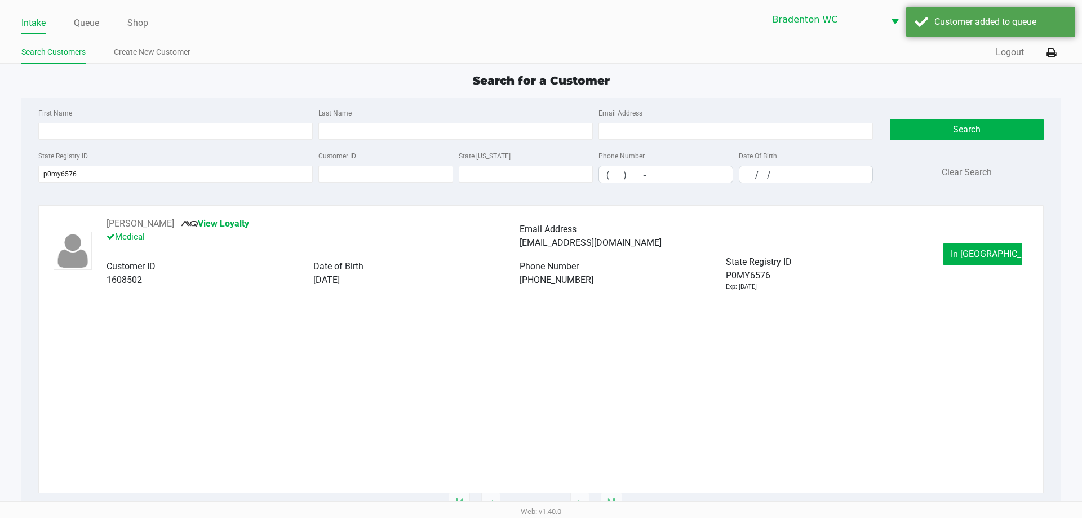
click at [960, 256] on button "In Queue" at bounding box center [982, 254] width 79 height 23
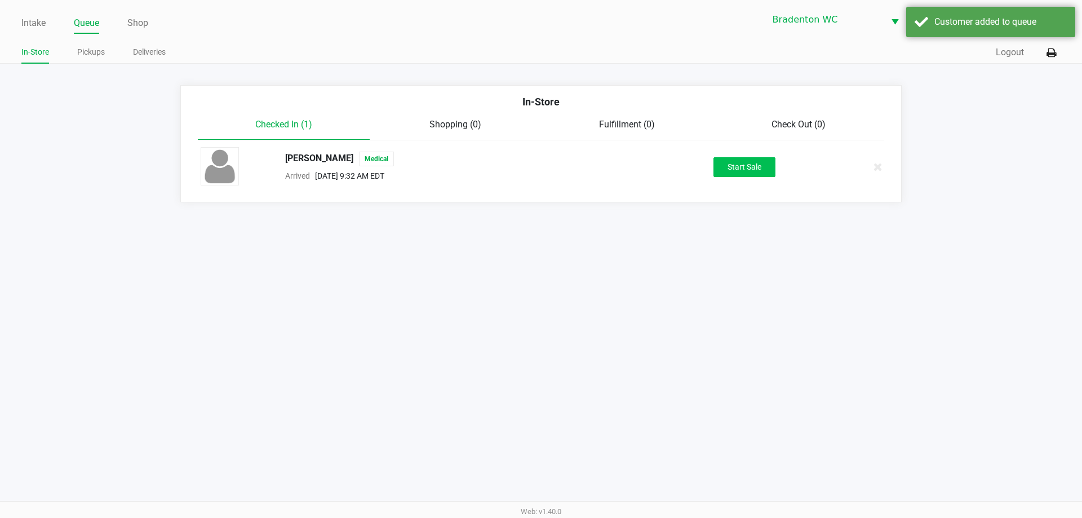
click at [752, 166] on button "Start Sale" at bounding box center [744, 167] width 62 height 20
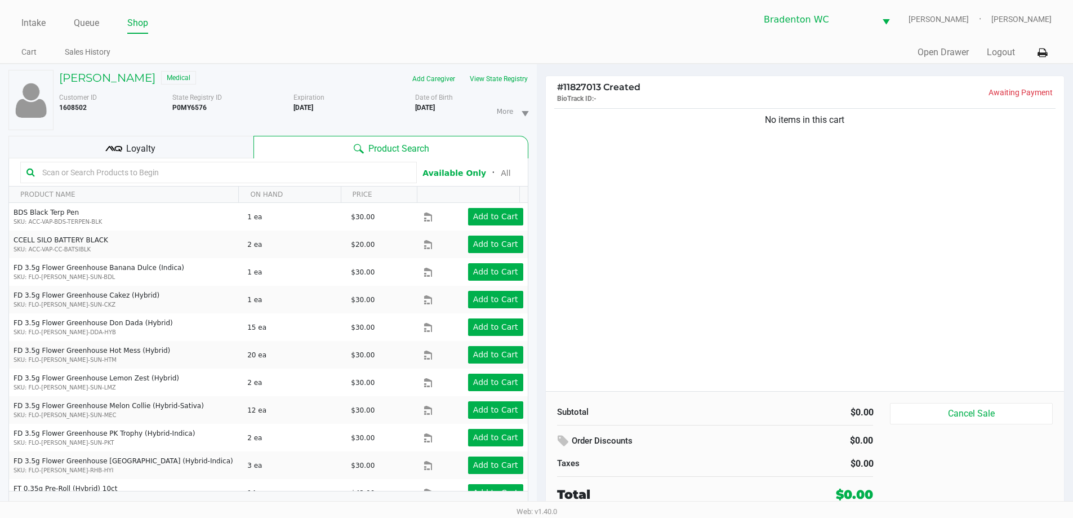
click at [122, 170] on input "text" at bounding box center [224, 172] width 373 height 17
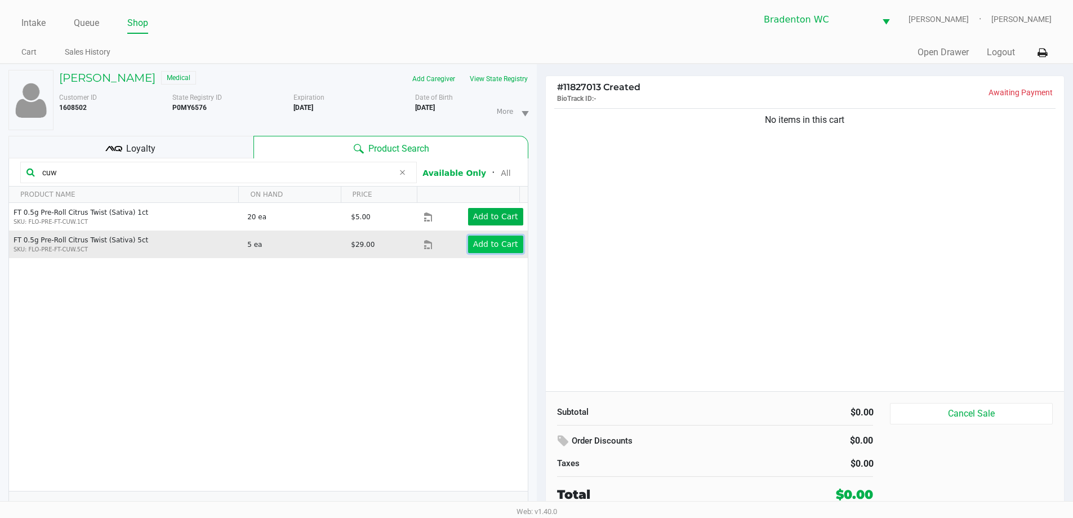
click at [491, 246] on app-button-loader "Add to Cart" at bounding box center [495, 243] width 45 height 9
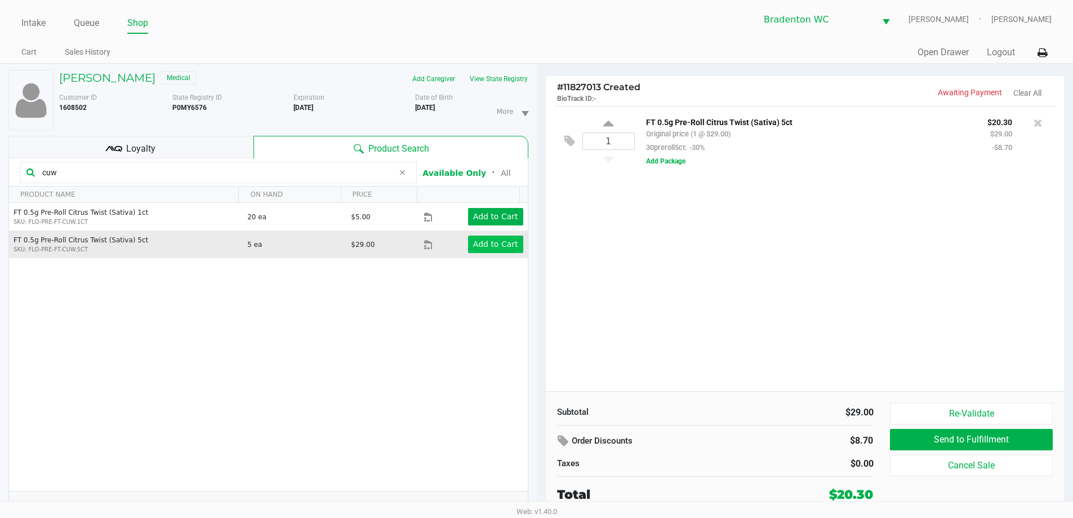
click at [92, 174] on input "cuw" at bounding box center [216, 172] width 356 height 17
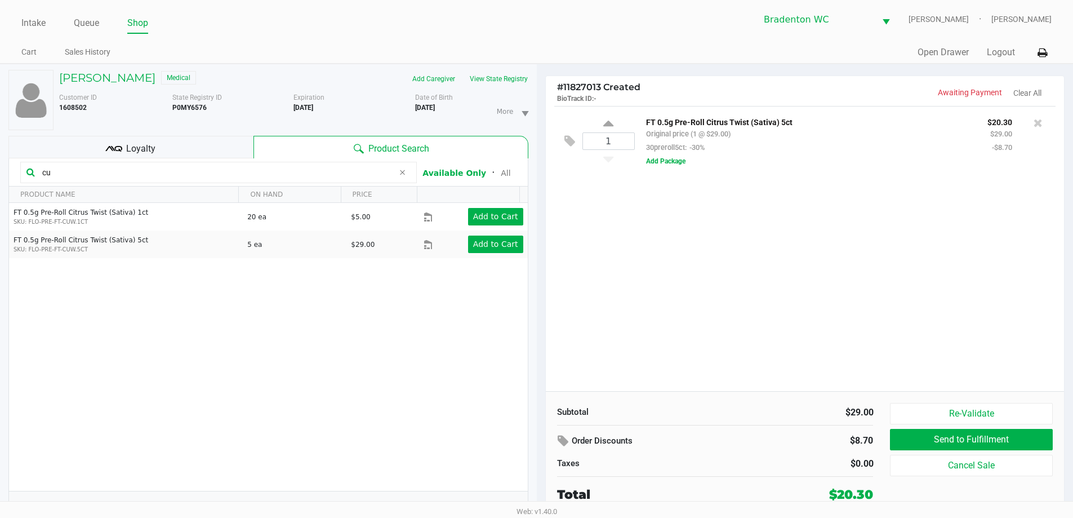
type input "c"
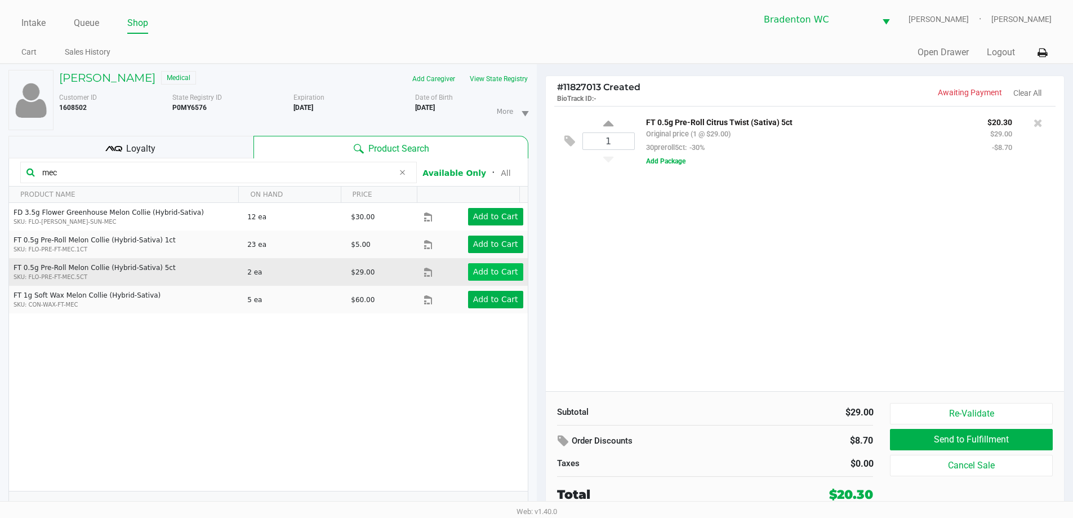
click at [489, 271] on app-button-loader "Add to Cart" at bounding box center [495, 271] width 45 height 9
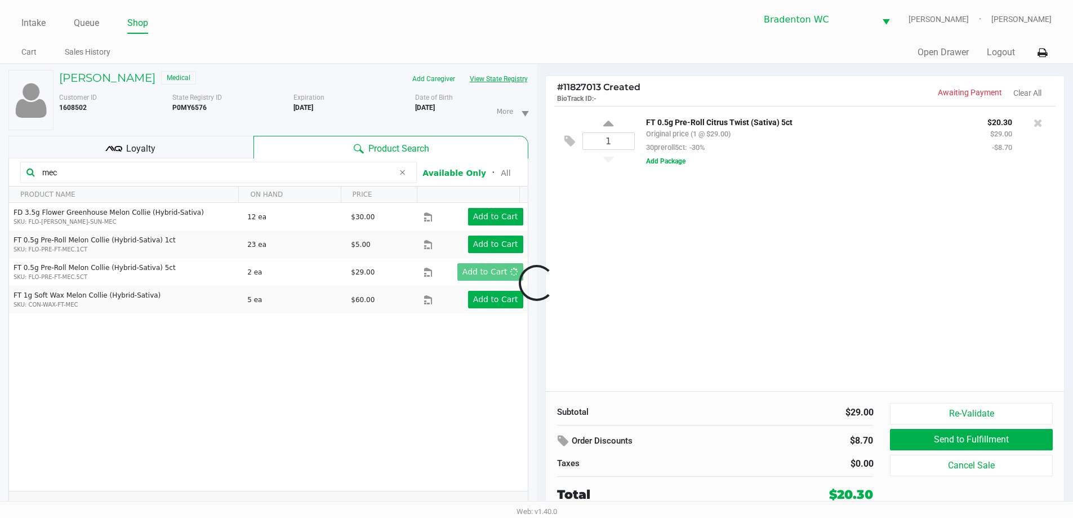
click at [494, 79] on button "View State Registry" at bounding box center [496, 79] width 66 height 18
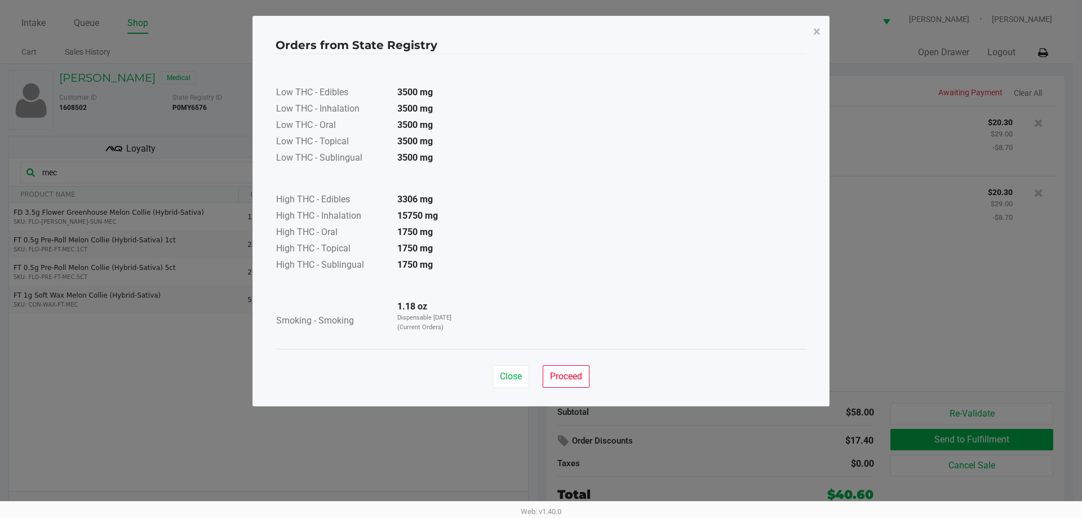
click at [566, 369] on button "Proceed" at bounding box center [566, 376] width 47 height 23
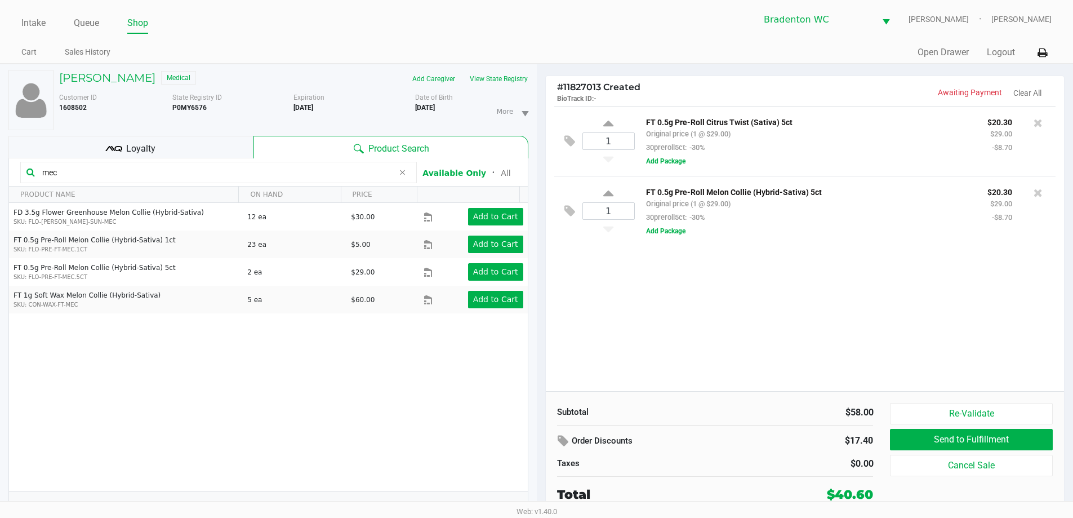
click at [79, 175] on input "mec" at bounding box center [216, 172] width 356 height 17
type input "m"
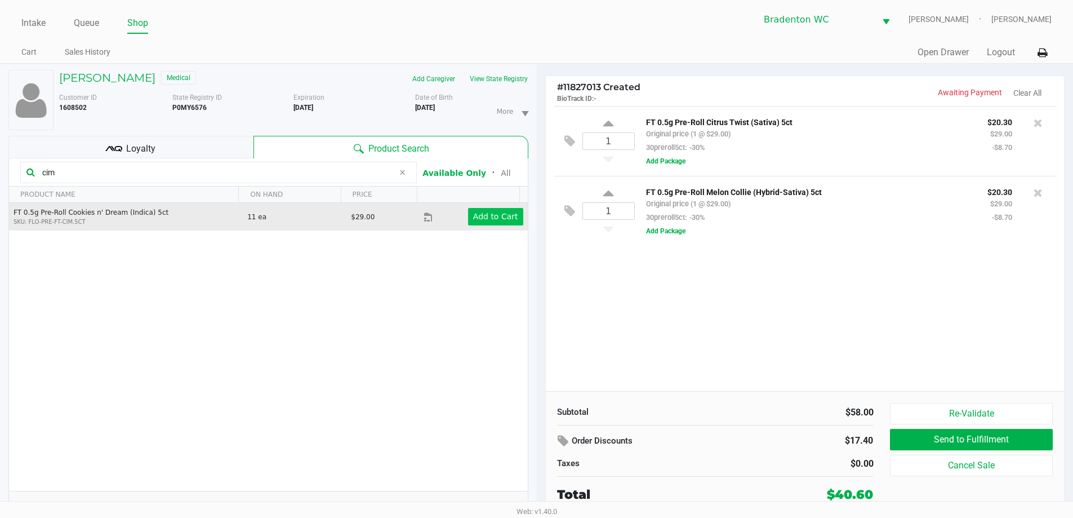
type input "cim"
click at [485, 217] on app-button-loader "Add to Cart" at bounding box center [495, 216] width 45 height 9
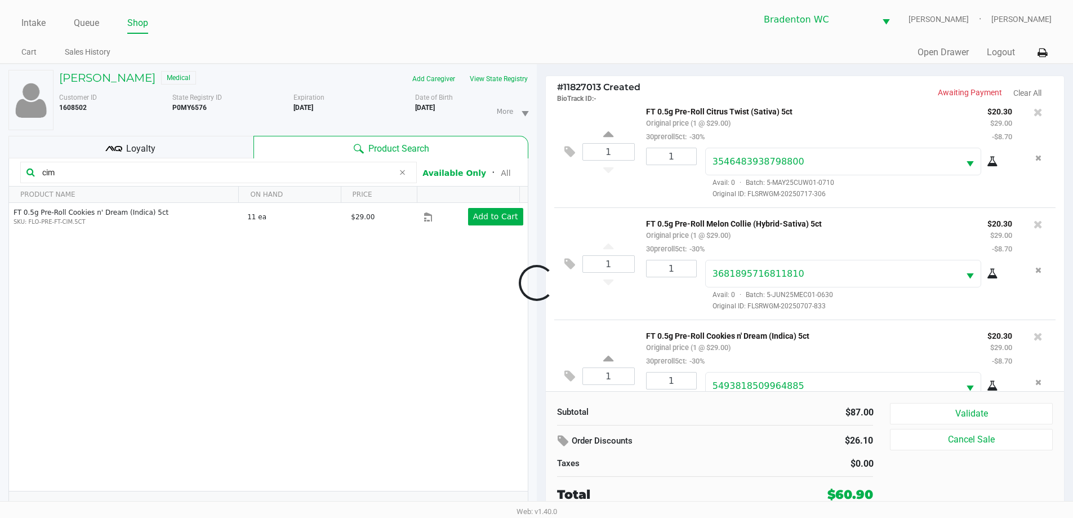
scroll to position [53, 0]
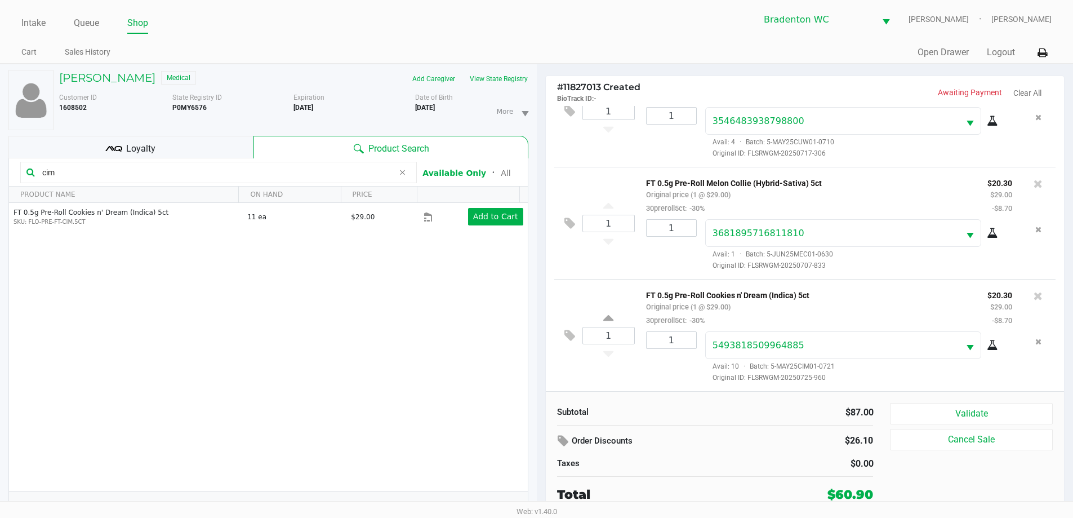
click at [161, 141] on div "Loyalty" at bounding box center [130, 147] width 245 height 23
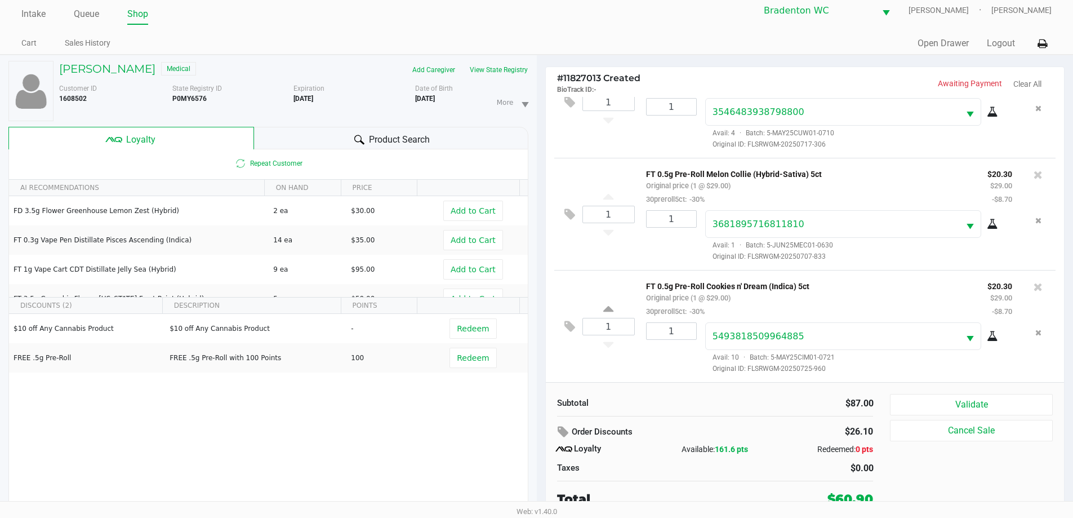
scroll to position [12, 0]
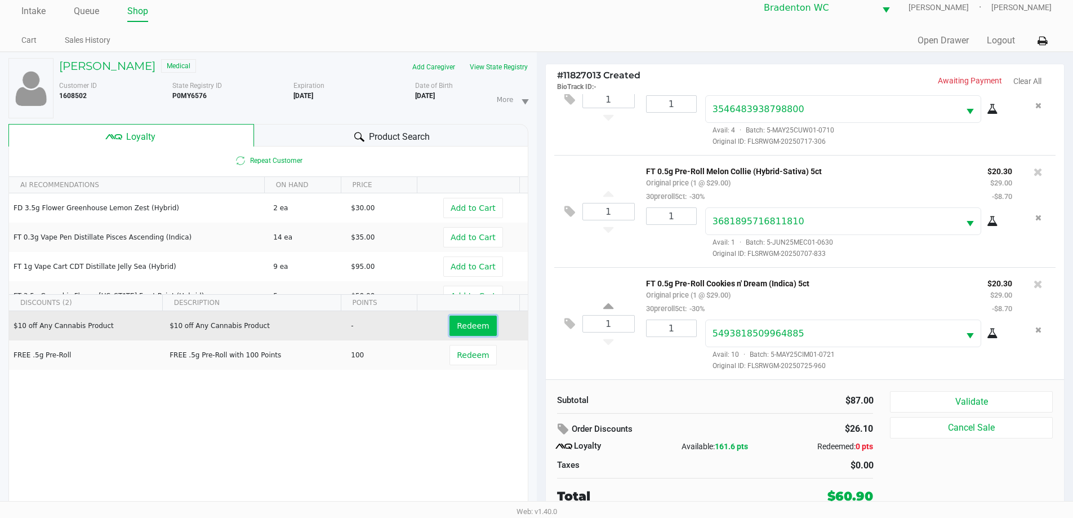
click at [468, 330] on span "Redeem" at bounding box center [473, 325] width 32 height 9
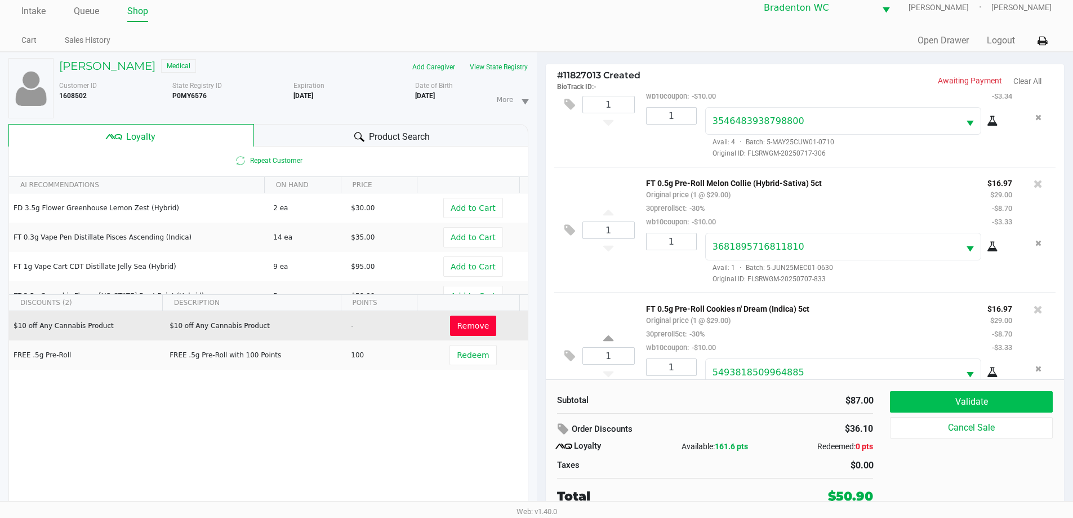
scroll to position [94, 0]
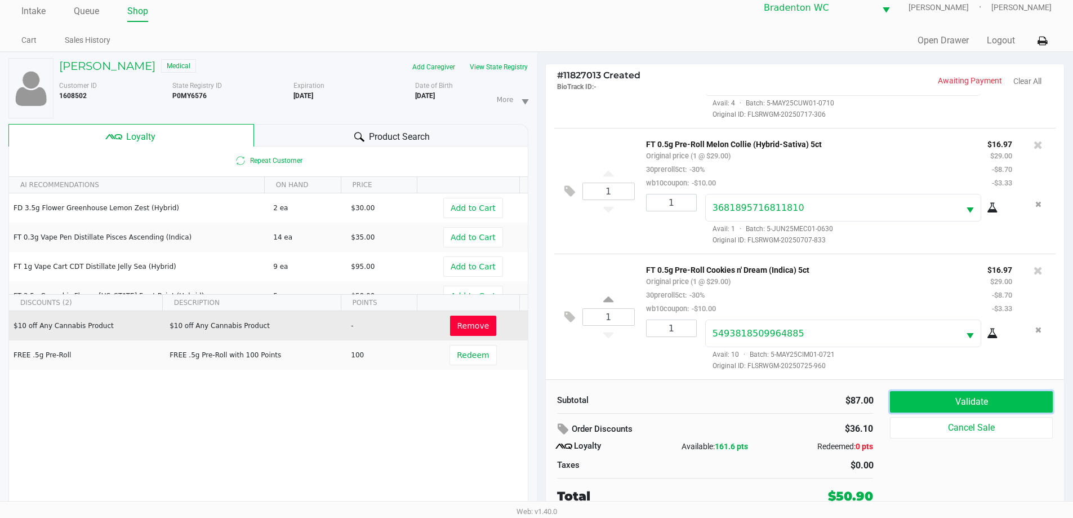
click at [931, 402] on button "Validate" at bounding box center [971, 401] width 162 height 21
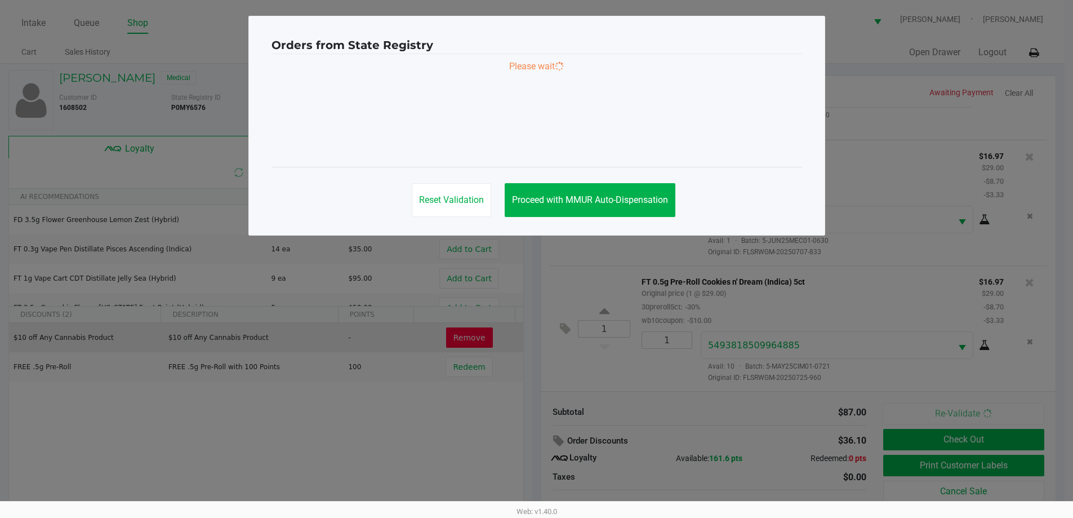
scroll to position [0, 0]
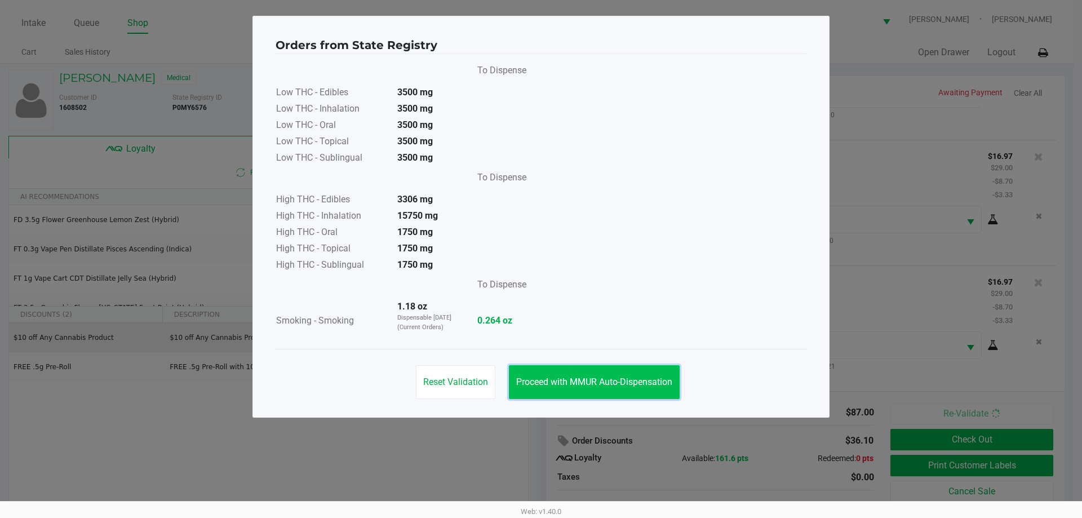
click at [597, 369] on button "Proceed with MMUR Auto-Dispensation" at bounding box center [594, 382] width 171 height 34
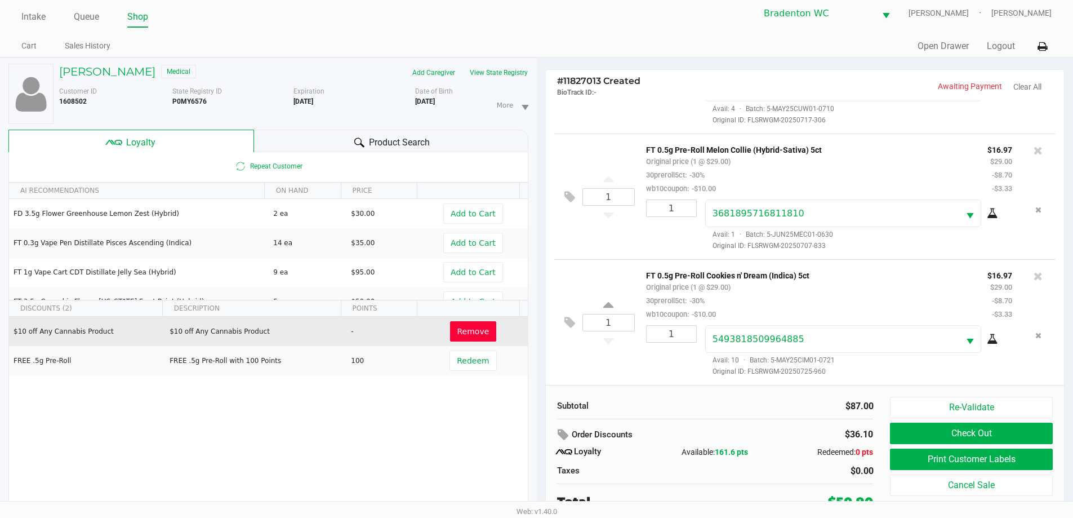
scroll to position [12, 0]
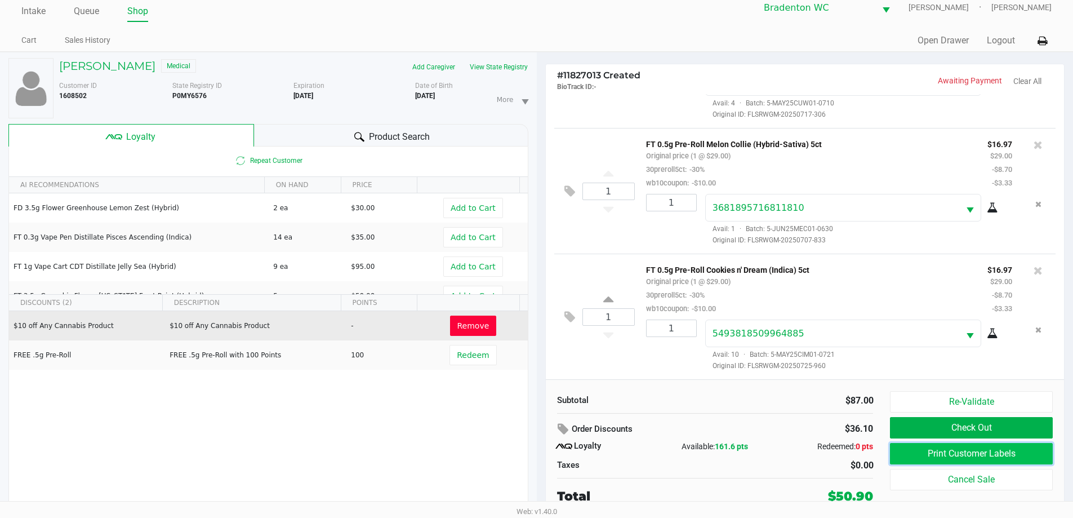
click at [929, 456] on button "Print Customer Labels" at bounding box center [971, 453] width 162 height 21
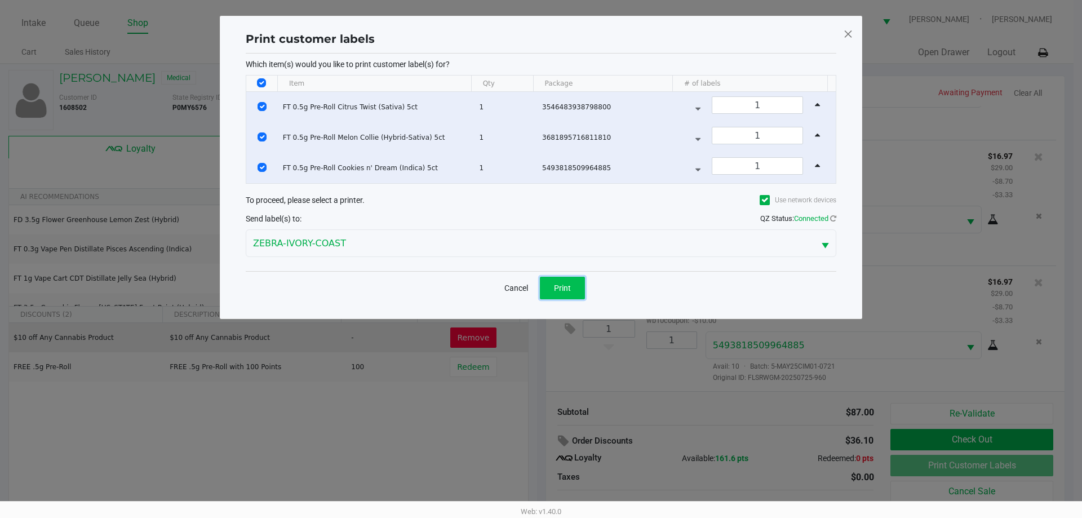
click at [554, 284] on span "Print" at bounding box center [562, 287] width 17 height 9
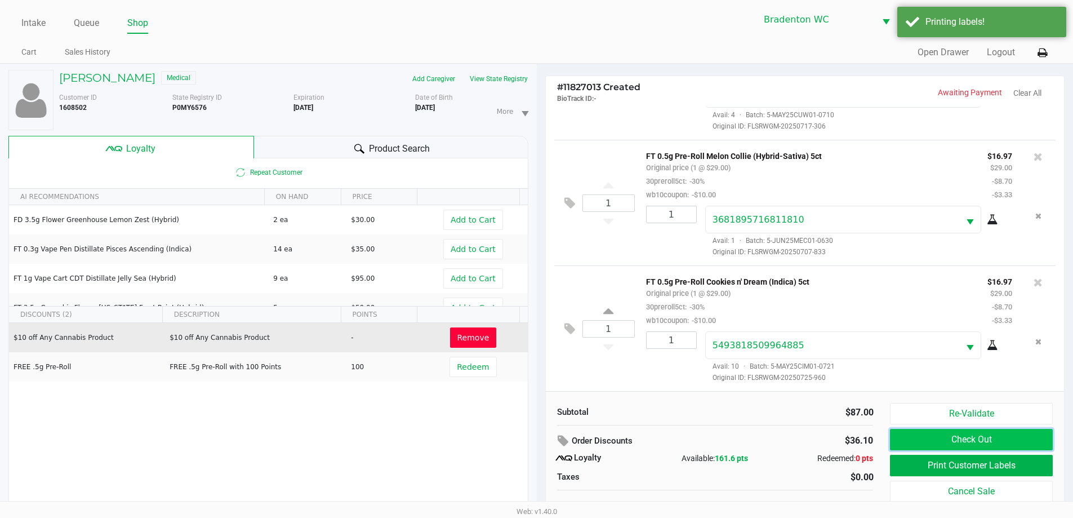
click at [948, 433] on button "Check Out" at bounding box center [971, 439] width 162 height 21
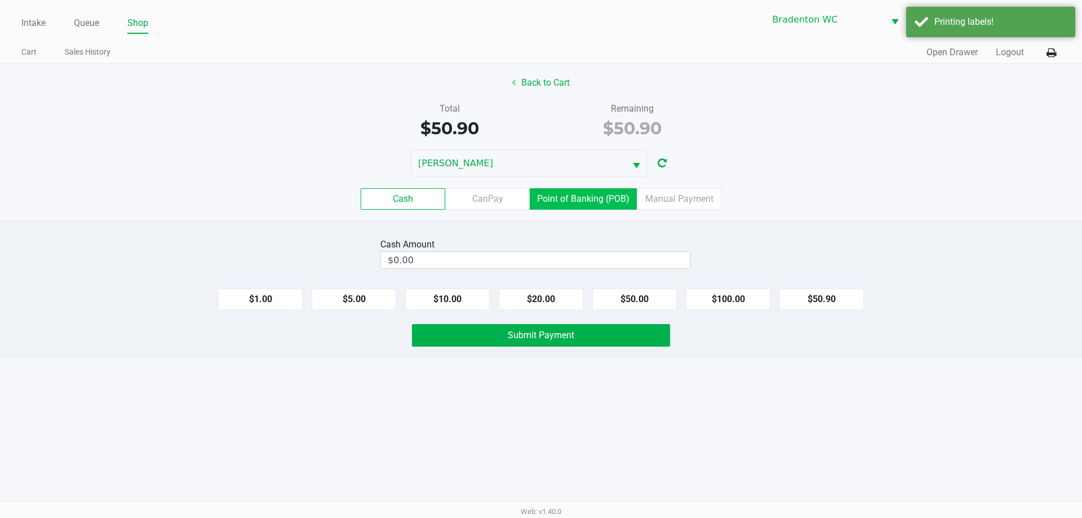
click at [569, 207] on label "Point of Banking (POB)" at bounding box center [583, 198] width 107 height 21
click at [0, 0] on 7 "Point of Banking (POB)" at bounding box center [0, 0] width 0 height 0
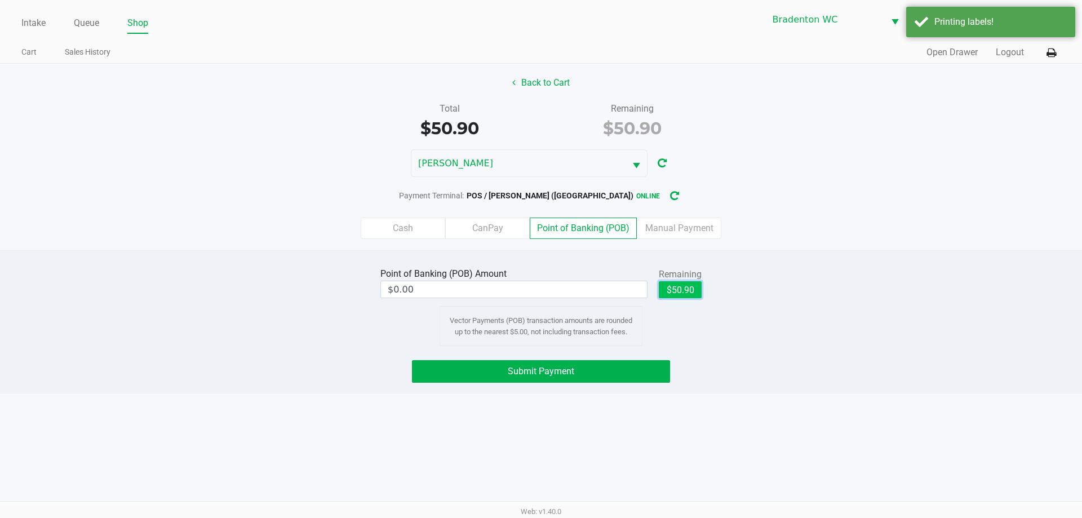
click at [686, 291] on button "$50.90" at bounding box center [680, 289] width 43 height 17
type input "$50.90"
click at [513, 366] on span "Submit Payment" at bounding box center [541, 371] width 66 height 11
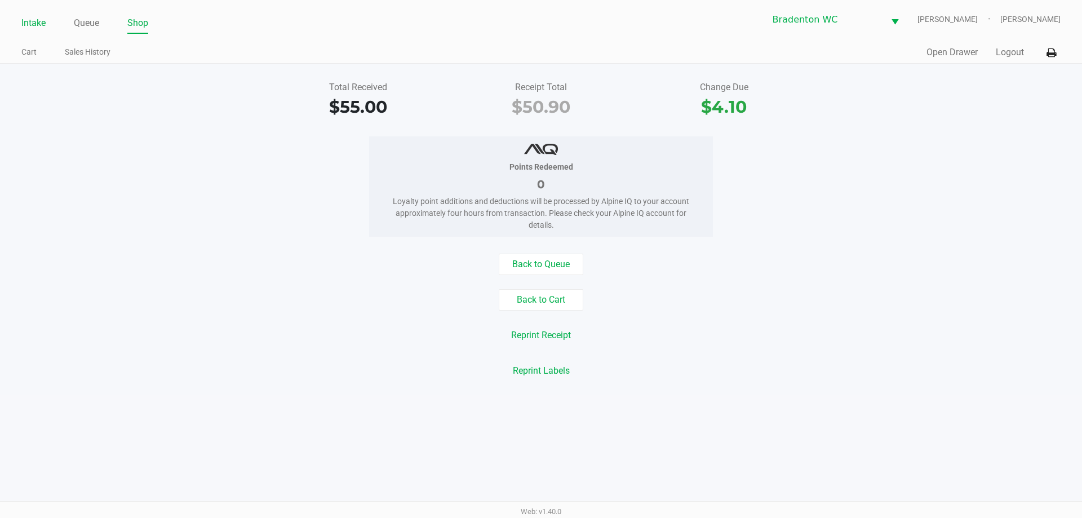
click at [29, 26] on link "Intake" at bounding box center [33, 23] width 24 height 16
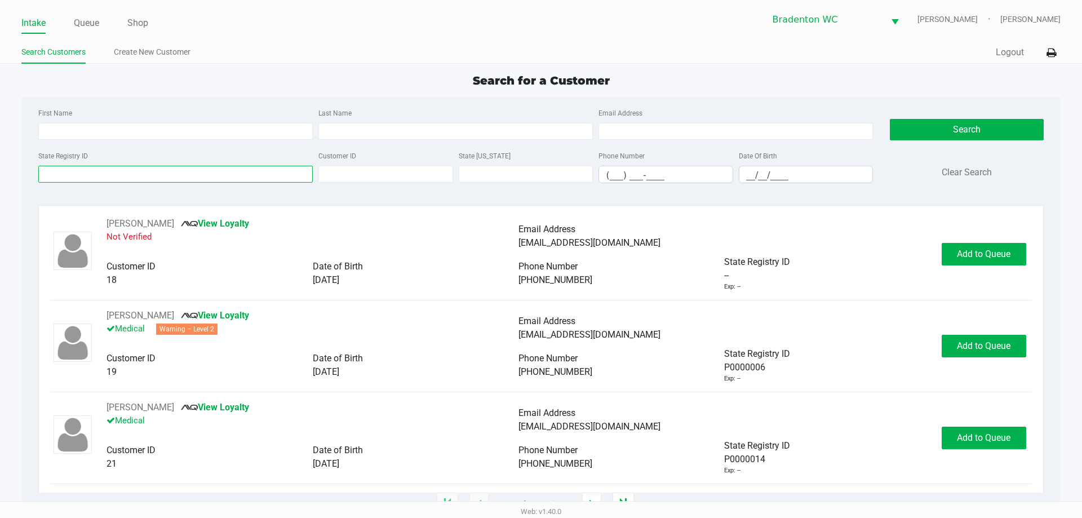
click at [155, 172] on input "State Registry ID" at bounding box center [175, 174] width 274 height 17
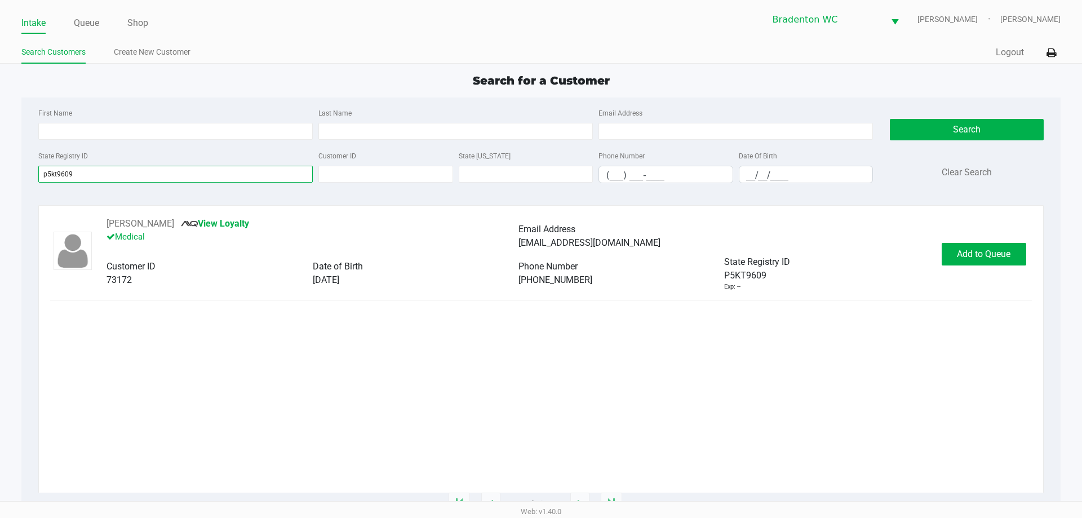
type input "p5kt9609"
click at [989, 250] on span "Add to Queue" at bounding box center [984, 253] width 54 height 11
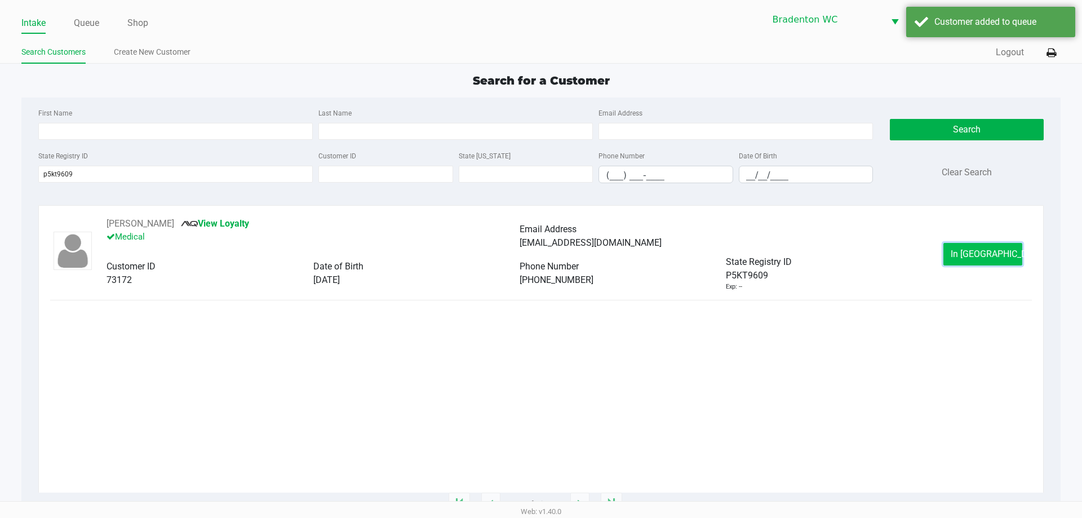
click at [960, 256] on button "In Queue" at bounding box center [982, 254] width 79 height 23
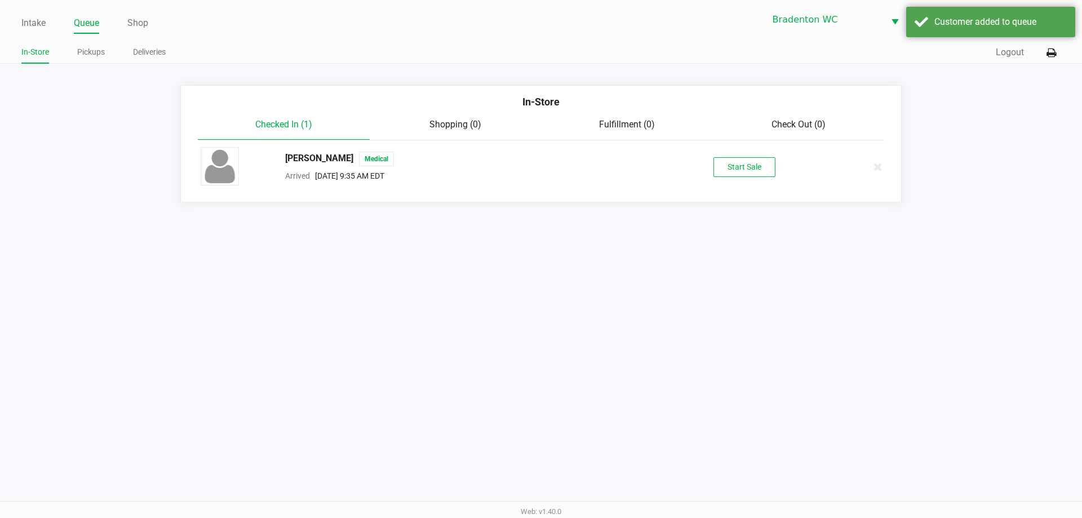
click at [752, 166] on button "Start Sale" at bounding box center [744, 167] width 62 height 20
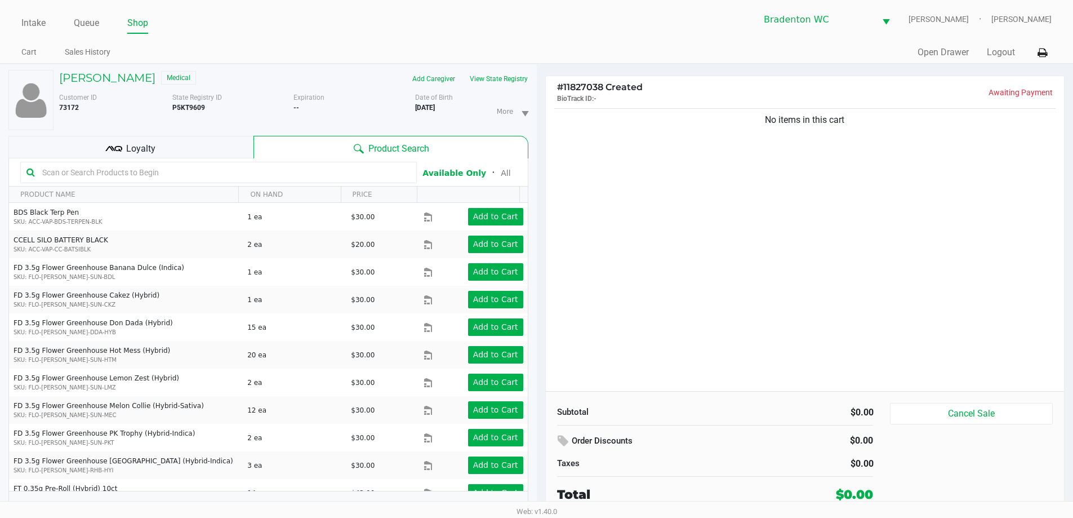
click at [149, 175] on input "text" at bounding box center [224, 172] width 373 height 17
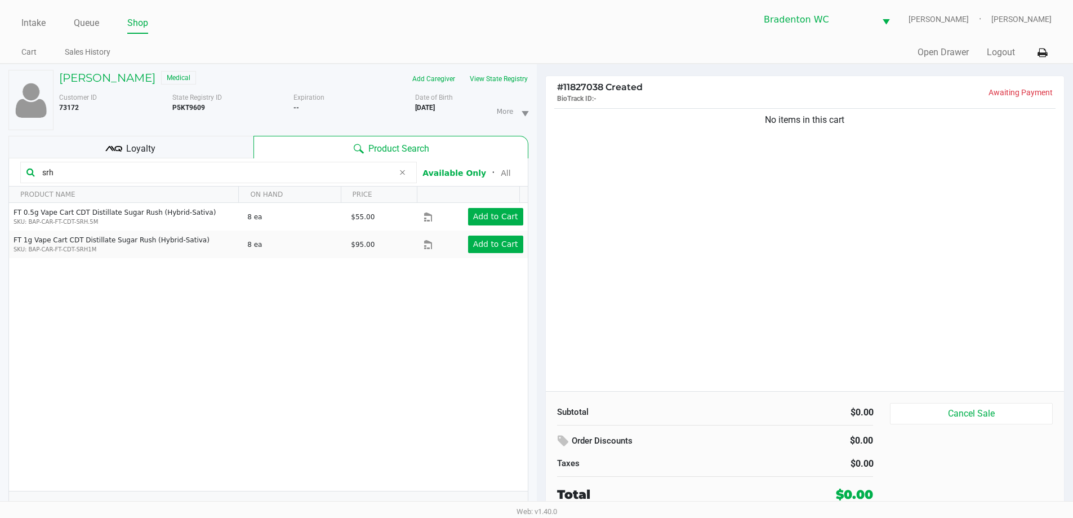
type input "srh"
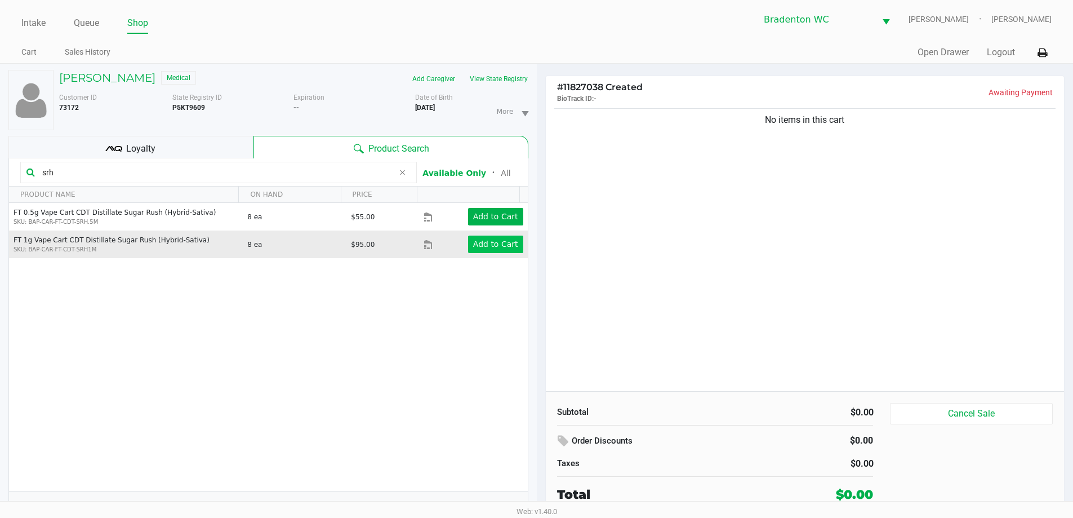
click at [487, 250] on button "Add to Cart" at bounding box center [495, 244] width 55 height 17
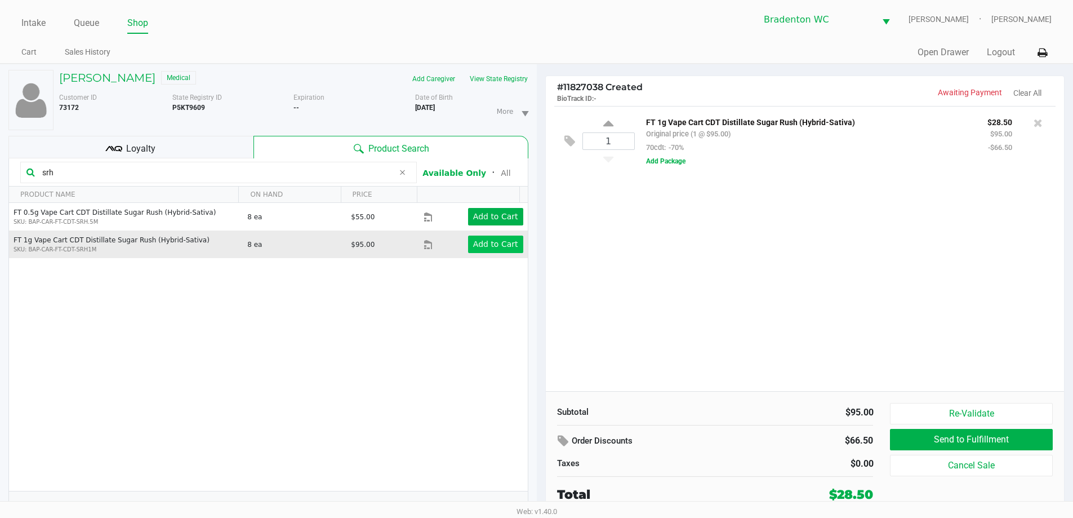
click at [611, 26] on div "Bradenton WC HUMBERTO-LEON Marley French" at bounding box center [794, 20] width 515 height 28
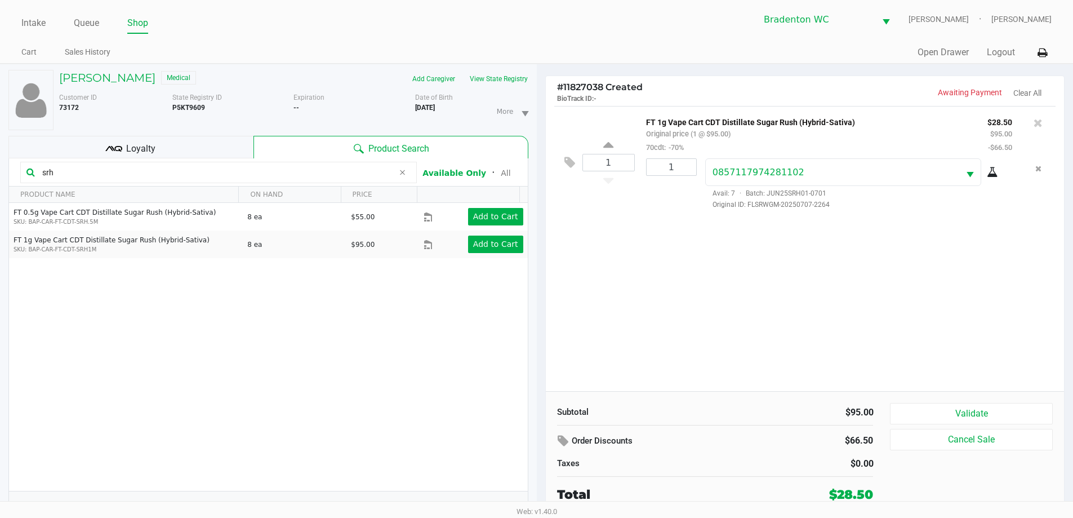
click at [203, 146] on div "Loyalty" at bounding box center [130, 147] width 245 height 23
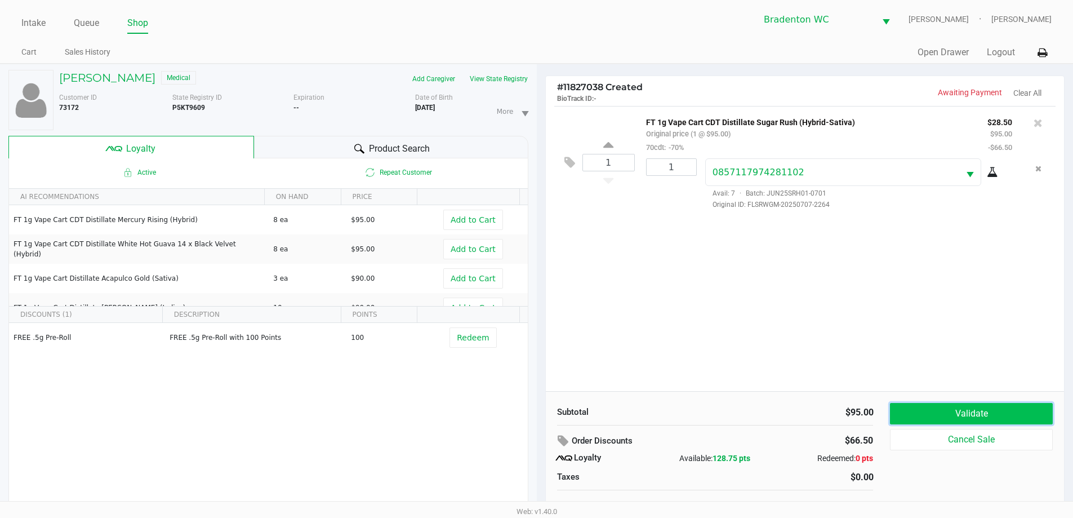
click at [945, 409] on button "Validate" at bounding box center [971, 413] width 162 height 21
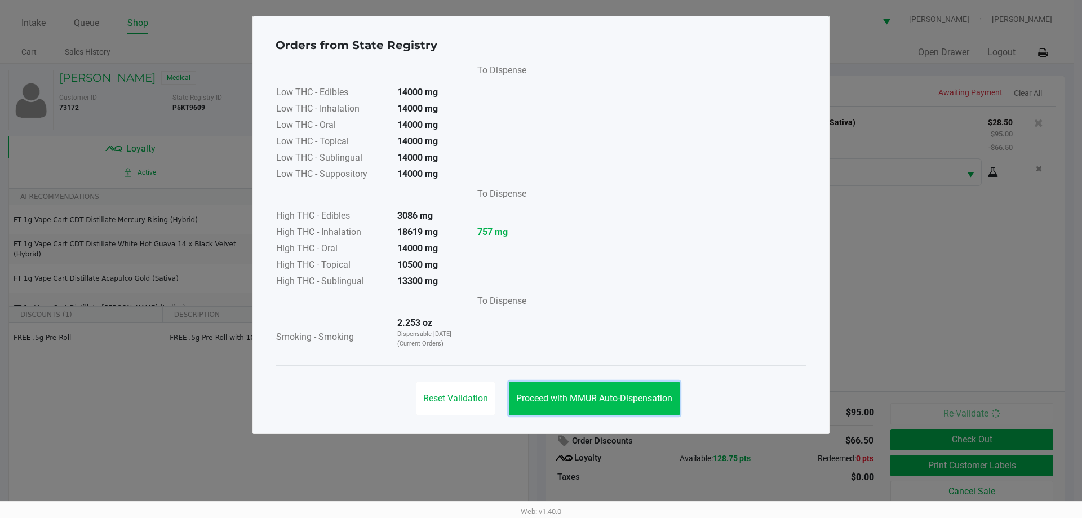
click at [601, 389] on button "Proceed with MMUR Auto-Dispensation" at bounding box center [594, 398] width 171 height 34
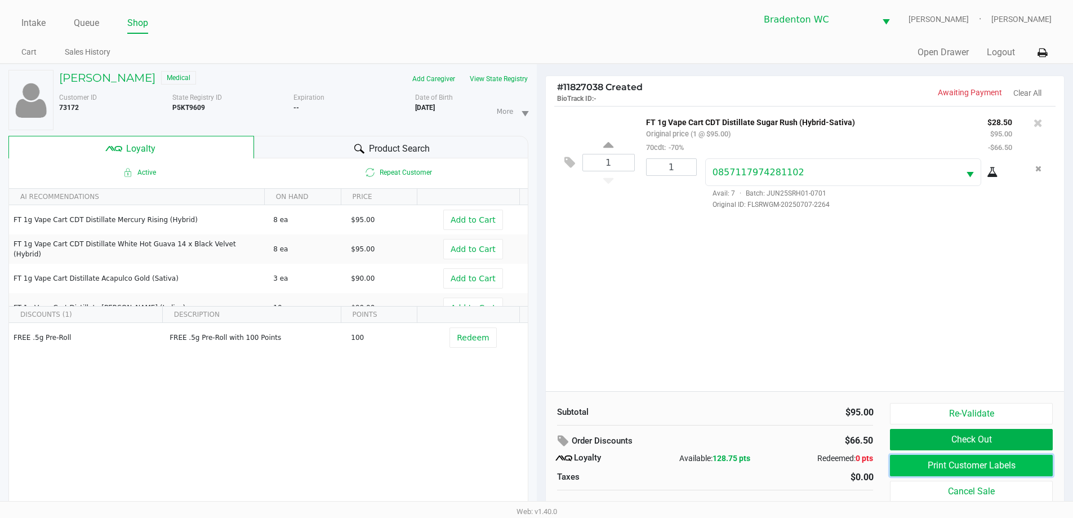
click at [917, 468] on button "Print Customer Labels" at bounding box center [971, 465] width 162 height 21
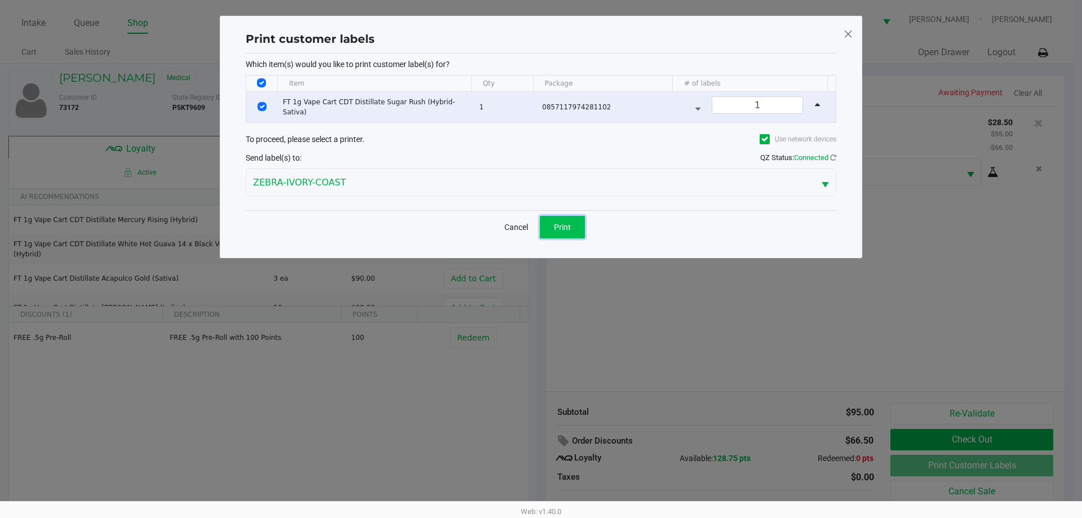
click at [543, 230] on button "Print" at bounding box center [562, 227] width 45 height 23
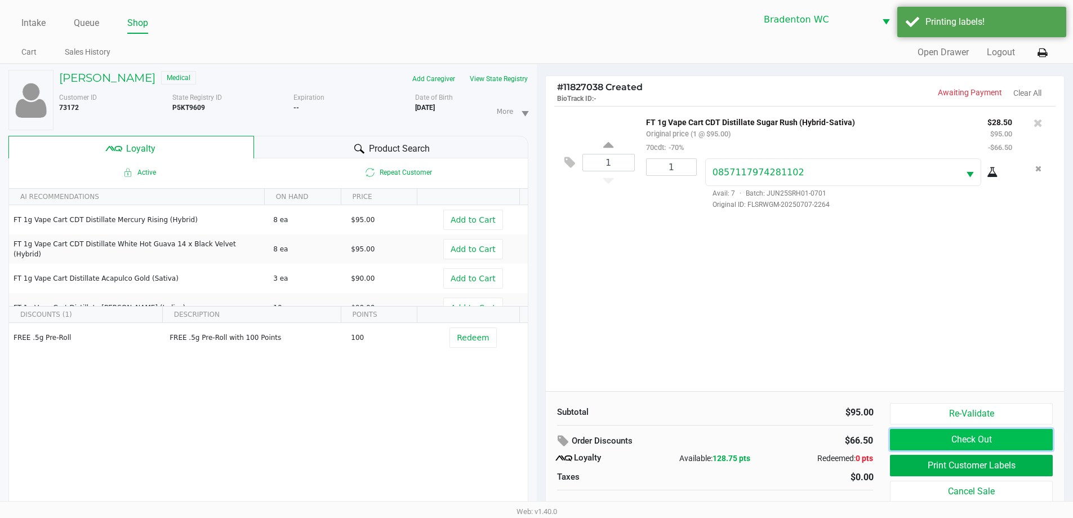
click at [949, 434] on button "Check Out" at bounding box center [971, 439] width 162 height 21
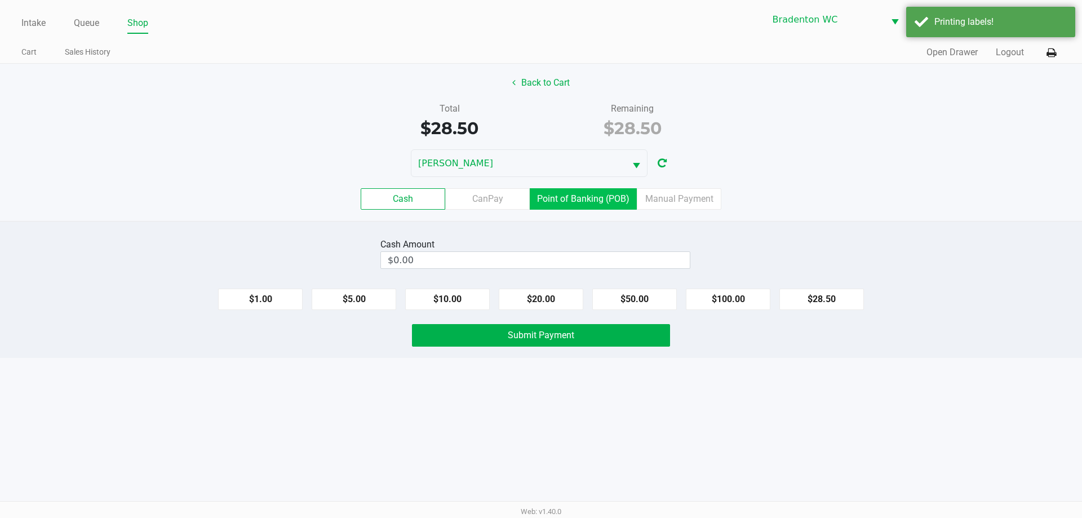
click at [569, 197] on label "Point of Banking (POB)" at bounding box center [583, 198] width 107 height 21
click at [0, 0] on 7 "Point of Banking (POB)" at bounding box center [0, 0] width 0 height 0
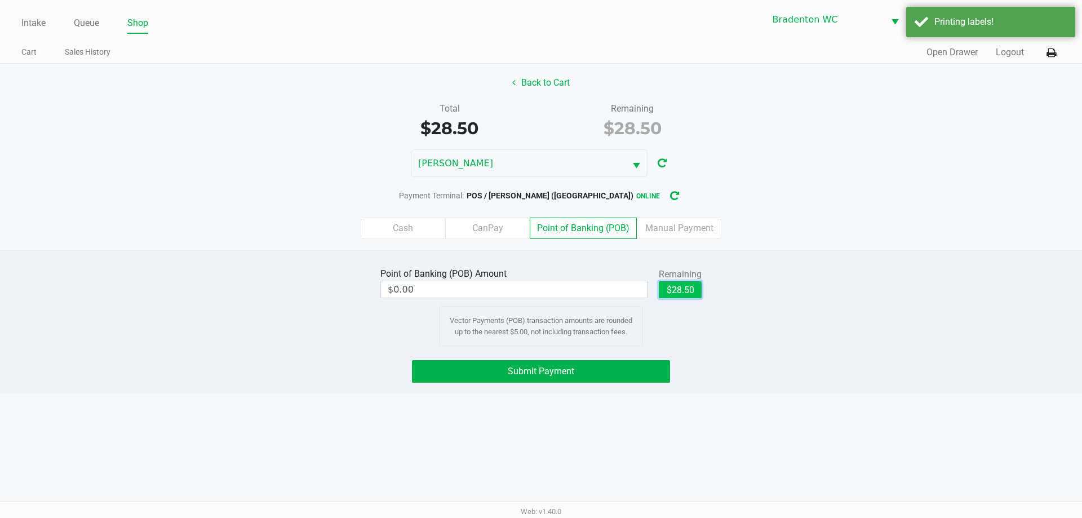
click at [678, 290] on button "$28.50" at bounding box center [680, 289] width 43 height 17
type input "$28.50"
click at [475, 366] on button "Submit Payment" at bounding box center [541, 371] width 258 height 23
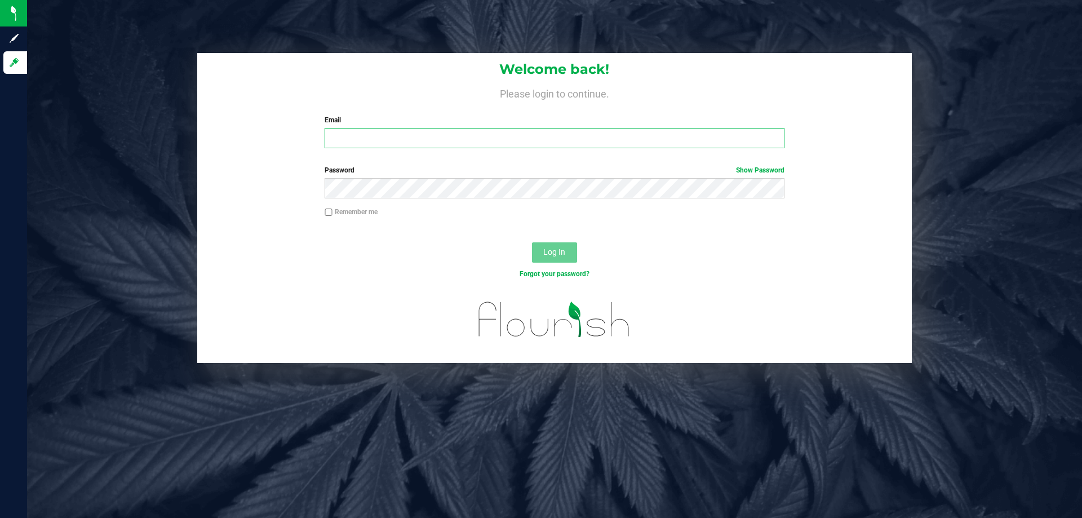
click at [366, 145] on input "Email" at bounding box center [554, 138] width 459 height 20
type input "[EMAIL_ADDRESS][DOMAIN_NAME]"
click at [532, 242] on button "Log In" at bounding box center [554, 252] width 45 height 20
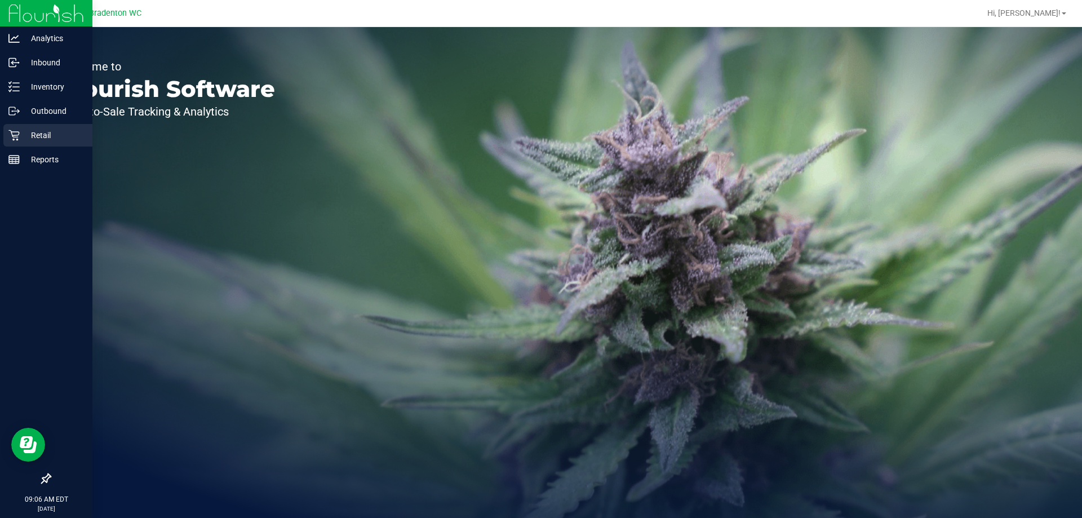
click at [46, 135] on p "Retail" at bounding box center [54, 135] width 68 height 14
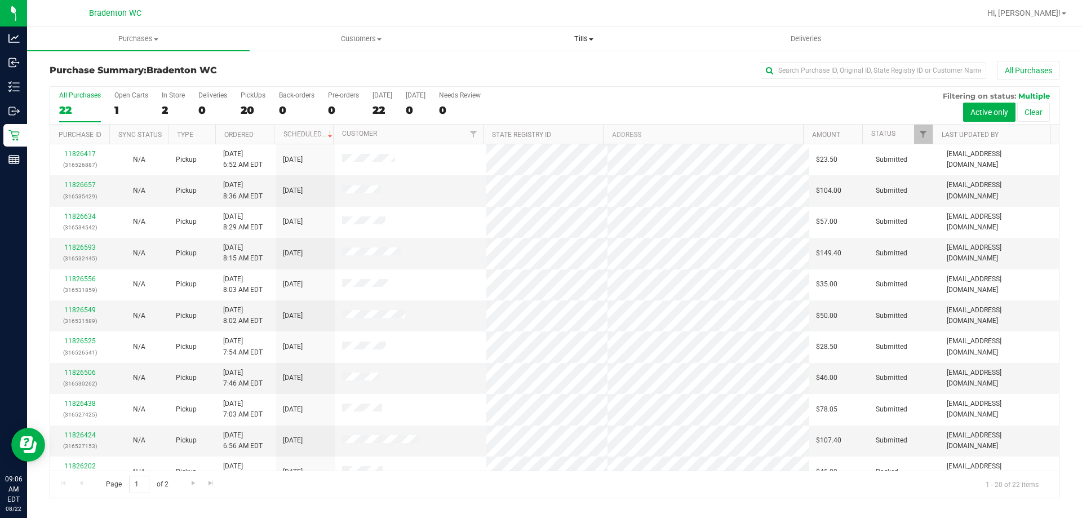
click at [593, 36] on span "Tills" at bounding box center [583, 39] width 221 height 10
click at [499, 70] on span "Manage tills" at bounding box center [510, 68] width 76 height 10
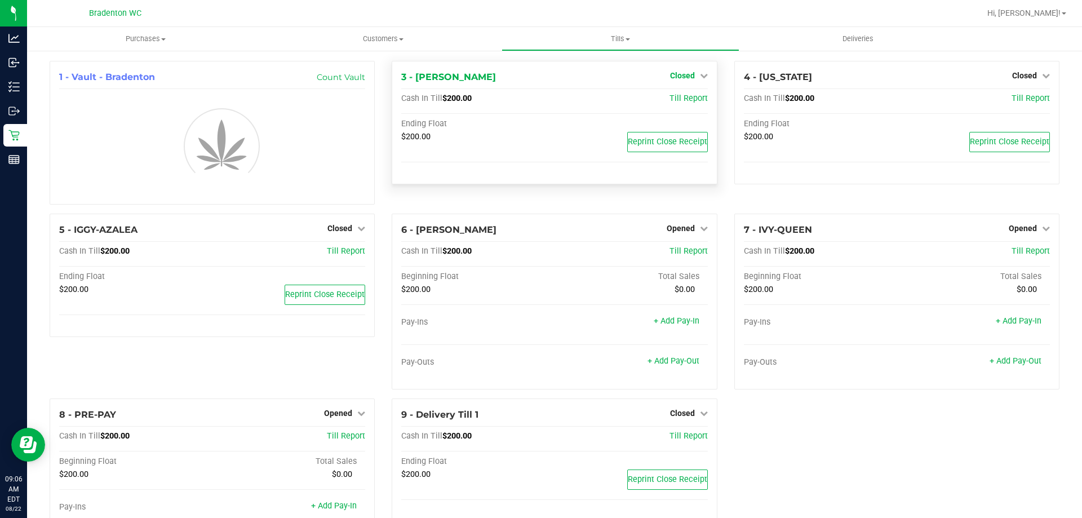
click at [689, 77] on span "Closed" at bounding box center [682, 75] width 25 height 9
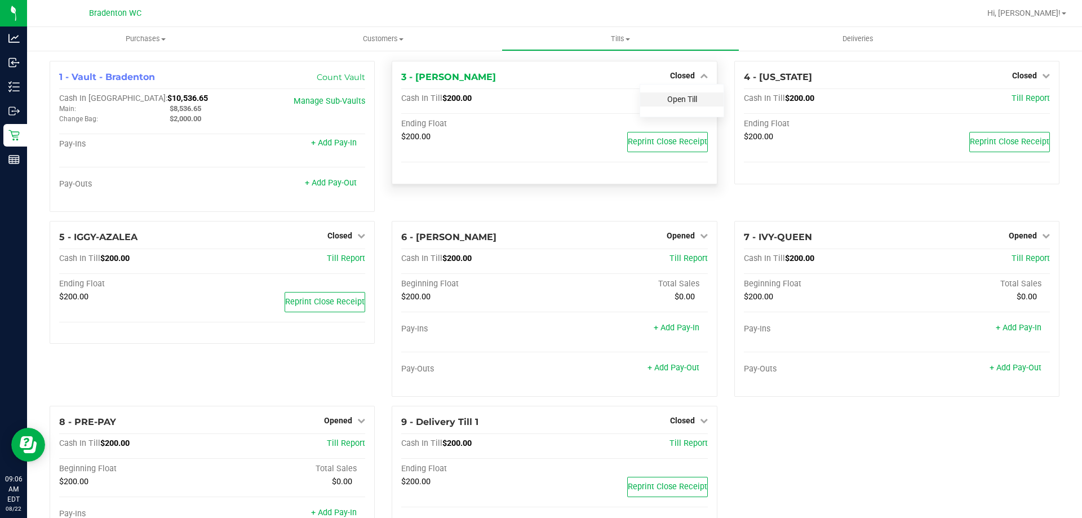
click at [677, 98] on link "Open Till" at bounding box center [682, 99] width 30 height 9
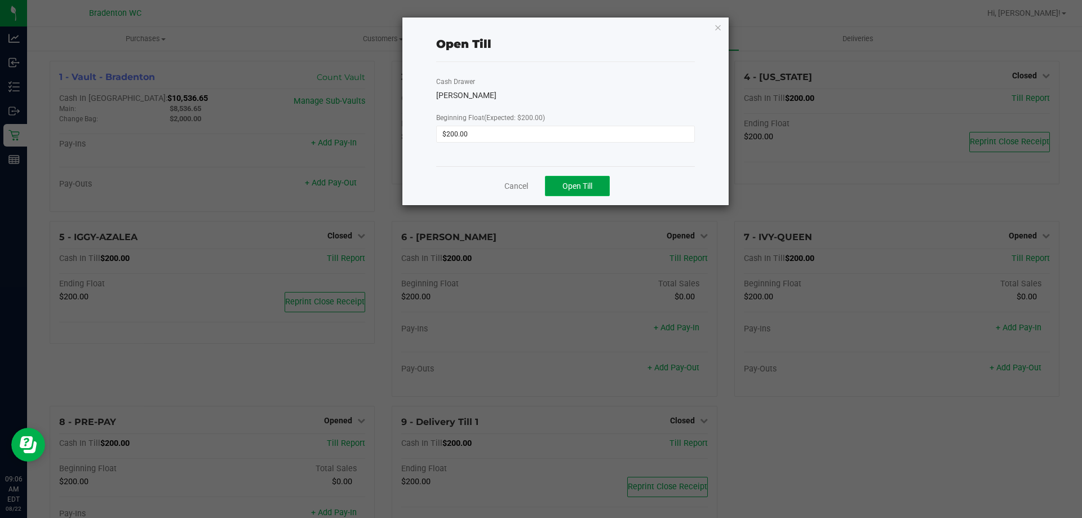
drag, startPoint x: 574, startPoint y: 185, endPoint x: 581, endPoint y: 169, distance: 17.2
click at [574, 184] on span "Open Till" at bounding box center [577, 185] width 30 height 9
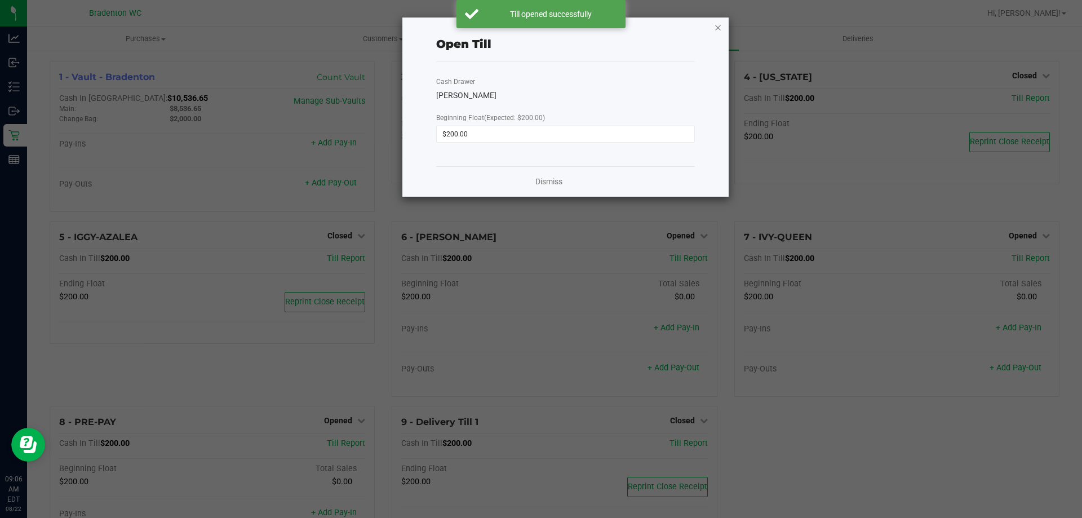
click at [721, 27] on icon "button" at bounding box center [718, 27] width 8 height 14
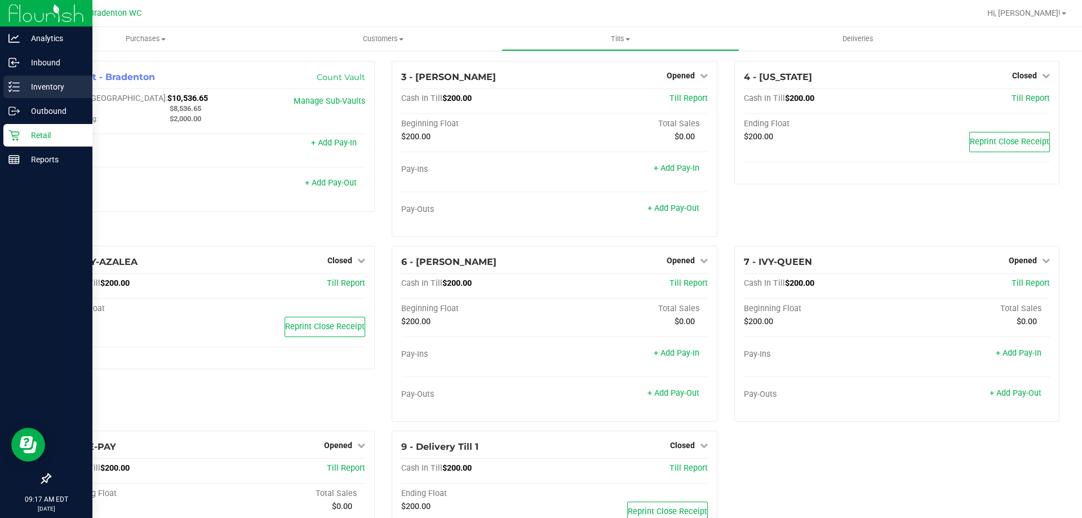
click at [45, 88] on p "Inventory" at bounding box center [54, 87] width 68 height 14
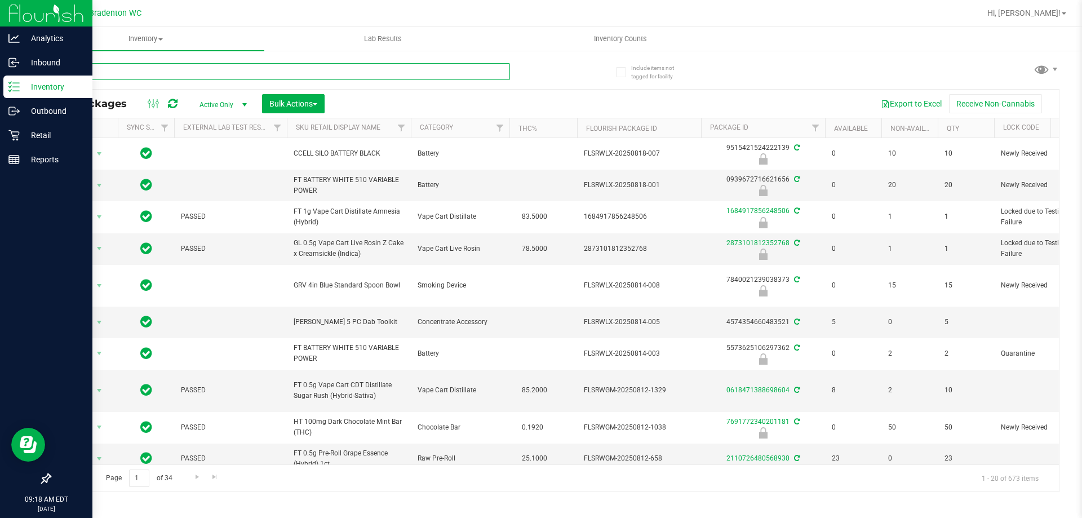
click at [128, 77] on input "text" at bounding box center [280, 71] width 460 height 17
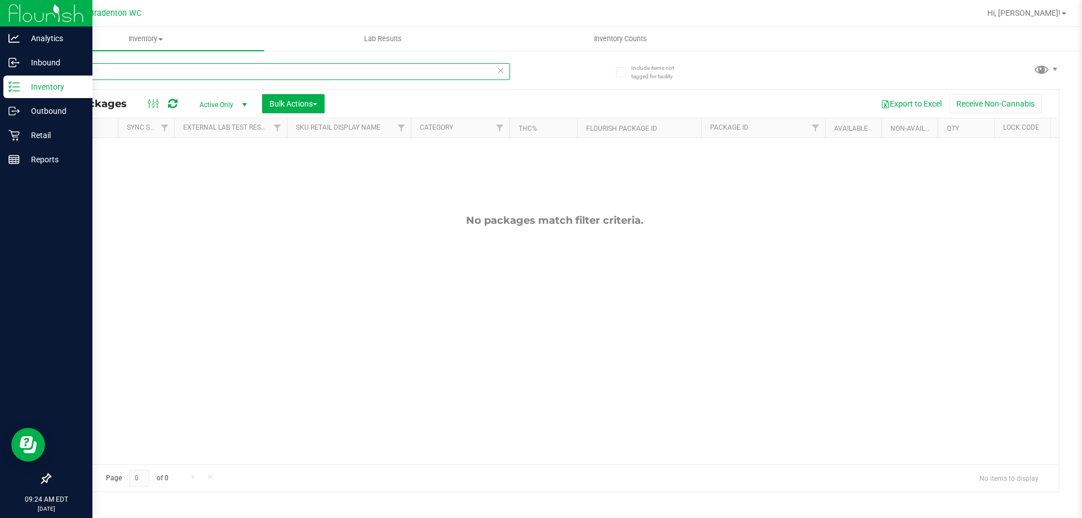
type input "c"
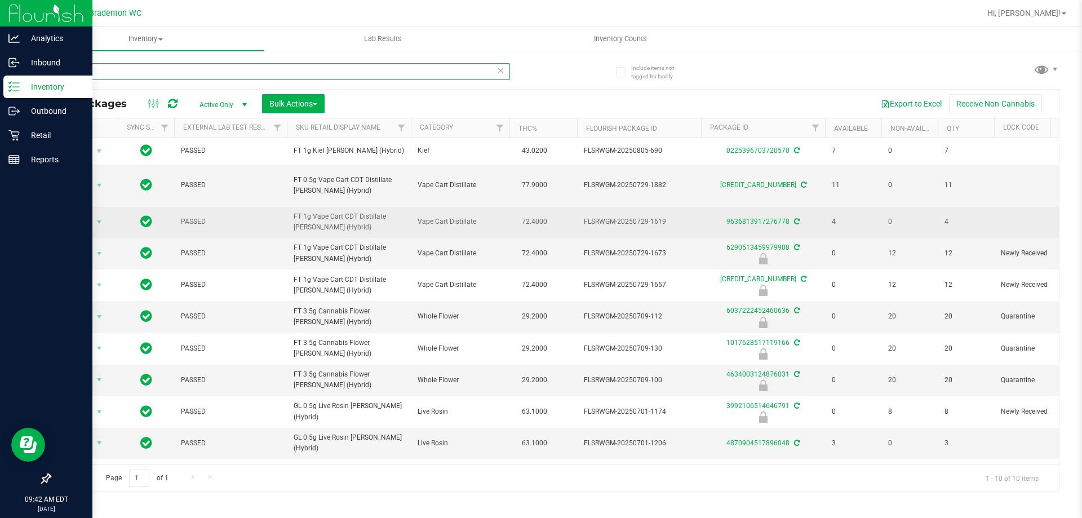
scroll to position [3, 0]
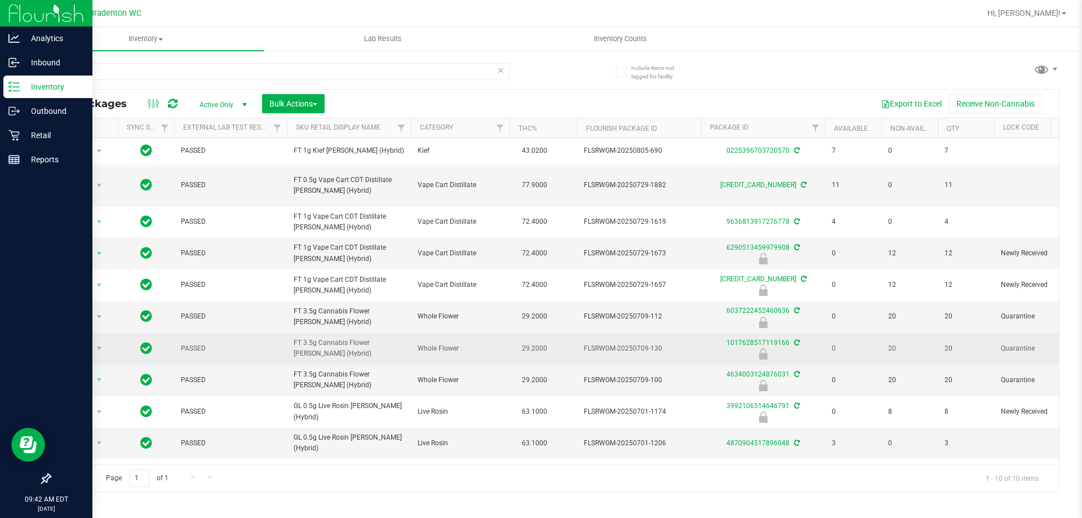
drag, startPoint x: 347, startPoint y: 353, endPoint x: 276, endPoint y: 348, distance: 71.2
copy tr "FT 3.5g Cannabis Flower [PERSON_NAME] (Hybrid)"
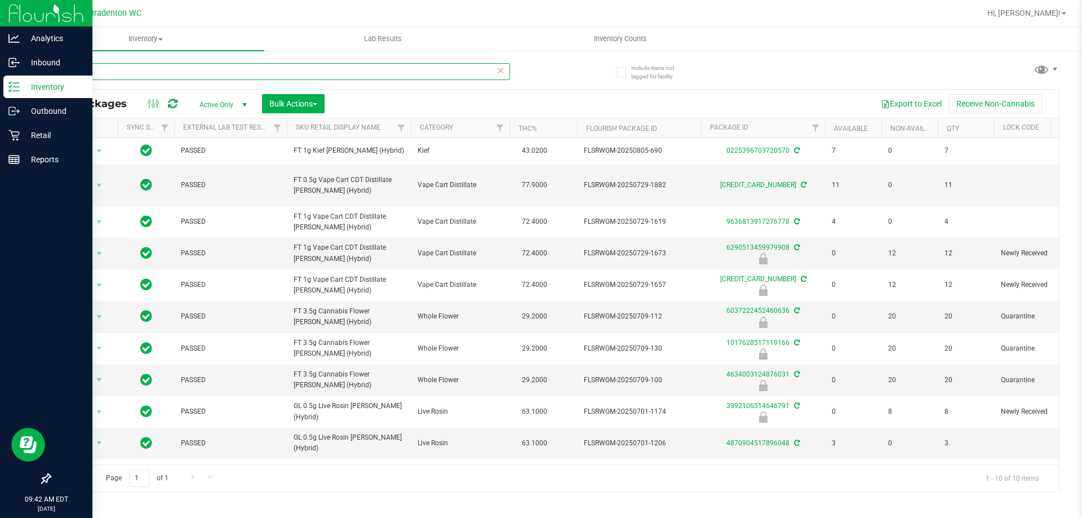
click at [96, 66] on input "ddf" at bounding box center [280, 71] width 460 height 17
type input "d"
paste input "FT 3.5g Cannabis Flower [PERSON_NAME] (Hybrid)"
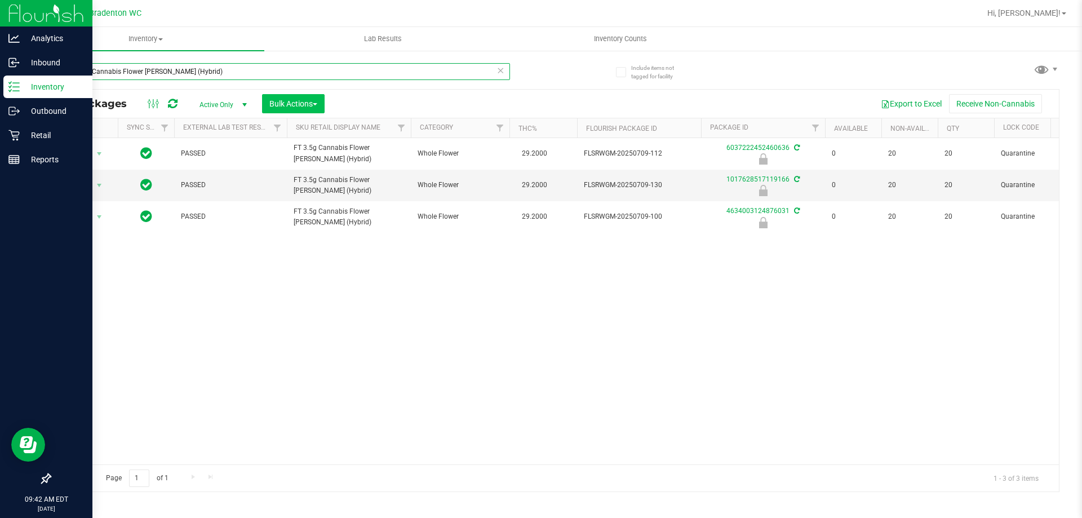
type input "FT 3.5g Cannabis Flower [PERSON_NAME] (Hybrid)"
click at [283, 98] on button "Bulk Actions" at bounding box center [293, 103] width 63 height 19
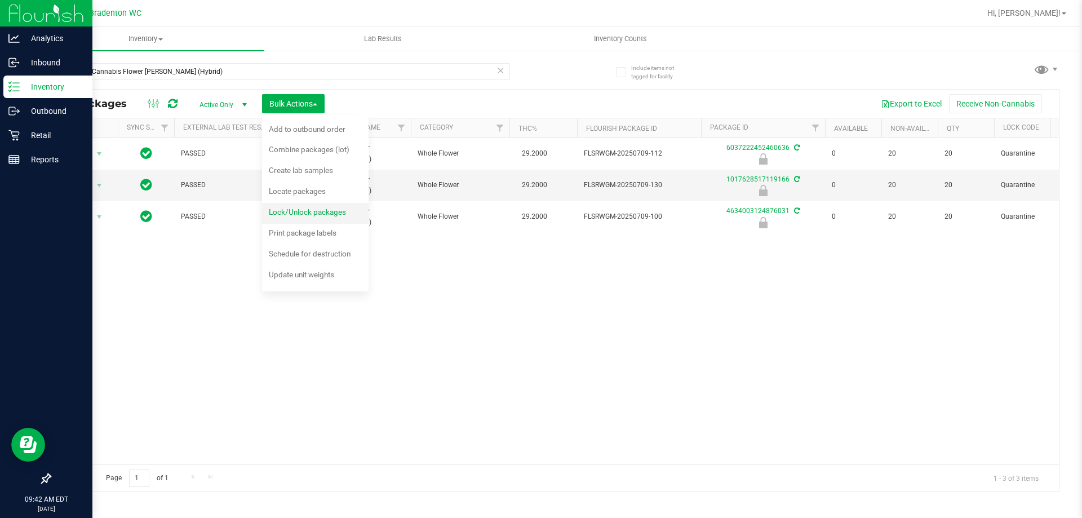
click at [290, 213] on span "Lock/Unlock packages" at bounding box center [307, 211] width 77 height 9
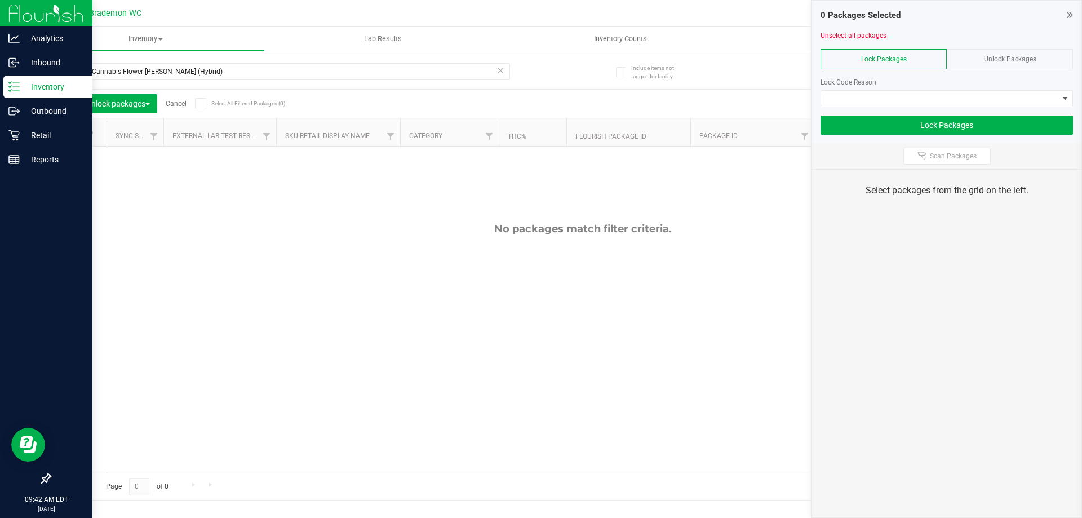
click at [978, 60] on div "Unlock Packages" at bounding box center [1010, 59] width 126 height 20
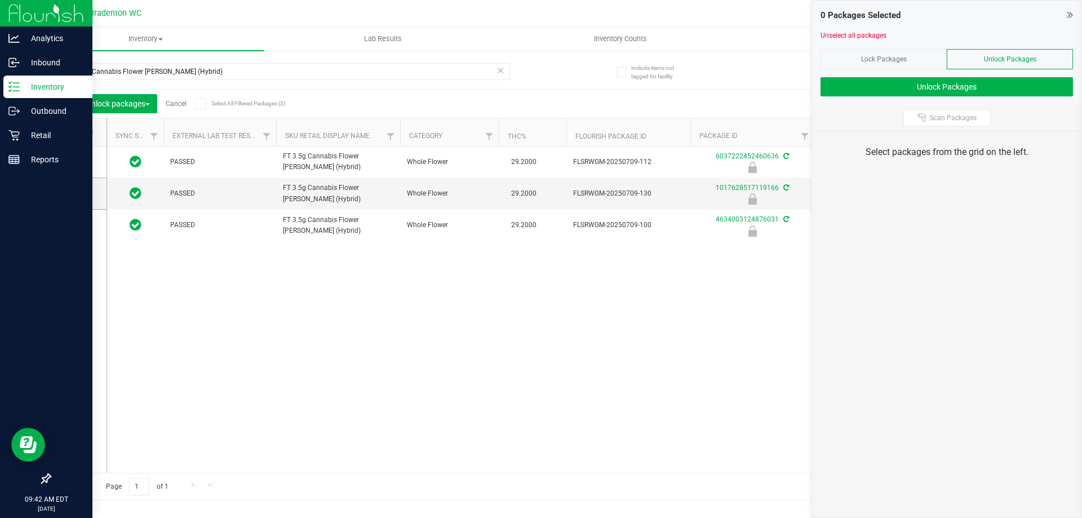
click at [78, 135] on span at bounding box center [74, 132] width 11 height 11
click at [0, 0] on input "checkbox" at bounding box center [0, 0] width 0 height 0
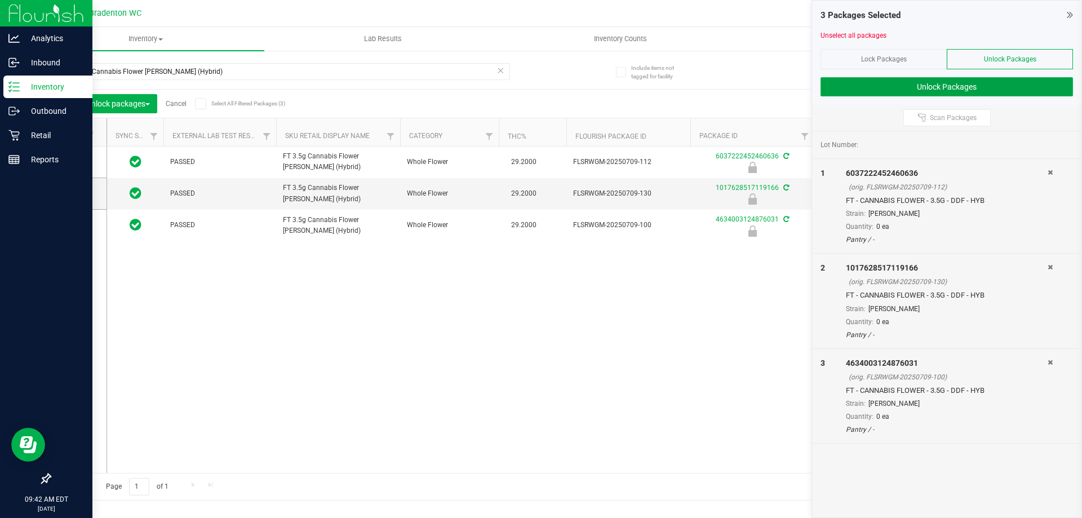
click at [882, 85] on button "Unlock Packages" at bounding box center [946, 86] width 252 height 19
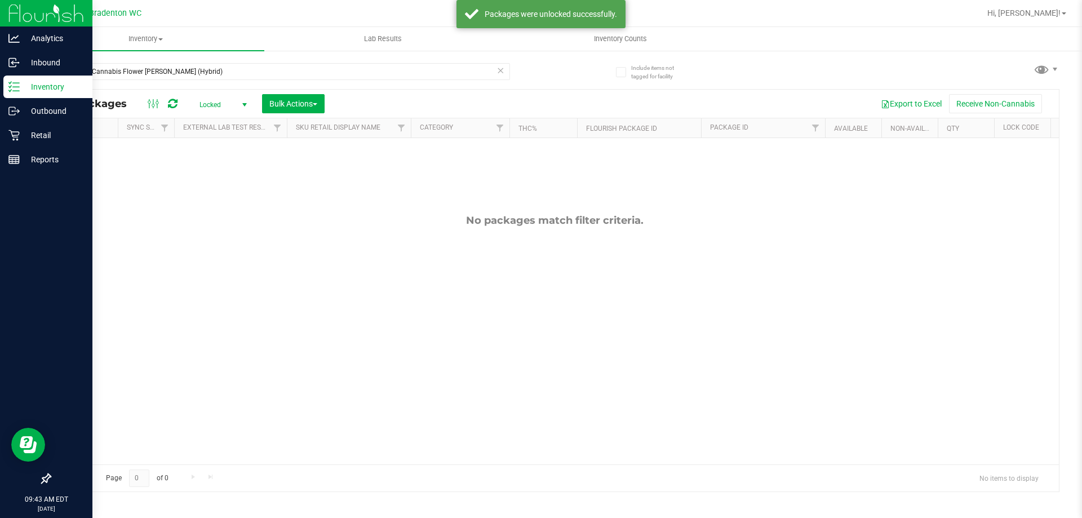
click at [212, 103] on span "Locked" at bounding box center [221, 105] width 62 height 16
click at [221, 118] on li "Active Only" at bounding box center [220, 122] width 61 height 17
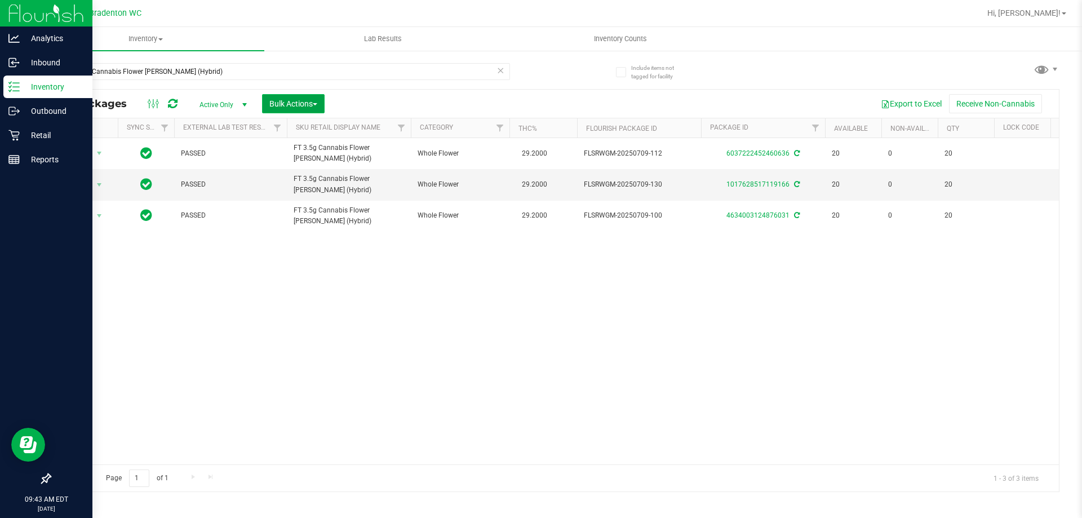
click at [290, 106] on span "Bulk Actions" at bounding box center [293, 103] width 48 height 9
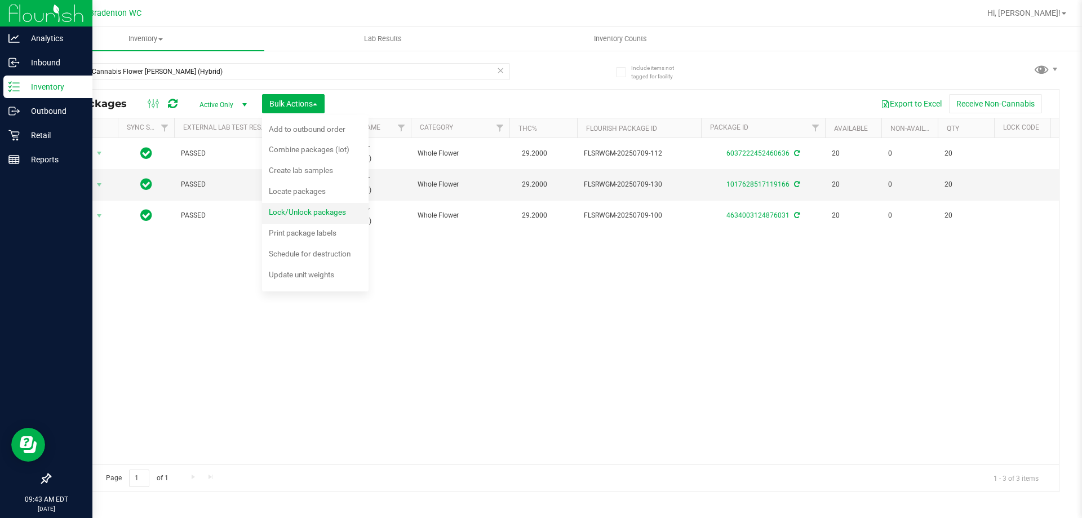
click at [289, 208] on span "Lock/Unlock packages" at bounding box center [307, 211] width 77 height 9
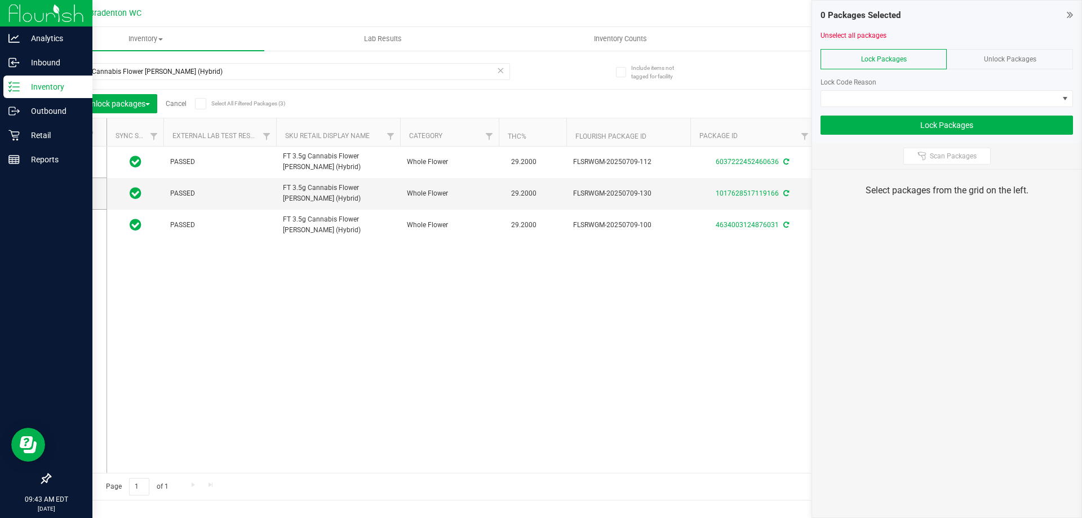
click at [72, 132] on icon at bounding box center [73, 132] width 7 height 0
click at [0, 0] on input "checkbox" at bounding box center [0, 0] width 0 height 0
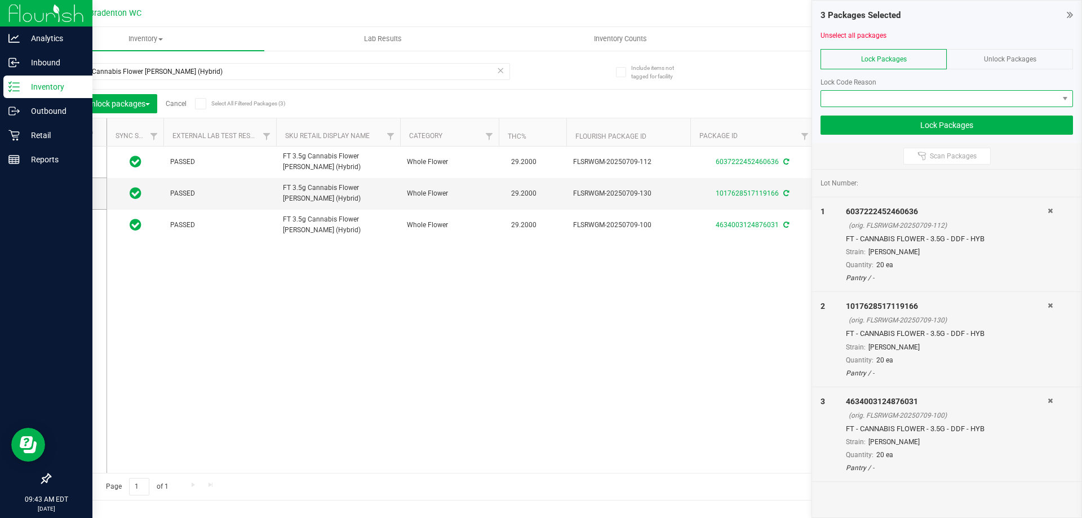
click at [895, 93] on span at bounding box center [939, 99] width 237 height 16
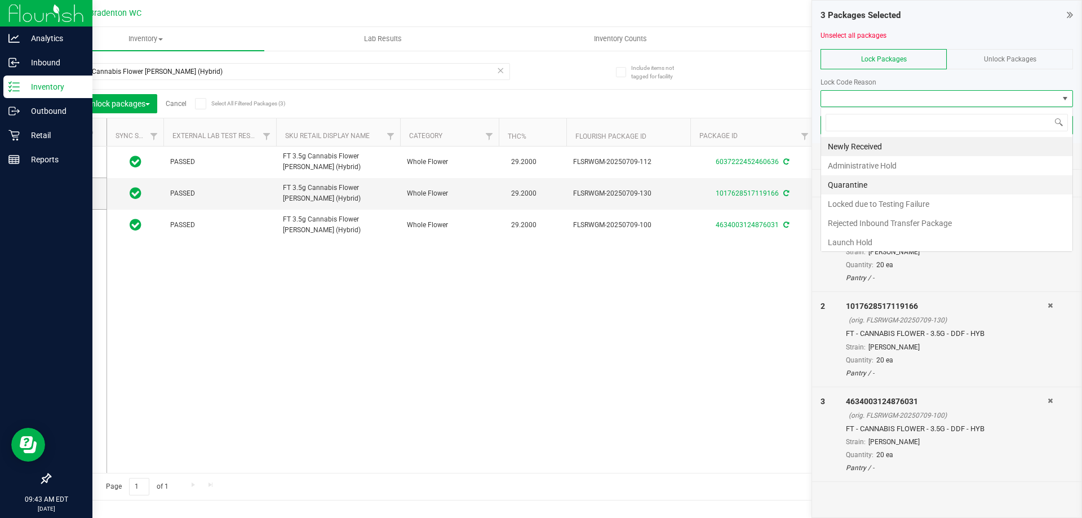
scroll to position [17, 252]
click at [865, 150] on li "Newly Received" at bounding box center [946, 146] width 251 height 19
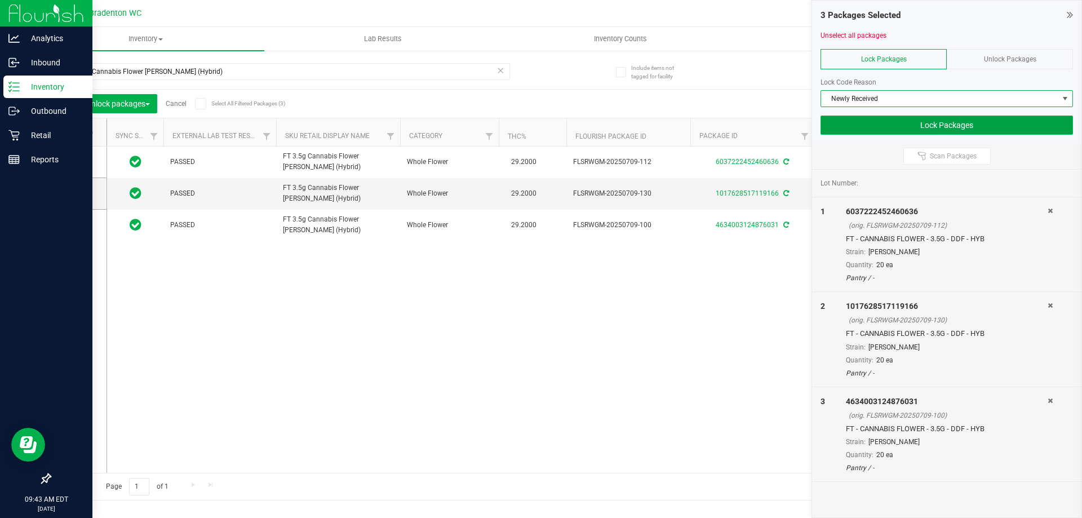
click at [949, 125] on button "Lock Packages" at bounding box center [946, 125] width 252 height 19
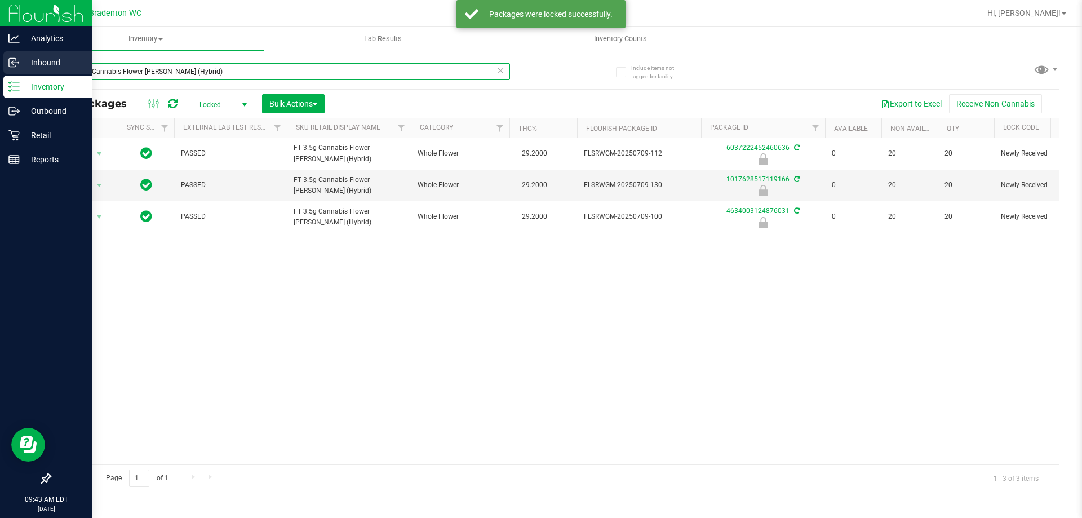
drag, startPoint x: 263, startPoint y: 74, endPoint x: 0, endPoint y: 64, distance: 263.3
click at [44, 83] on div "Include items not tagged for facility FT 3.5g Cannabis Flower [PERSON_NAME] (Hy…" at bounding box center [554, 222] width 1055 height 344
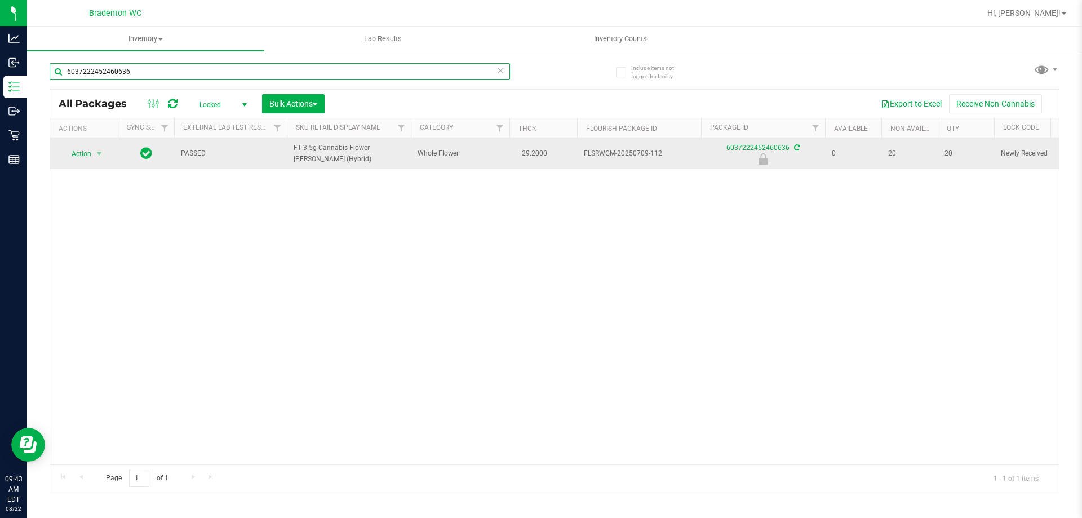
type input "6037222452460636"
click at [75, 158] on span "Action" at bounding box center [76, 154] width 30 height 16
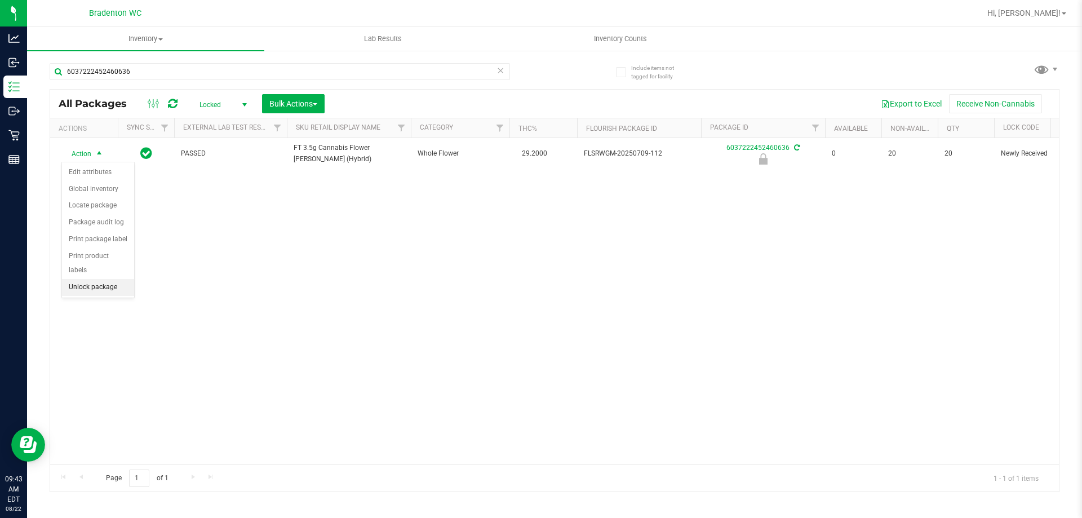
click at [81, 279] on li "Unlock package" at bounding box center [98, 287] width 72 height 17
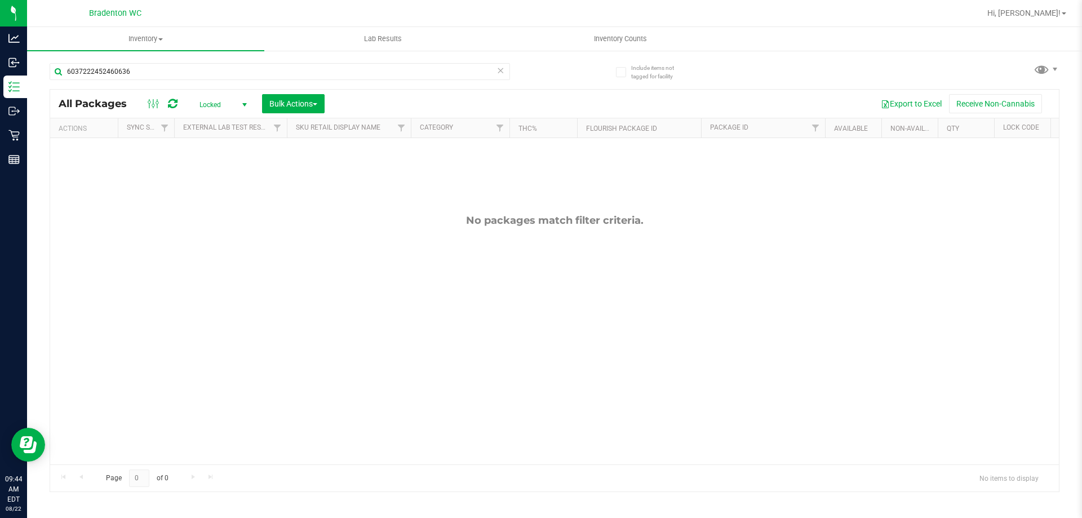
click at [208, 105] on span "Locked" at bounding box center [221, 105] width 62 height 16
click at [212, 121] on li "Active Only" at bounding box center [220, 122] width 61 height 17
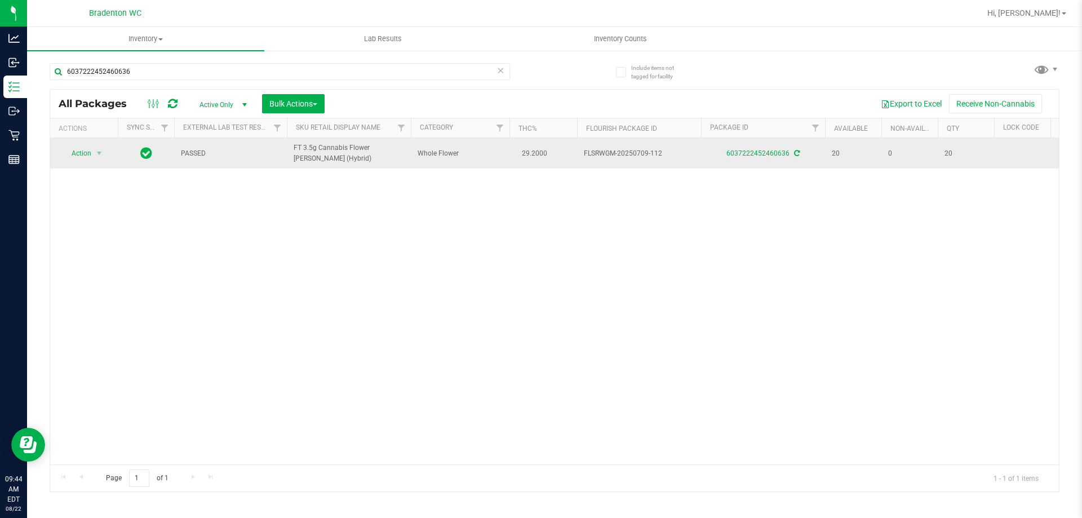
drag, startPoint x: 367, startPoint y: 159, endPoint x: 280, endPoint y: 146, distance: 88.2
copy tr "FT 3.5g Cannabis Flower [PERSON_NAME] (Hybrid)"
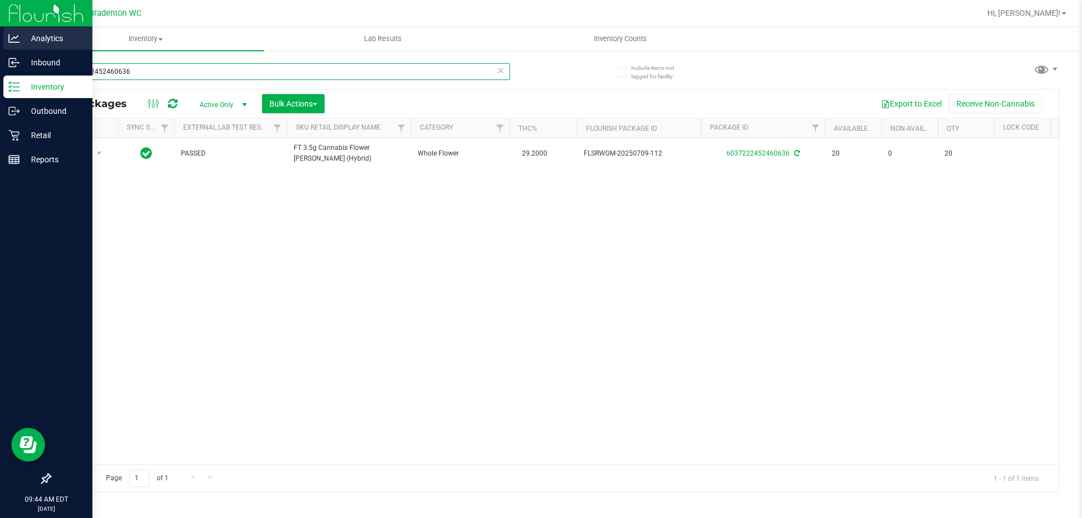
drag, startPoint x: 219, startPoint y: 70, endPoint x: 0, endPoint y: 50, distance: 219.6
click at [0, 50] on div "Analytics Inbound Inventory Outbound Retail Reports 09:44 AM EDT [DATE] 08/22 B…" at bounding box center [541, 259] width 1082 height 518
paste input "FT 3.5g Cannabis Flower [PERSON_NAME] (Hybrid)"
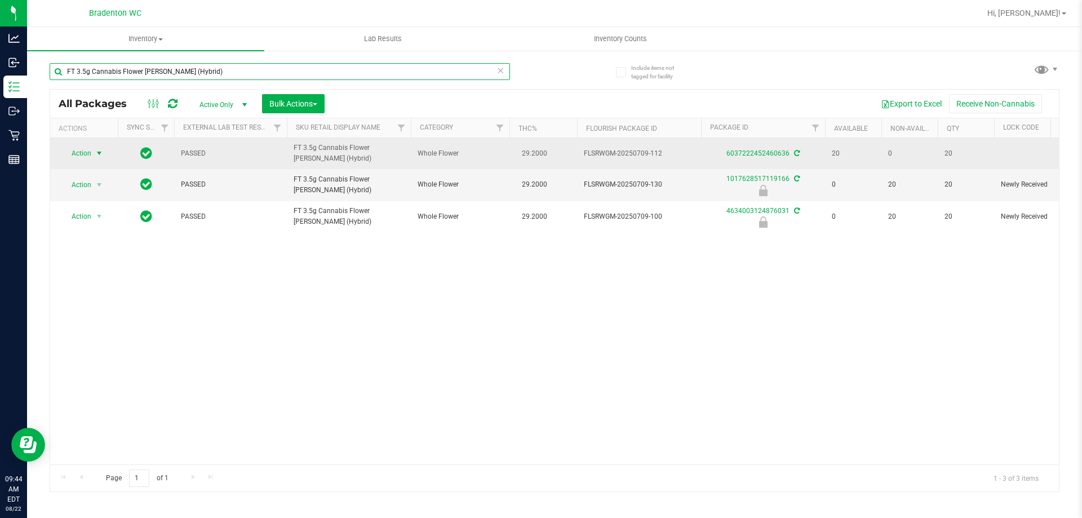
type input "FT 3.5g Cannabis Flower [PERSON_NAME] (Hybrid)"
click at [96, 154] on span "select" at bounding box center [99, 153] width 9 height 9
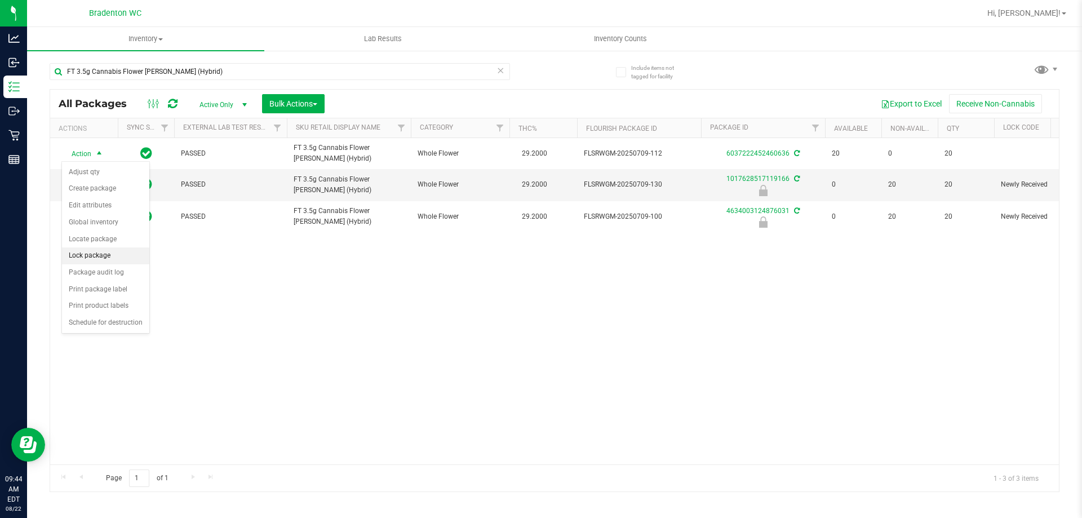
click at [95, 253] on li "Lock package" at bounding box center [105, 255] width 87 height 17
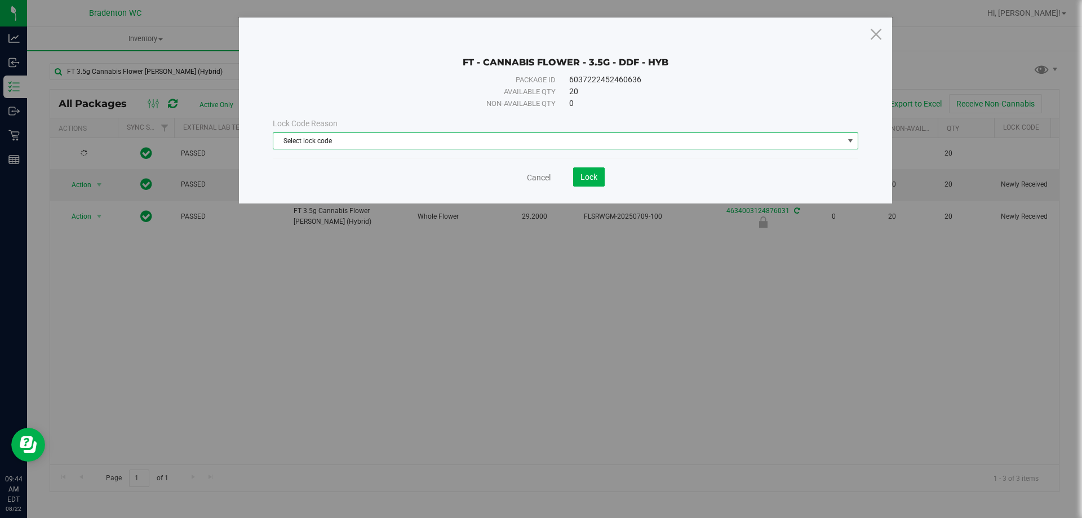
click at [477, 140] on span "Select lock code" at bounding box center [558, 141] width 570 height 16
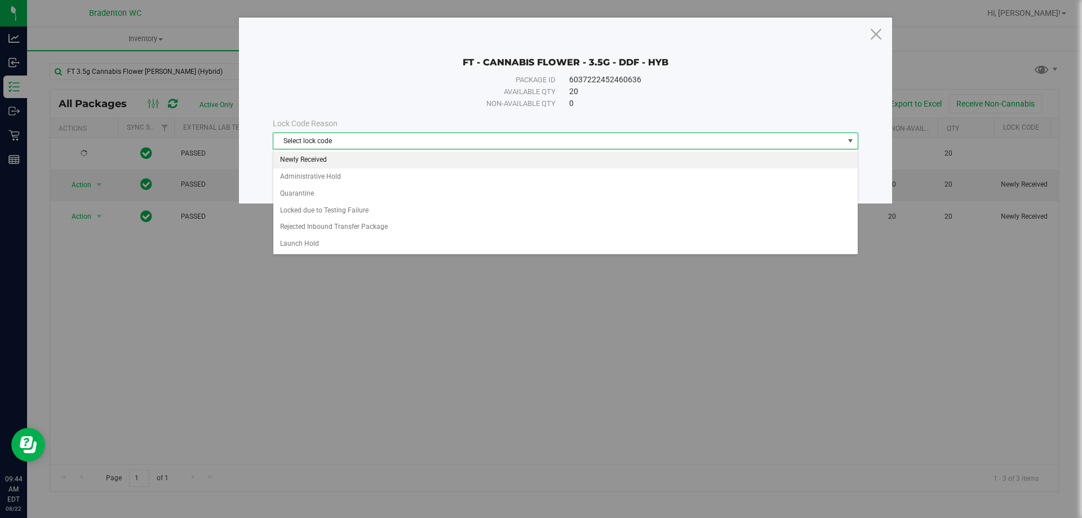
click at [316, 159] on li "Newly Received" at bounding box center [565, 160] width 584 height 17
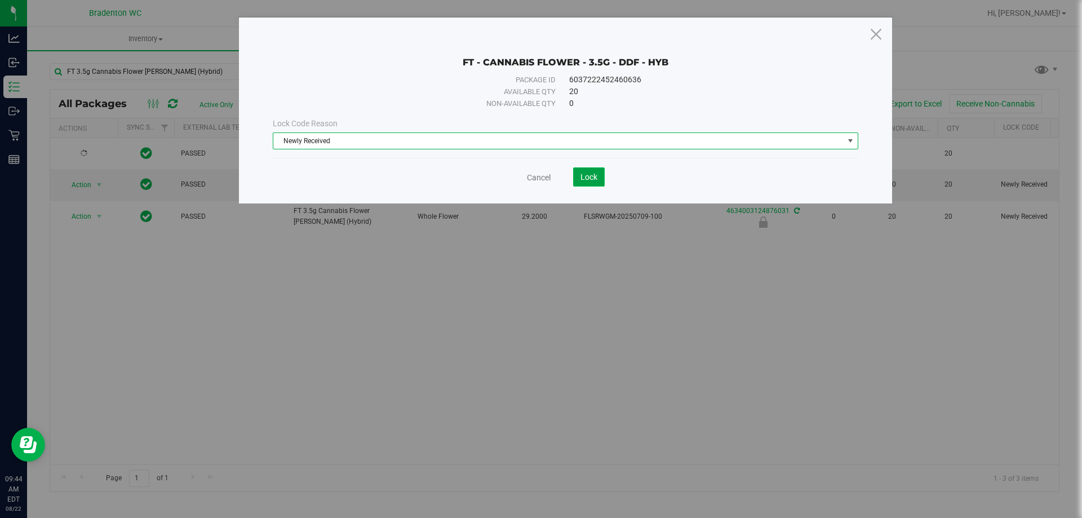
click at [579, 176] on button "Lock" at bounding box center [589, 176] width 32 height 19
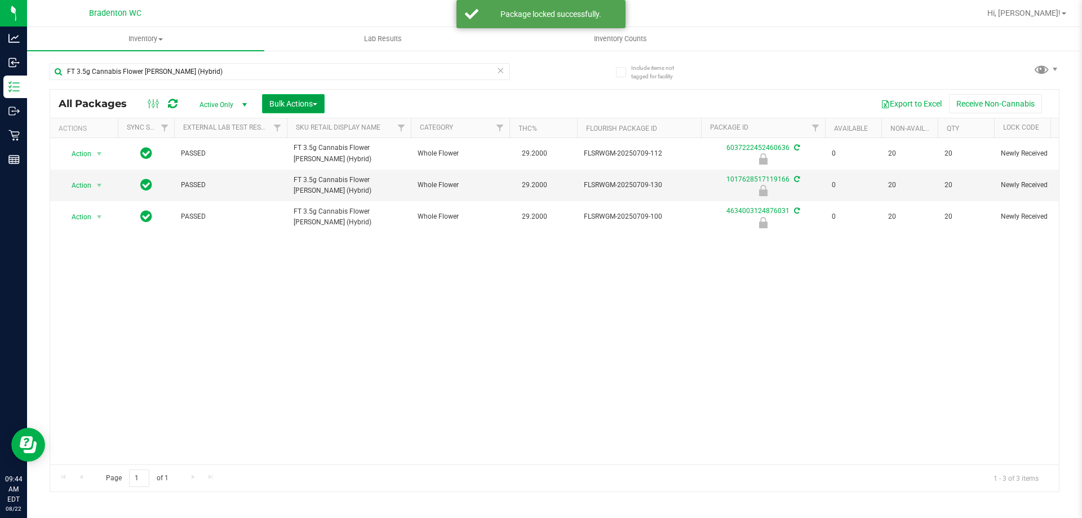
click at [310, 103] on span "Bulk Actions" at bounding box center [293, 103] width 48 height 9
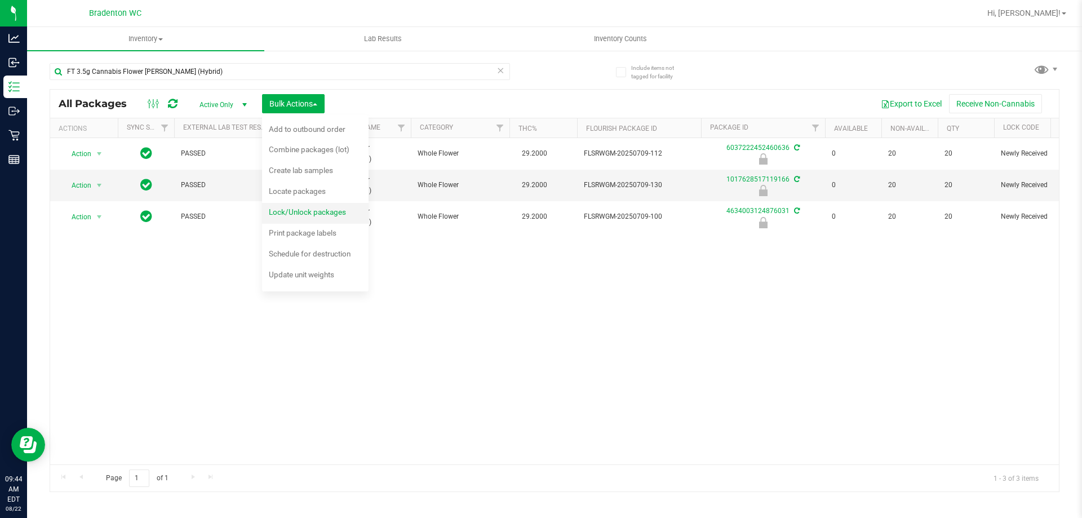
click at [298, 216] on span "Lock/Unlock packages" at bounding box center [307, 211] width 77 height 9
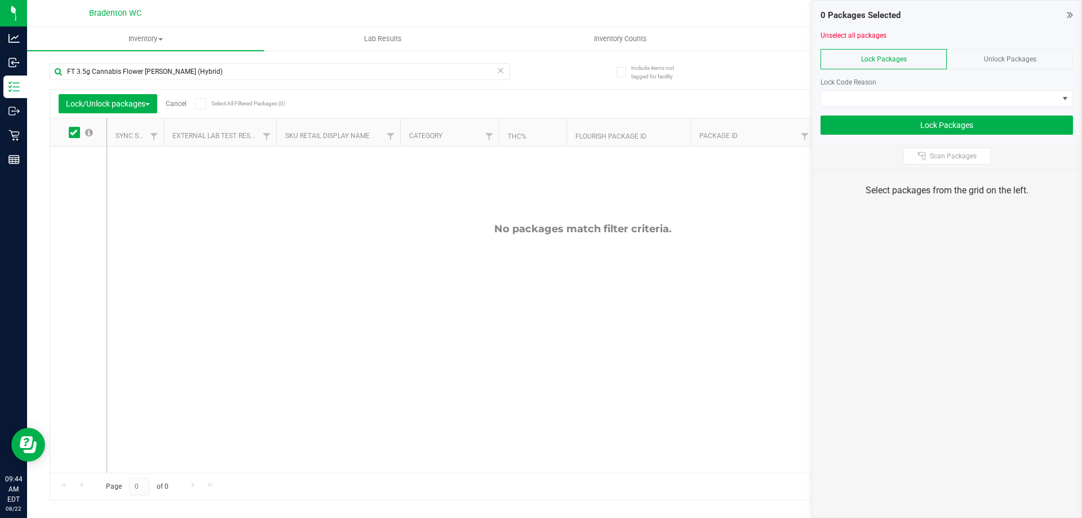
click at [1016, 64] on div "Unlock Packages" at bounding box center [1010, 59] width 126 height 20
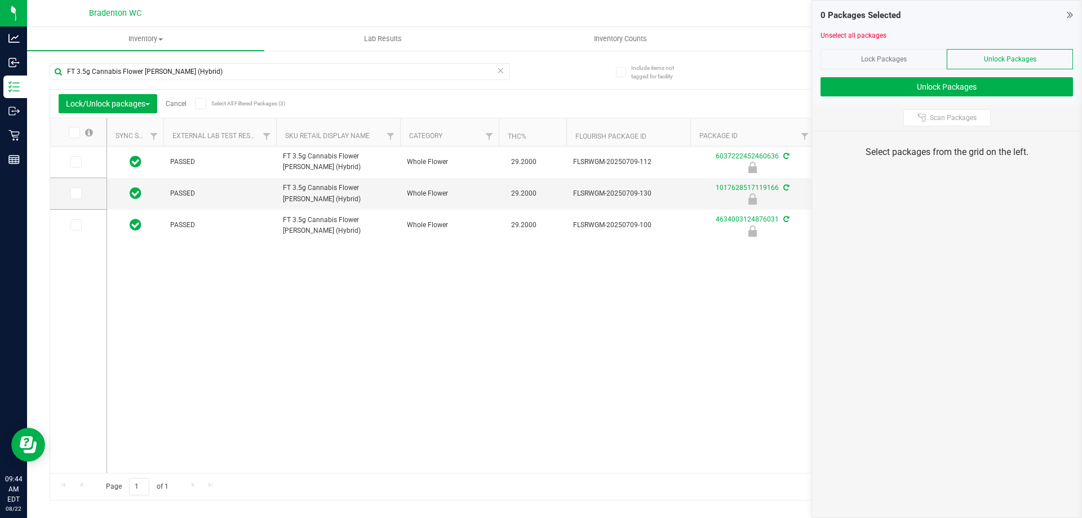
click at [77, 134] on span at bounding box center [74, 132] width 11 height 11
click at [0, 0] on input "checkbox" at bounding box center [0, 0] width 0 height 0
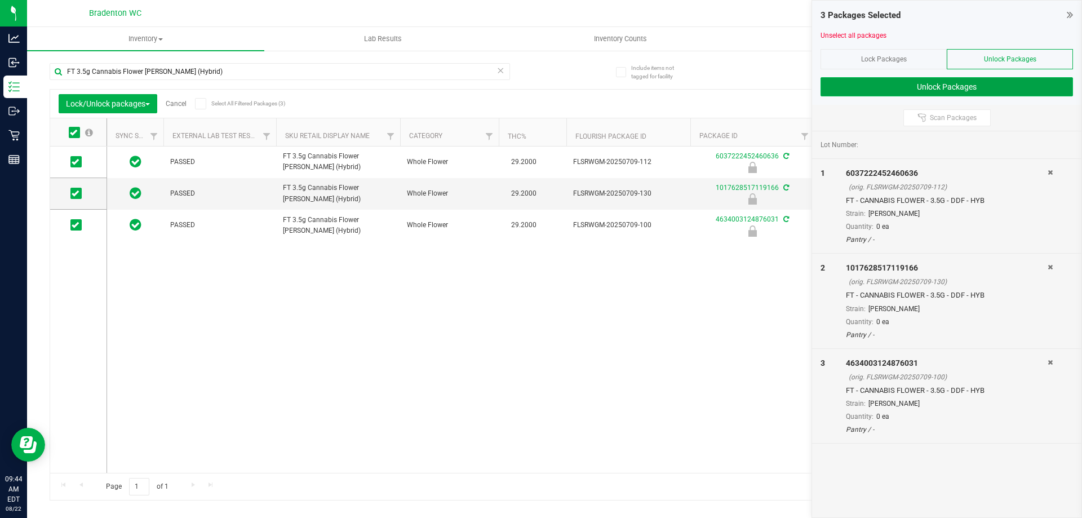
click at [871, 89] on button "Unlock Packages" at bounding box center [946, 86] width 252 height 19
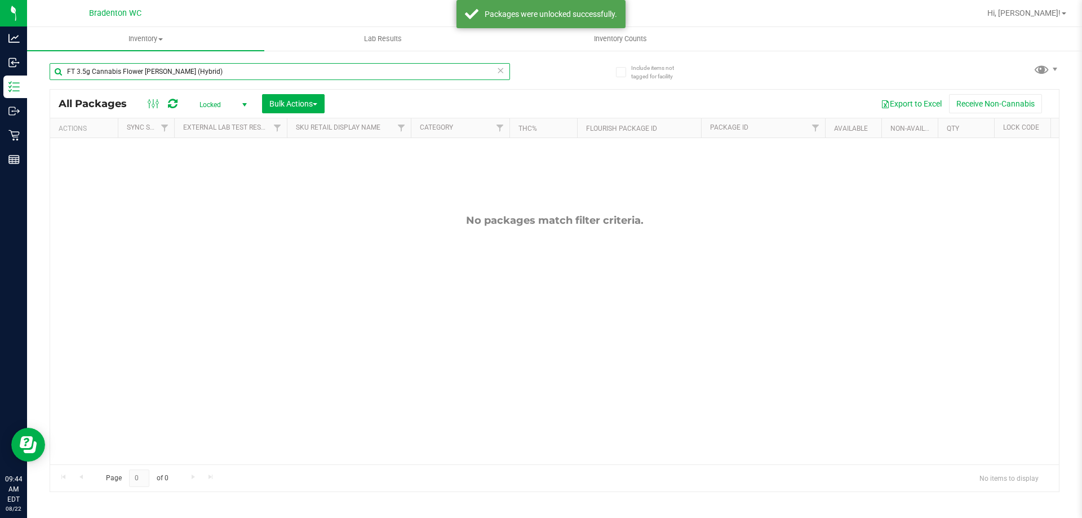
drag, startPoint x: 227, startPoint y: 72, endPoint x: 65, endPoint y: 69, distance: 161.7
click at [86, 73] on input "FT 3.5g Cannabis Flower [PERSON_NAME] (Hybrid)" at bounding box center [280, 71] width 460 height 17
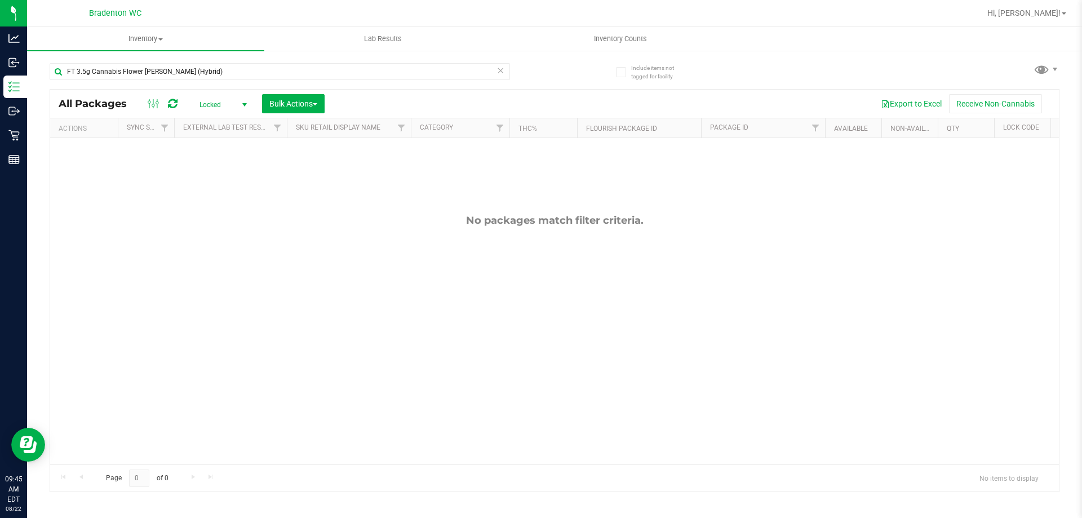
click at [205, 104] on span "Locked" at bounding box center [221, 105] width 62 height 16
click at [223, 118] on li "Active Only" at bounding box center [220, 122] width 61 height 17
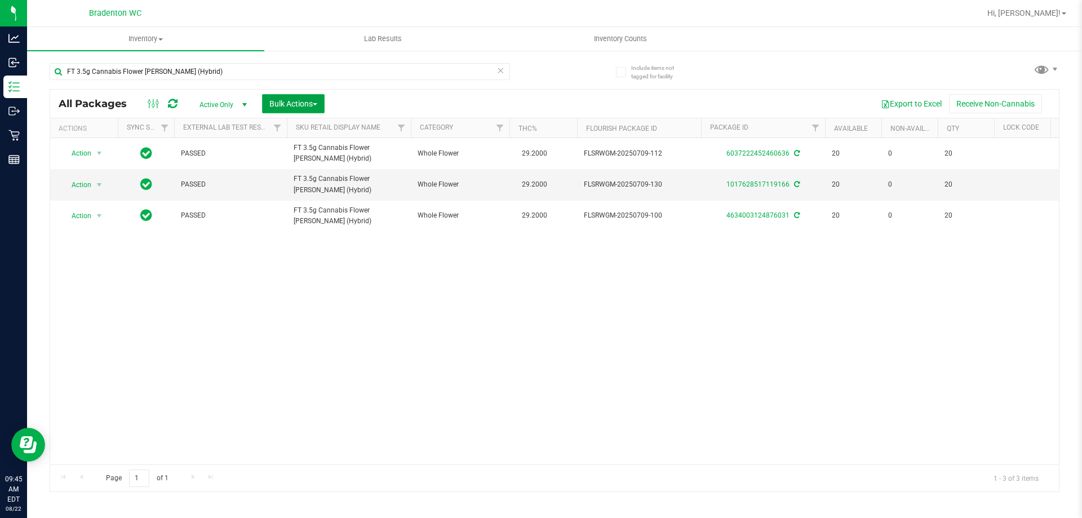
click at [300, 105] on span "Bulk Actions" at bounding box center [293, 103] width 48 height 9
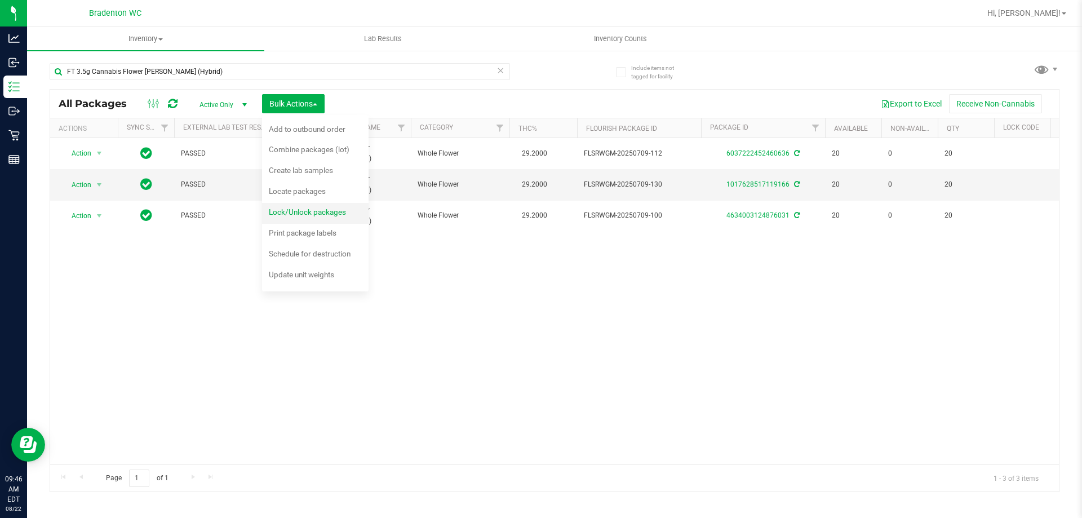
click at [300, 214] on span "Lock/Unlock packages" at bounding box center [307, 211] width 77 height 9
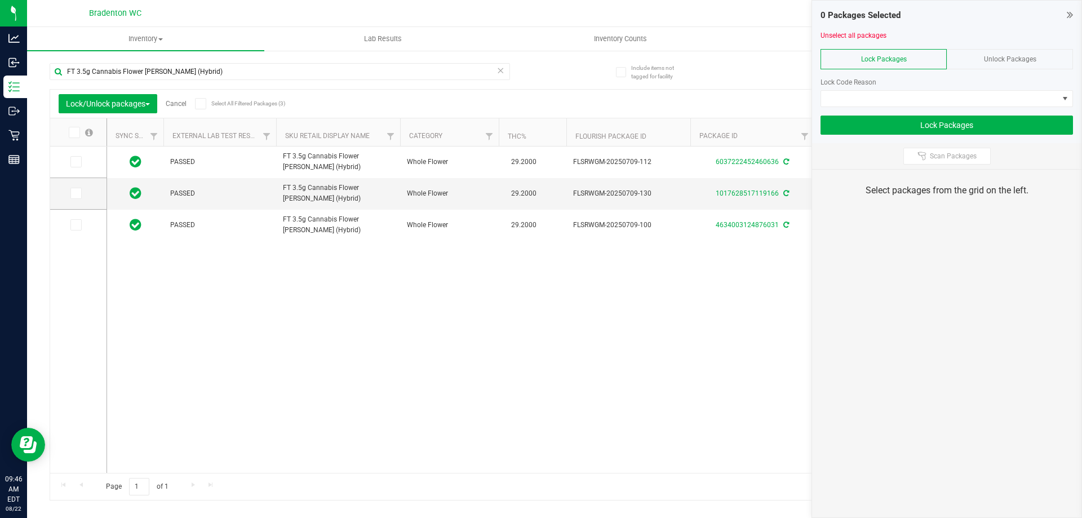
click at [72, 132] on span at bounding box center [74, 132] width 11 height 11
click at [73, 137] on span at bounding box center [74, 132] width 11 height 11
click at [0, 0] on input "checkbox" at bounding box center [0, 0] width 0 height 0
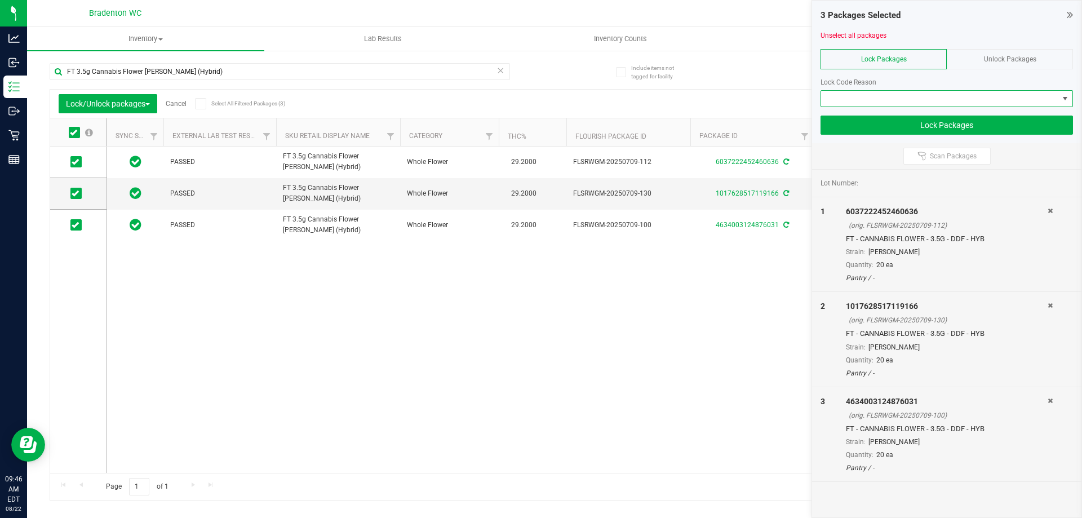
click at [1007, 95] on span at bounding box center [939, 99] width 237 height 16
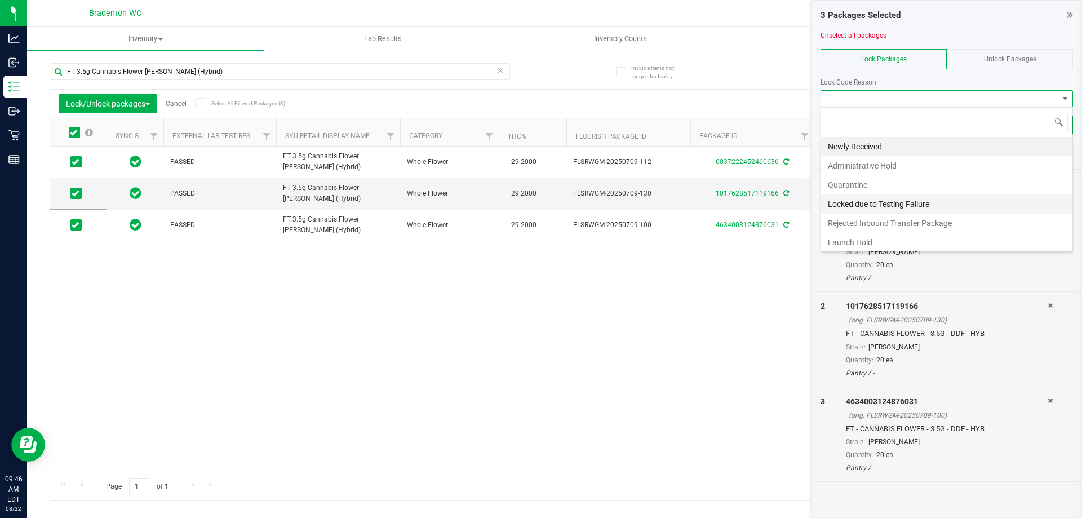
scroll to position [17, 252]
click at [862, 238] on li "Launch Hold" at bounding box center [946, 242] width 251 height 19
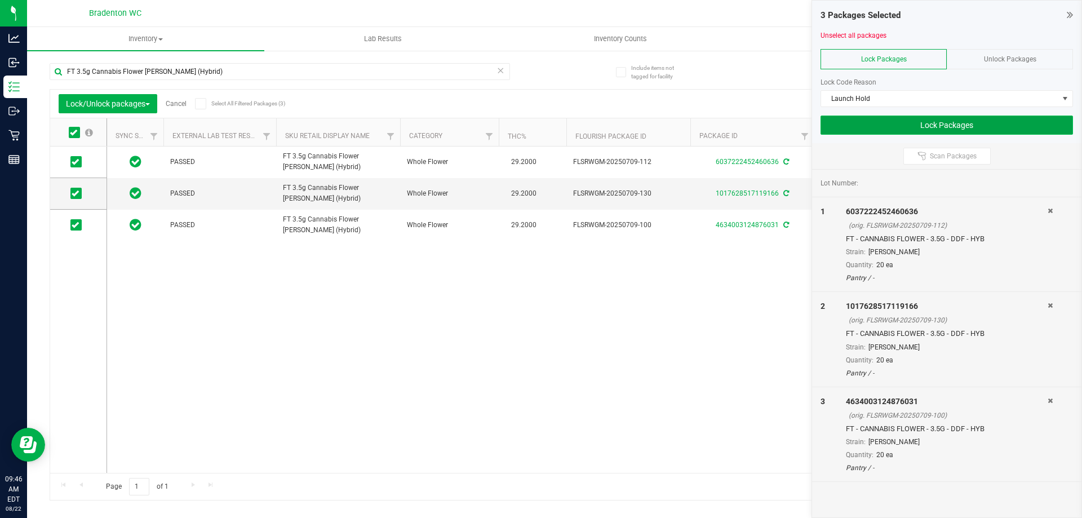
click at [854, 118] on button "Lock Packages" at bounding box center [946, 125] width 252 height 19
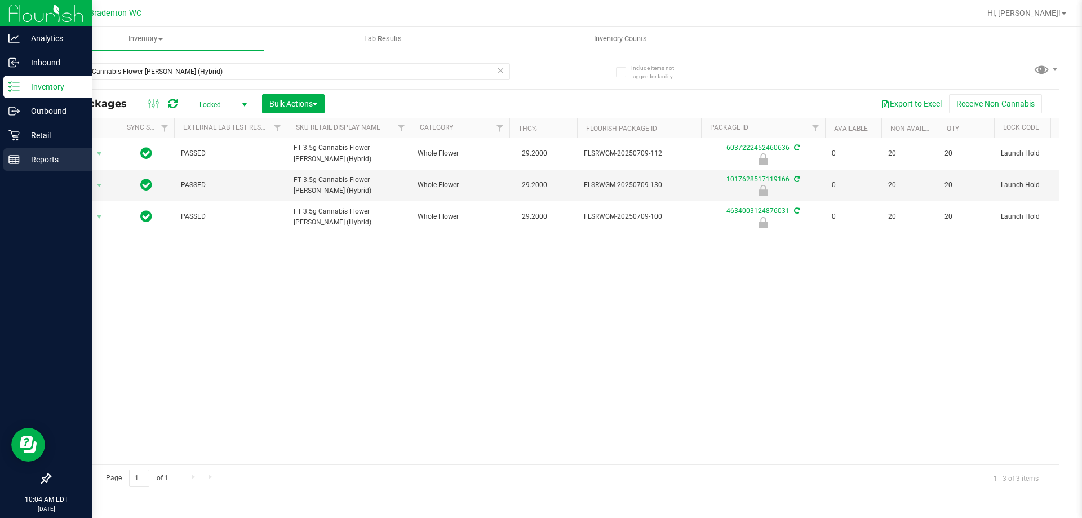
click at [55, 157] on p "Reports" at bounding box center [54, 160] width 68 height 14
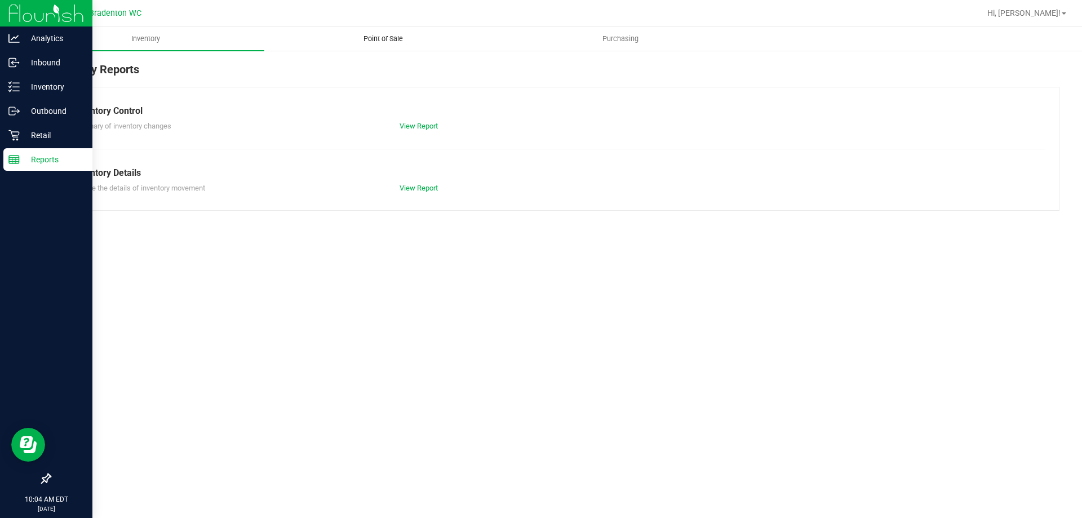
click at [383, 45] on uib-tab-heading "Point of Sale" at bounding box center [383, 39] width 236 height 23
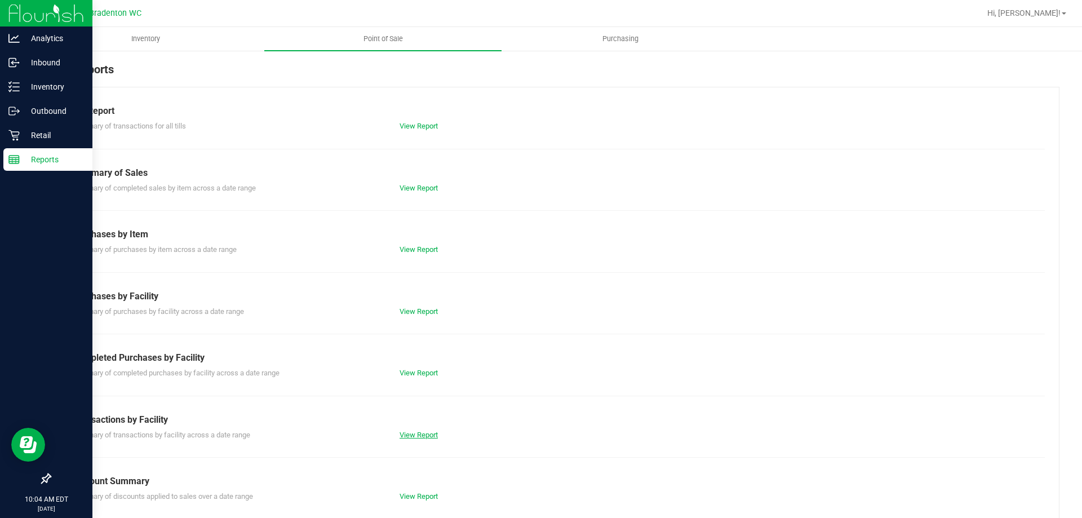
click at [429, 435] on link "View Report" at bounding box center [418, 434] width 38 height 8
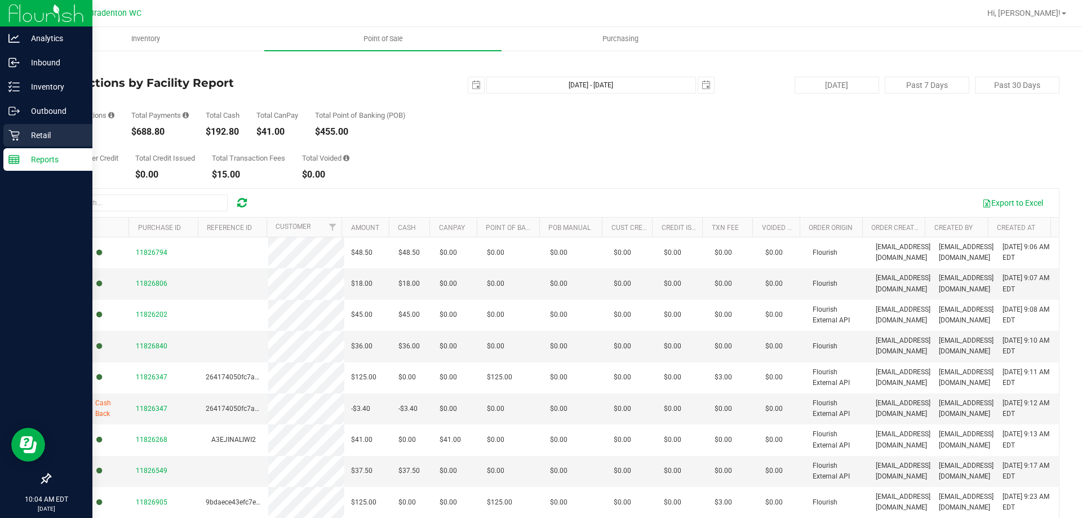
click at [6, 143] on div "Retail" at bounding box center [47, 135] width 89 height 23
